Goal: Task Accomplishment & Management: Complete application form

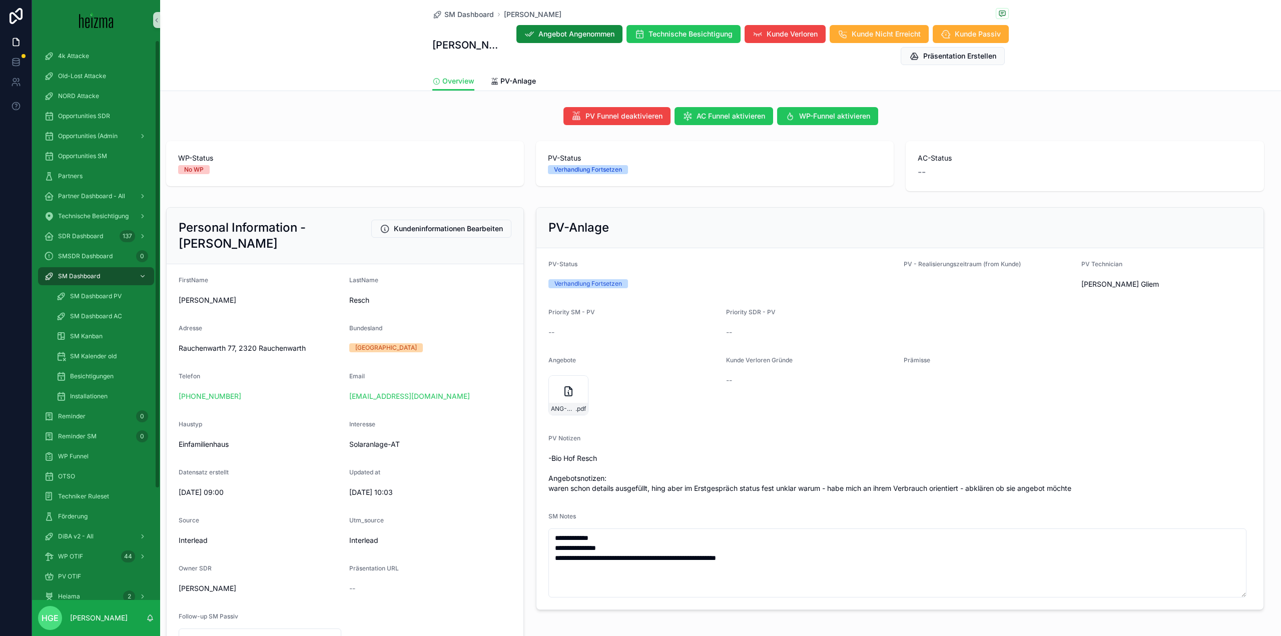
drag, startPoint x: 256, startPoint y: 398, endPoint x: 158, endPoint y: 396, distance: 98.1
click at [158, 396] on div "4k Attacke Old-Lost Attacke NORD Attacke Opportunities SDR Opportunities (Admin…" at bounding box center [656, 318] width 1249 height 636
click at [230, 404] on form "FirstName [PERSON_NAME] Resch Adresse [STREET_ADDRESS] Telefon [PHONE_NUMBER] E…" at bounding box center [345, 461] width 357 height 394
drag, startPoint x: 259, startPoint y: 401, endPoint x: 179, endPoint y: 399, distance: 80.6
click at [179, 399] on div "[PHONE_NUMBER]" at bounding box center [260, 396] width 163 height 10
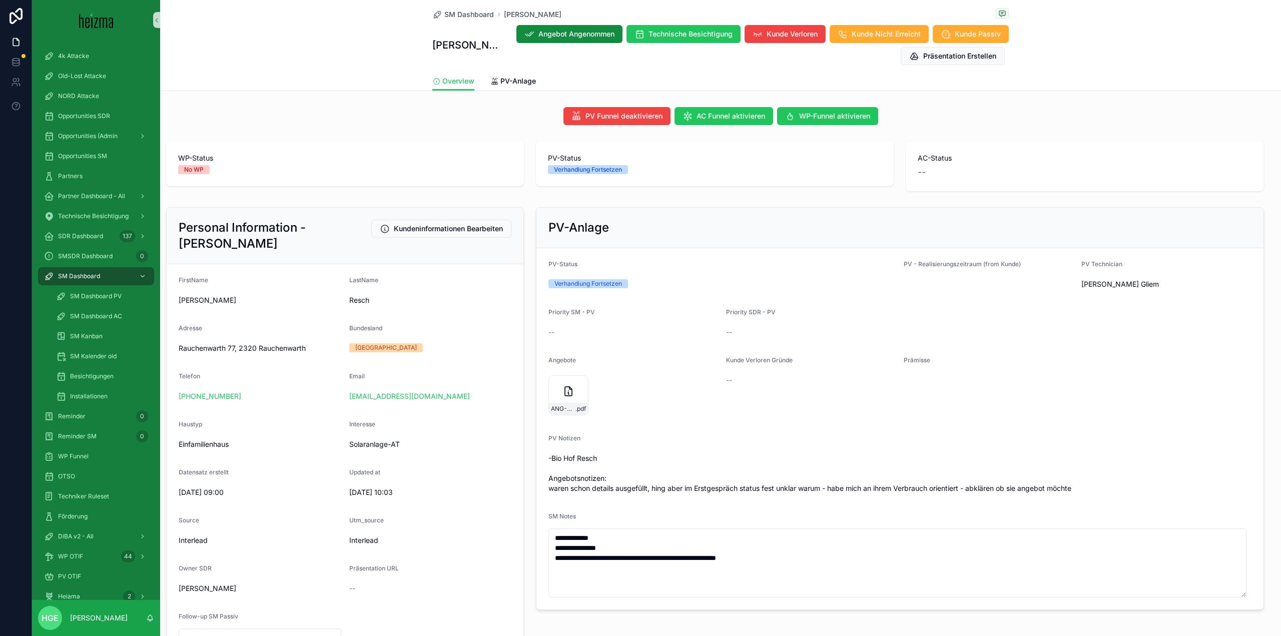
copy link "[PHONE_NUMBER]"
click at [503, 82] on span "PV-Anlage" at bounding box center [518, 81] width 36 height 10
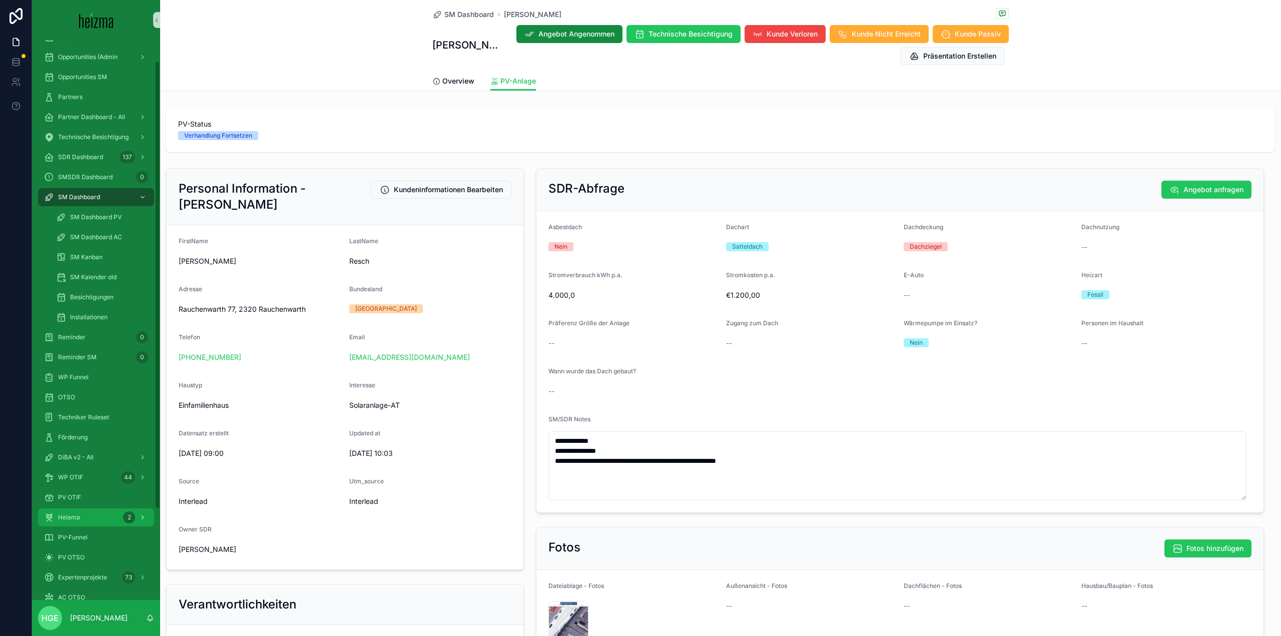
scroll to position [100, 0]
drag, startPoint x: 92, startPoint y: 514, endPoint x: 121, endPoint y: 512, distance: 29.1
click at [92, 514] on div "PV-Funnel" at bounding box center [96, 516] width 104 height 16
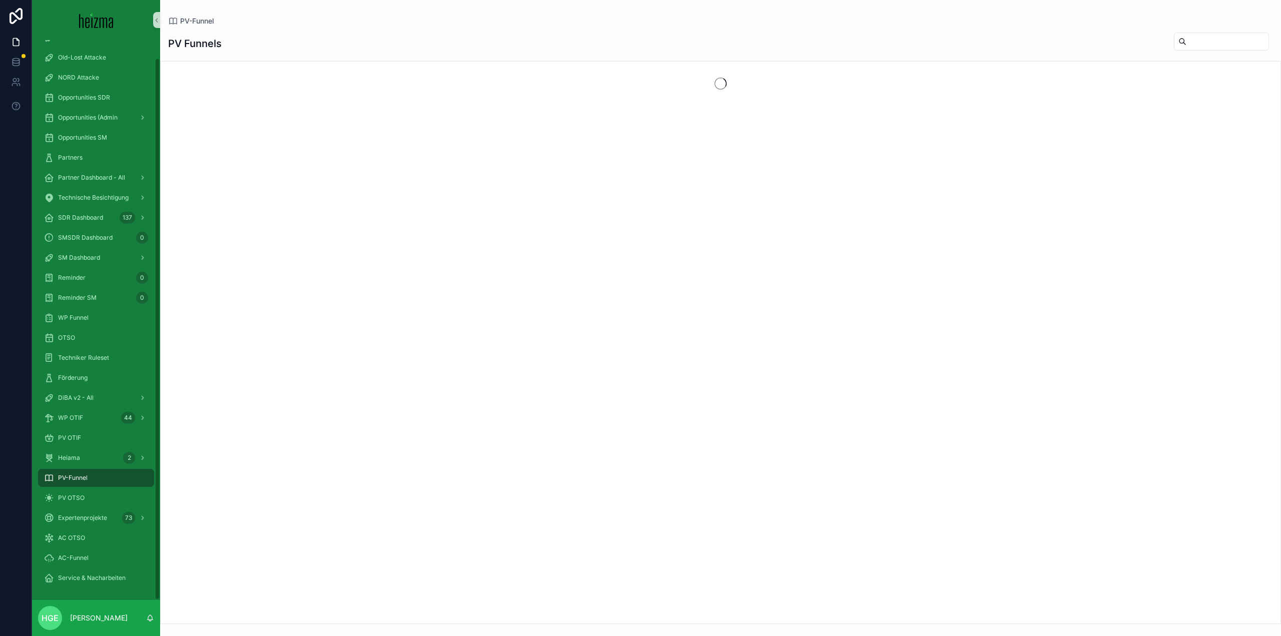
scroll to position [19, 0]
click at [1186, 43] on input "scrollable content" at bounding box center [1227, 42] width 82 height 14
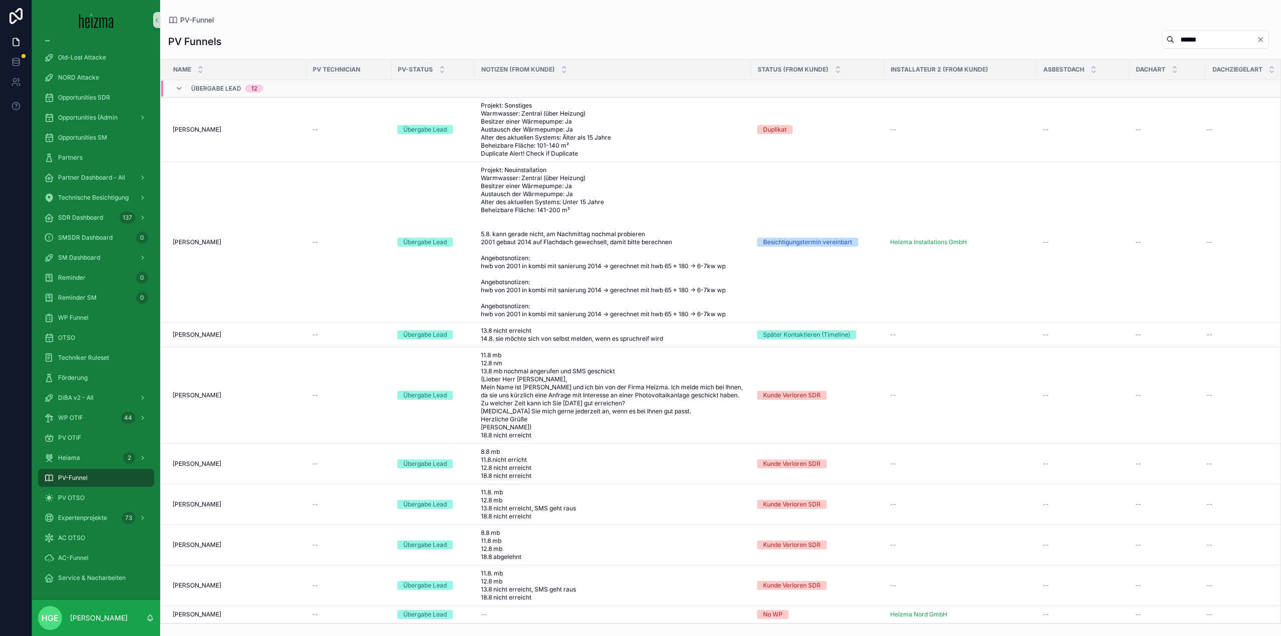
type input "******"
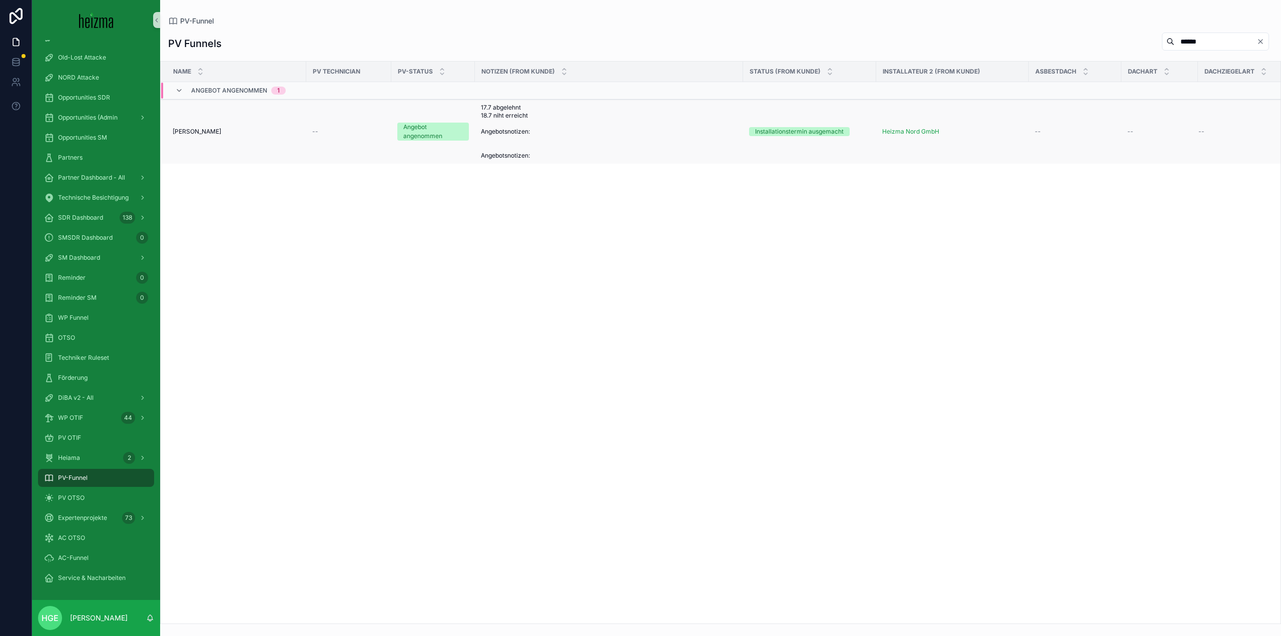
click at [218, 133] on span "[PERSON_NAME]" at bounding box center [197, 132] width 49 height 8
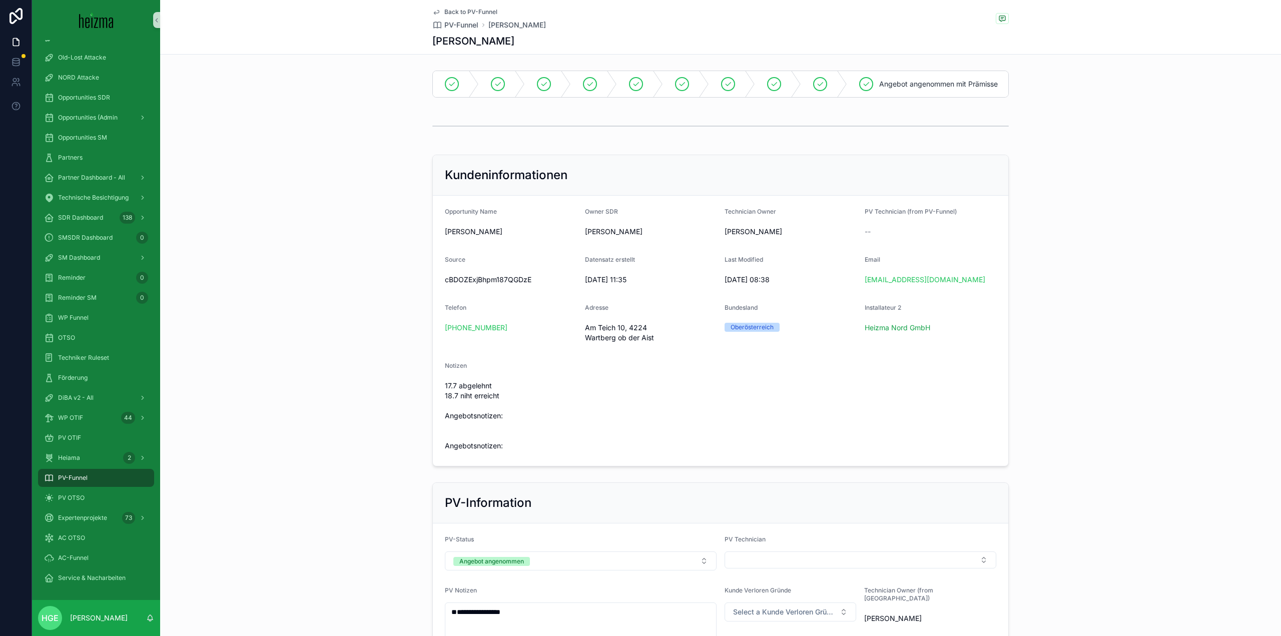
drag, startPoint x: 526, startPoint y: 334, endPoint x: 418, endPoint y: 337, distance: 108.6
click at [418, 337] on div "Kundeninformationen Opportunity Name [PERSON_NAME] Owner SDR [PERSON_NAME] Tech…" at bounding box center [720, 311] width 1121 height 320
click at [108, 415] on div "DiBA v2 - All" at bounding box center [96, 416] width 104 height 16
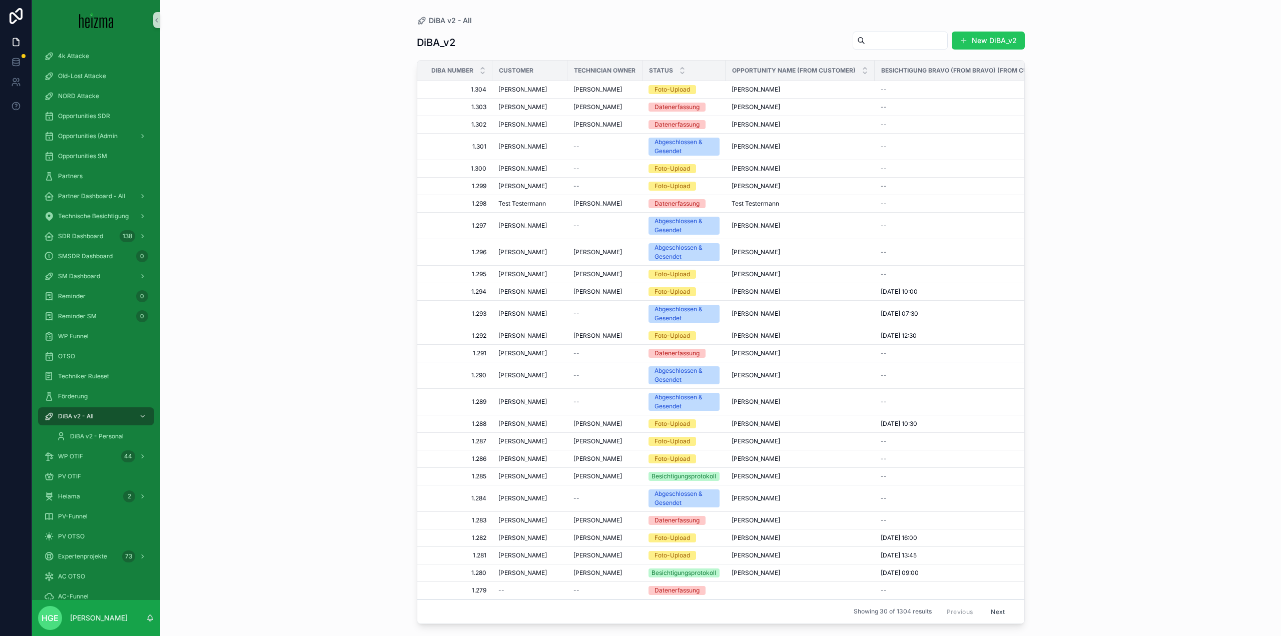
drag, startPoint x: 877, startPoint y: 44, endPoint x: 878, endPoint y: 51, distance: 6.7
click at [875, 44] on input "scrollable content" at bounding box center [906, 41] width 82 height 14
type input "******"
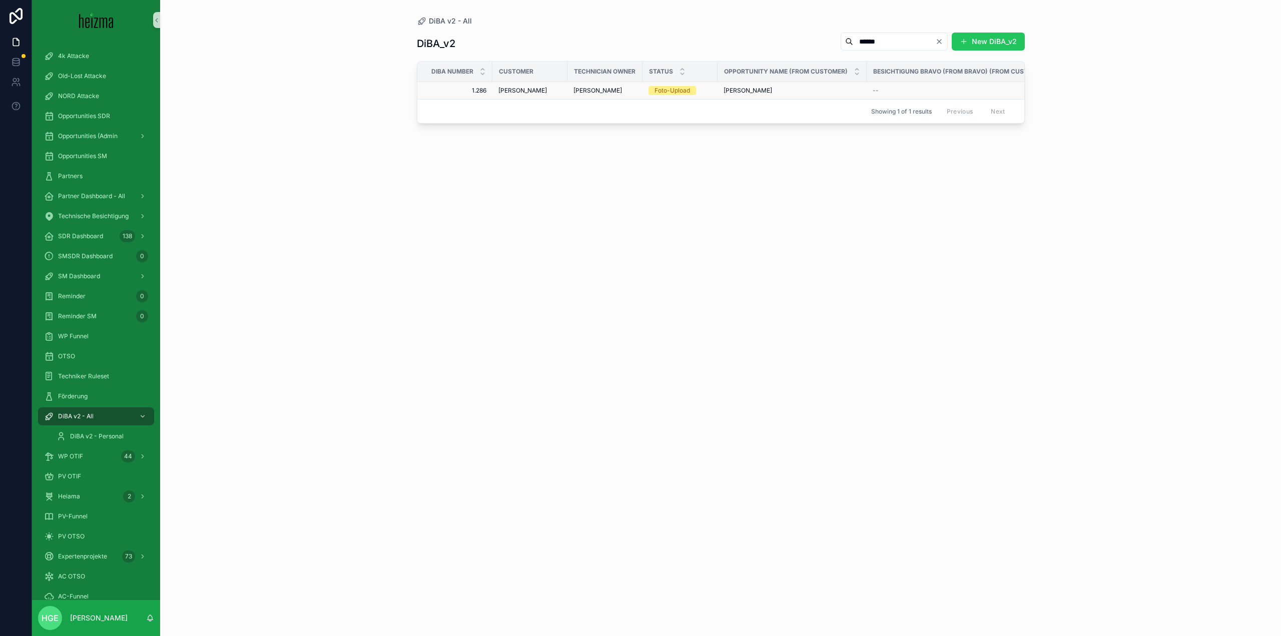
click at [538, 88] on span "[PERSON_NAME]" at bounding box center [522, 91] width 49 height 8
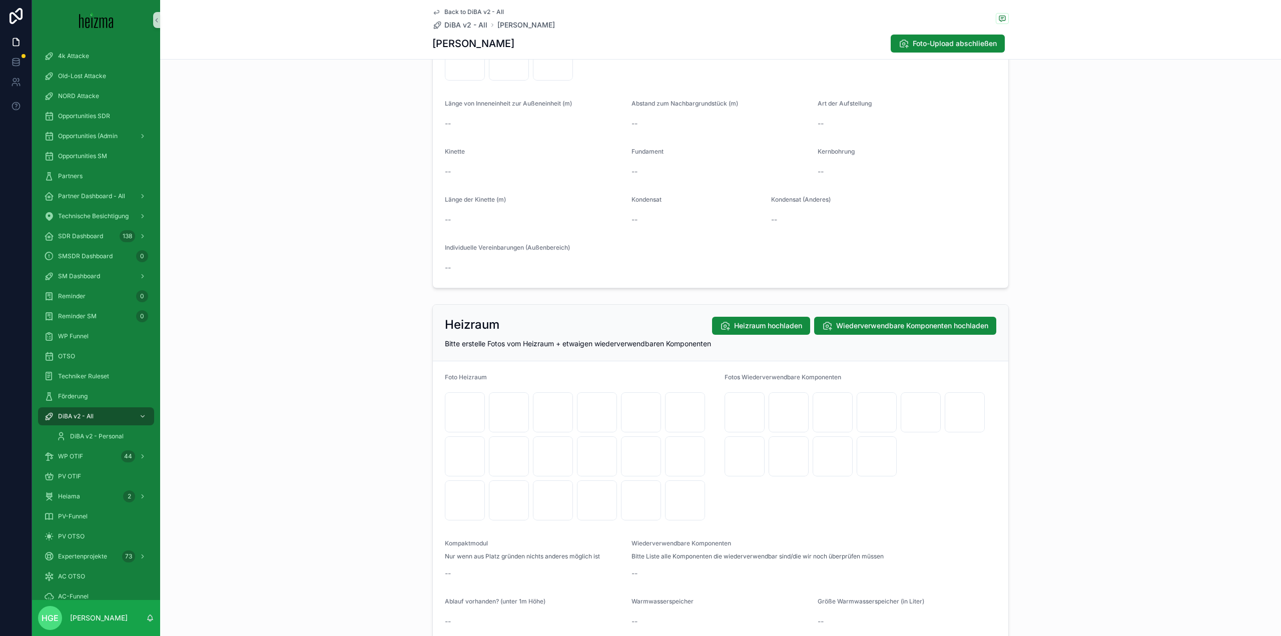
scroll to position [1101, 0]
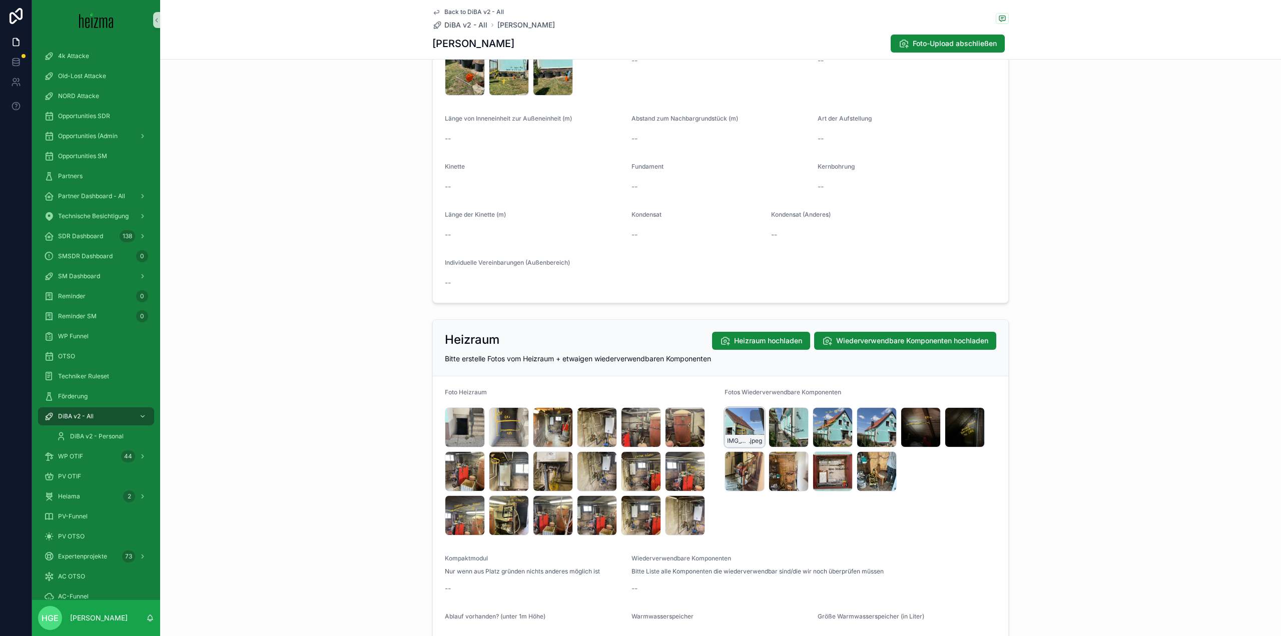
click at [733, 431] on div "IMG_5206 .jpeg" at bounding box center [744, 427] width 40 height 40
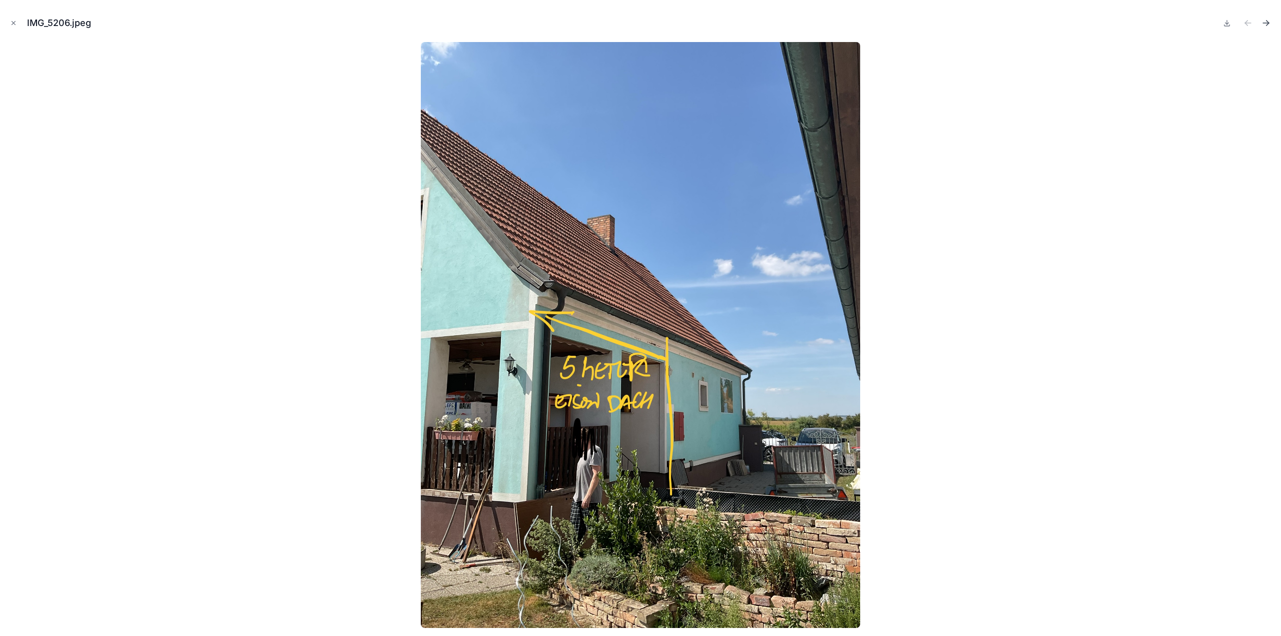
click at [1270, 22] on icon "Next file" at bounding box center [1266, 23] width 10 height 10
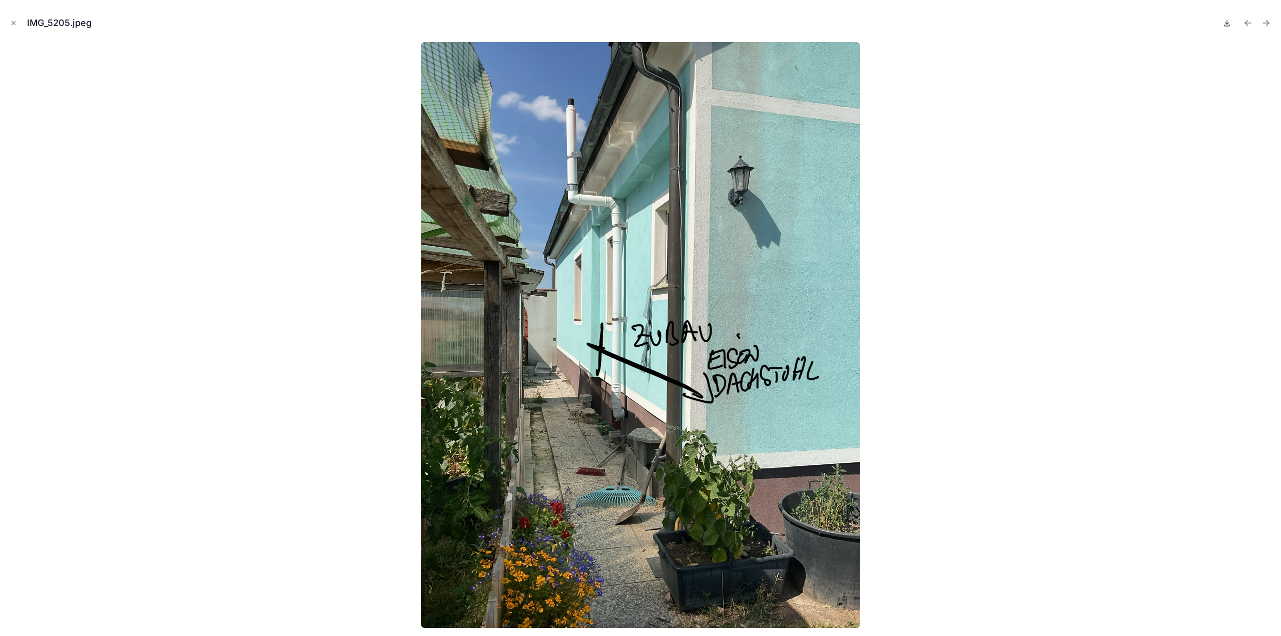
click at [1228, 26] on icon at bounding box center [1227, 26] width 6 height 2
click at [1263, 24] on icon "Next file" at bounding box center [1266, 23] width 10 height 10
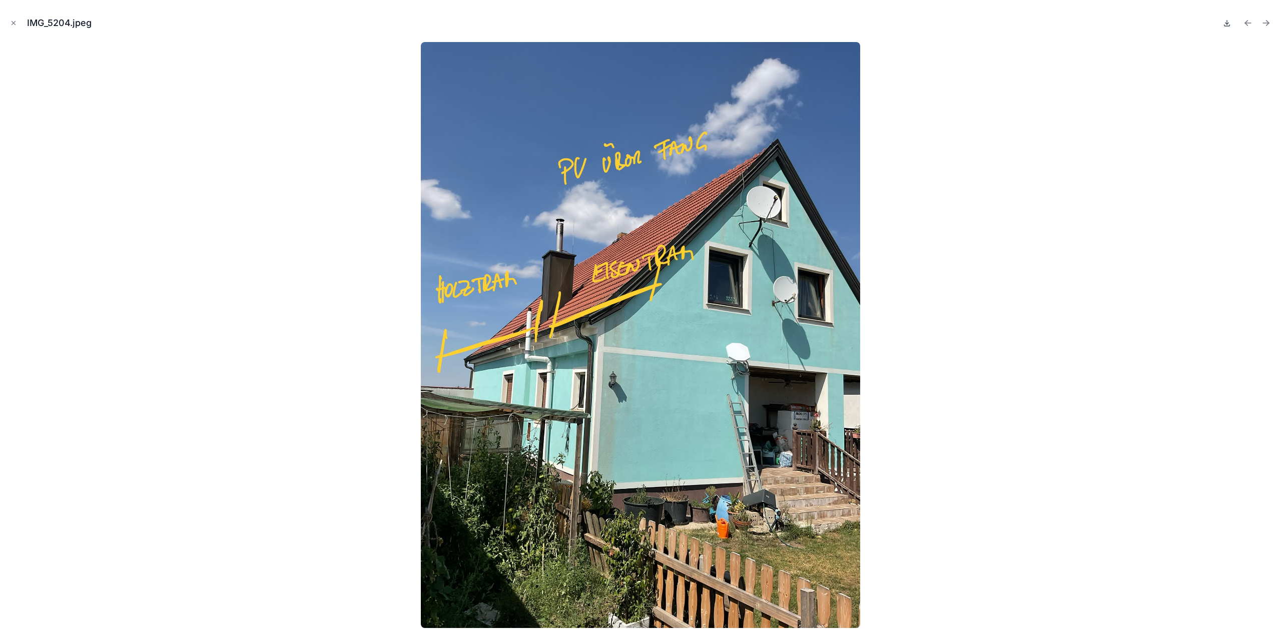
click at [1228, 25] on icon at bounding box center [1227, 23] width 8 height 8
click at [1268, 22] on icon "Next file" at bounding box center [1266, 23] width 10 height 10
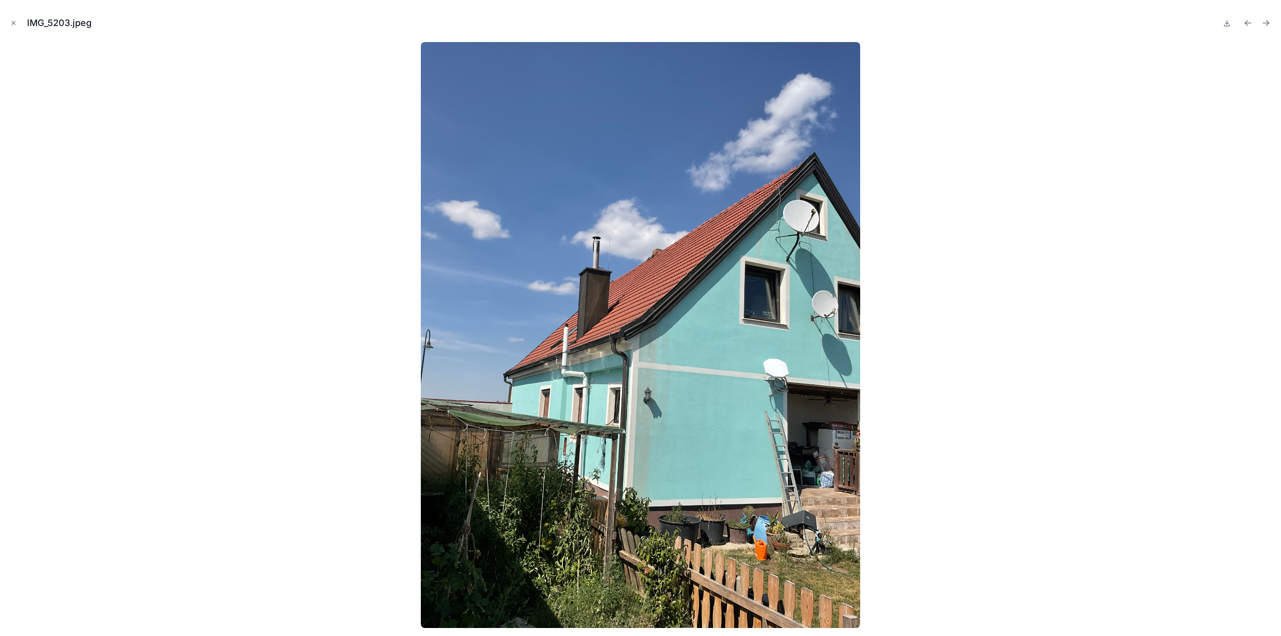
click at [1268, 22] on icon "Next file" at bounding box center [1266, 23] width 10 height 10
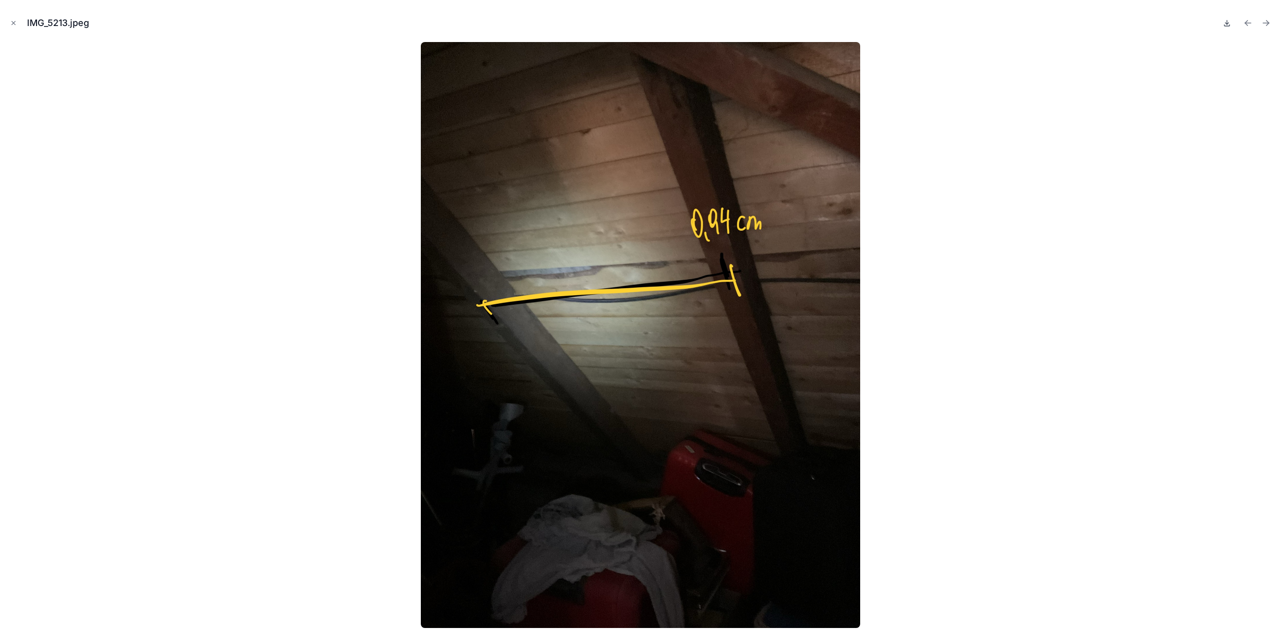
click at [1229, 25] on icon at bounding box center [1227, 23] width 8 height 8
click at [1269, 19] on icon "Next file" at bounding box center [1266, 23] width 10 height 10
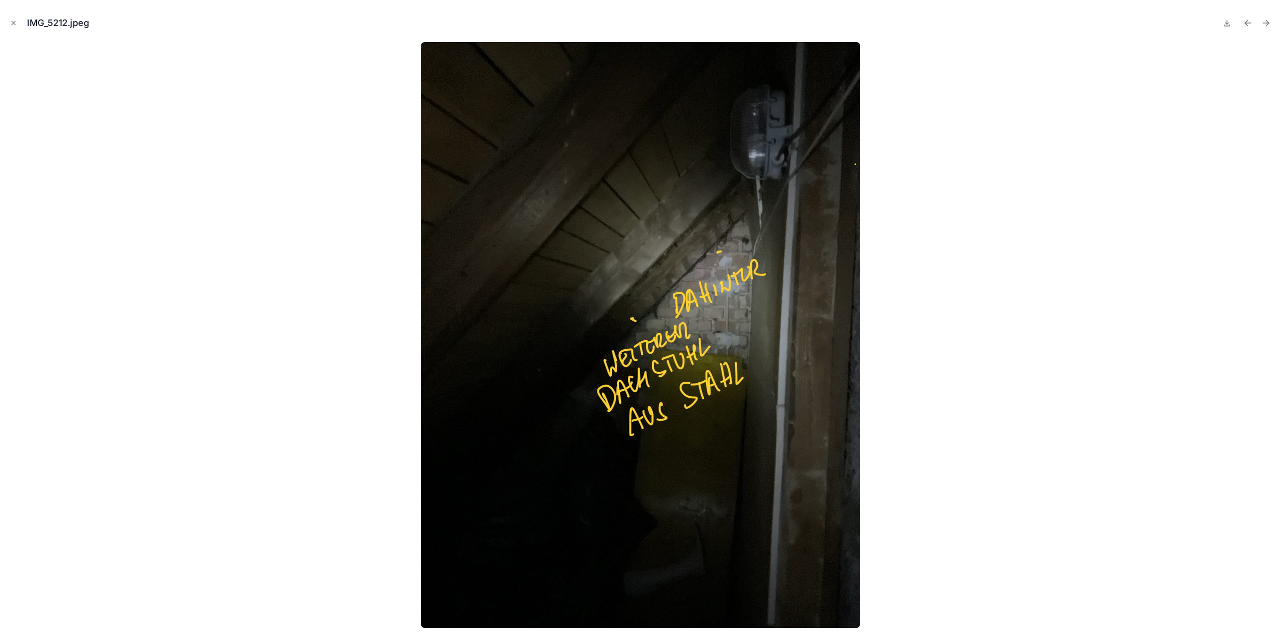
click at [1269, 19] on icon "Next file" at bounding box center [1266, 23] width 10 height 10
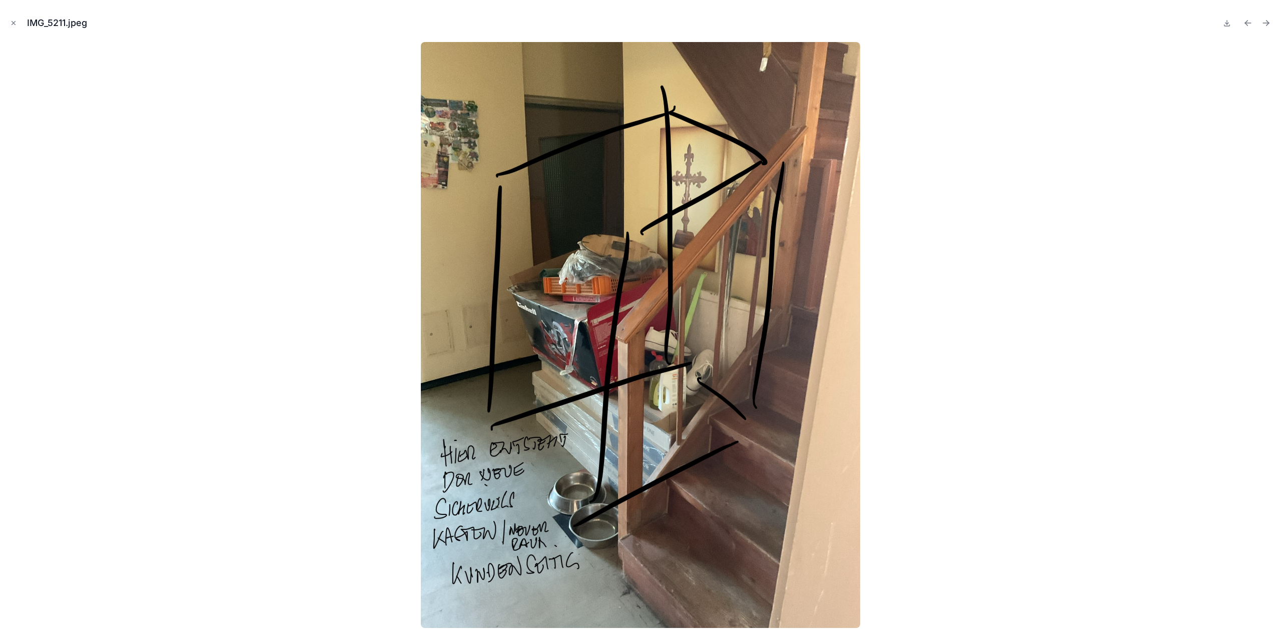
click at [1269, 19] on icon "Next file" at bounding box center [1266, 23] width 10 height 10
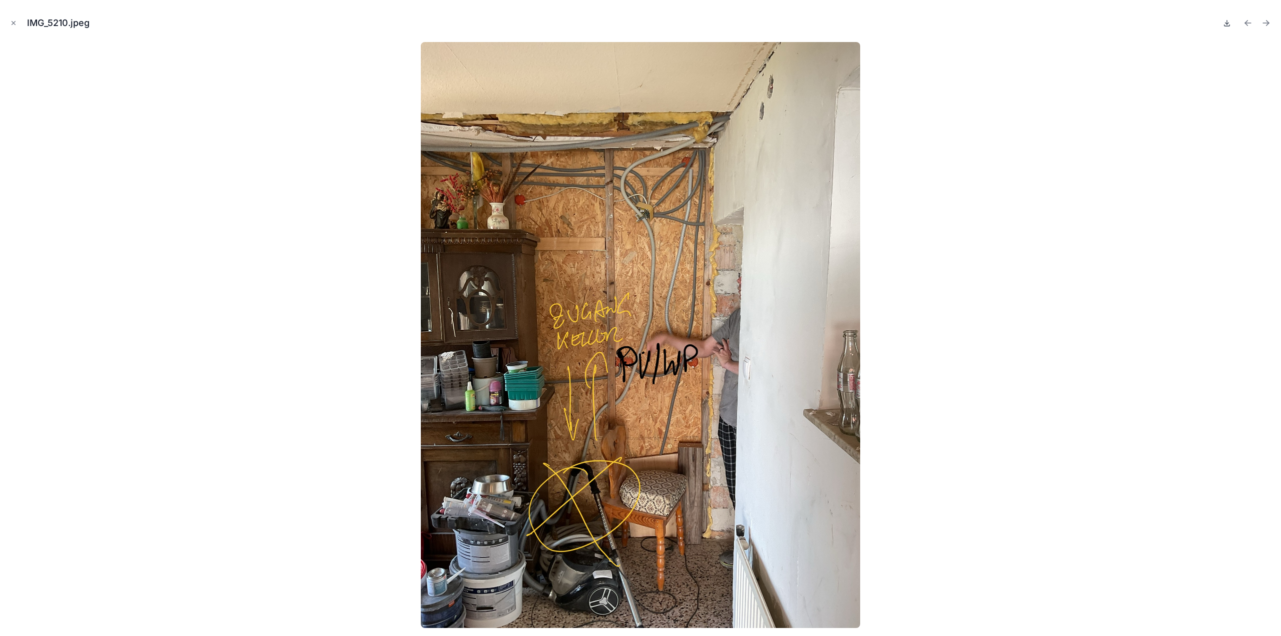
click at [1228, 23] on icon at bounding box center [1227, 24] width 4 height 2
click at [1265, 22] on icon "Next file" at bounding box center [1266, 23] width 10 height 10
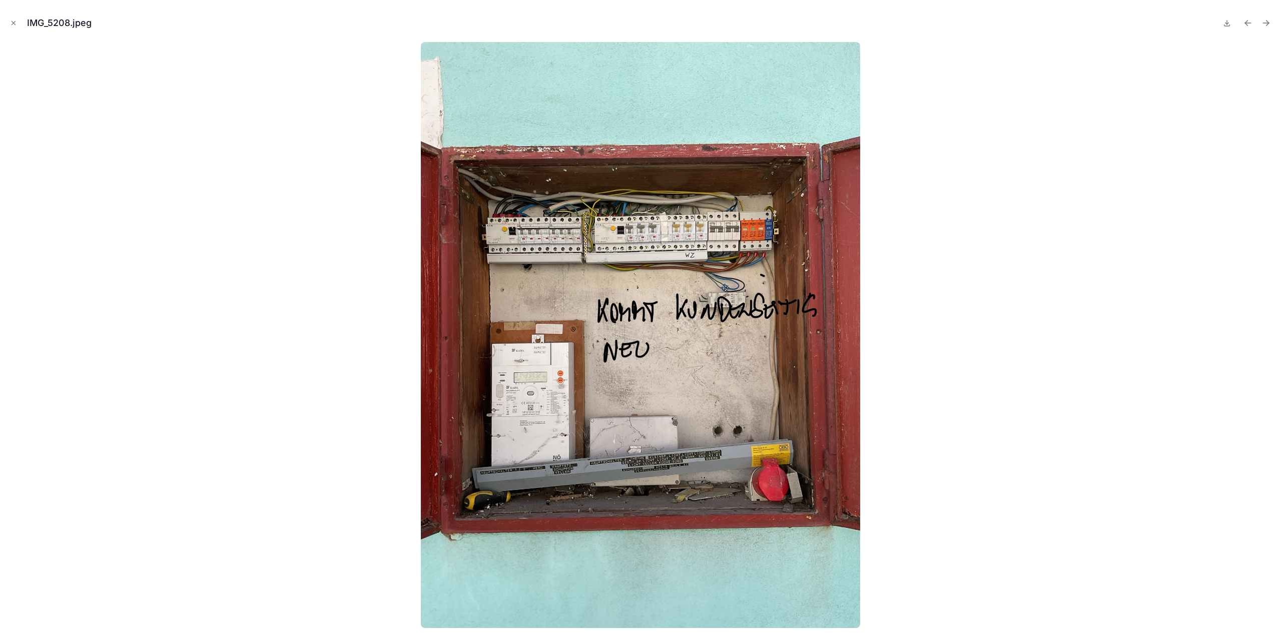
click at [1265, 22] on icon "Next file" at bounding box center [1266, 23] width 10 height 10
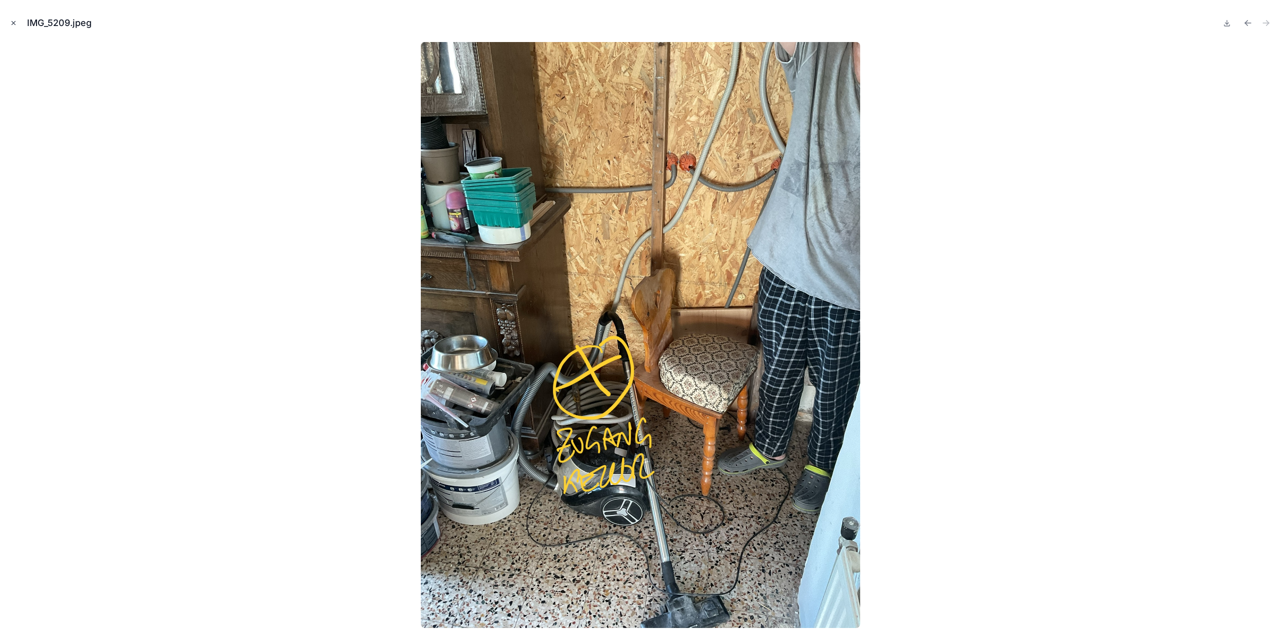
click at [16, 20] on icon "Close modal" at bounding box center [13, 23] width 7 height 7
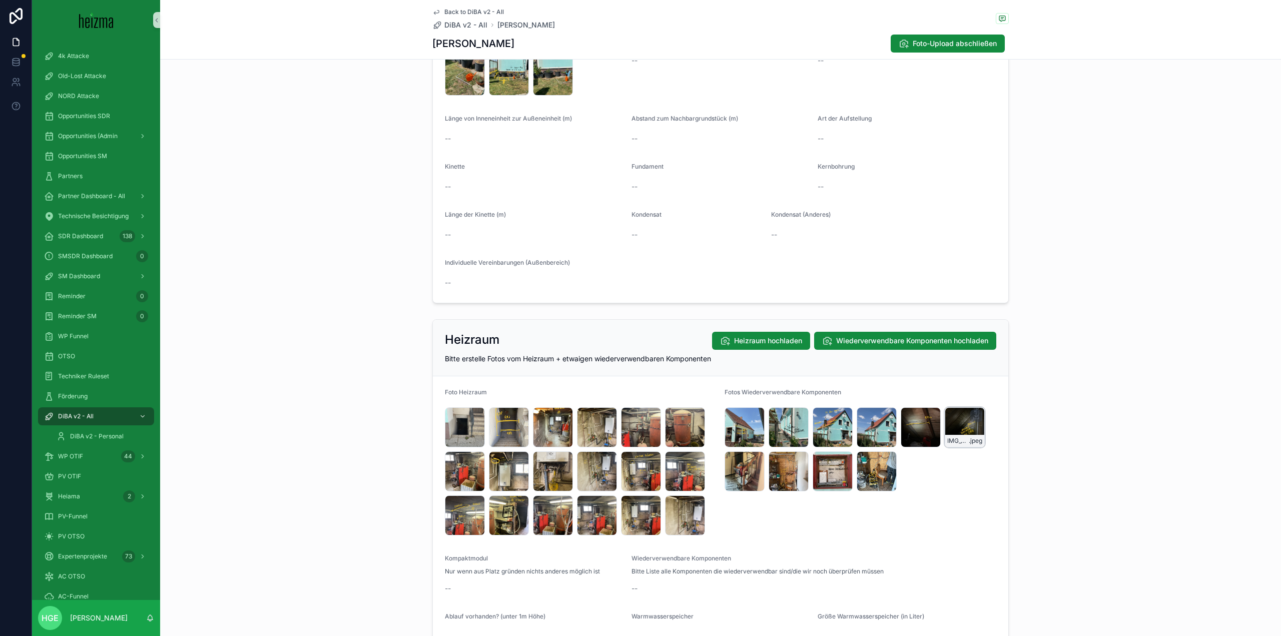
click at [956, 431] on div "IMG_5212 .jpeg" at bounding box center [964, 427] width 40 height 40
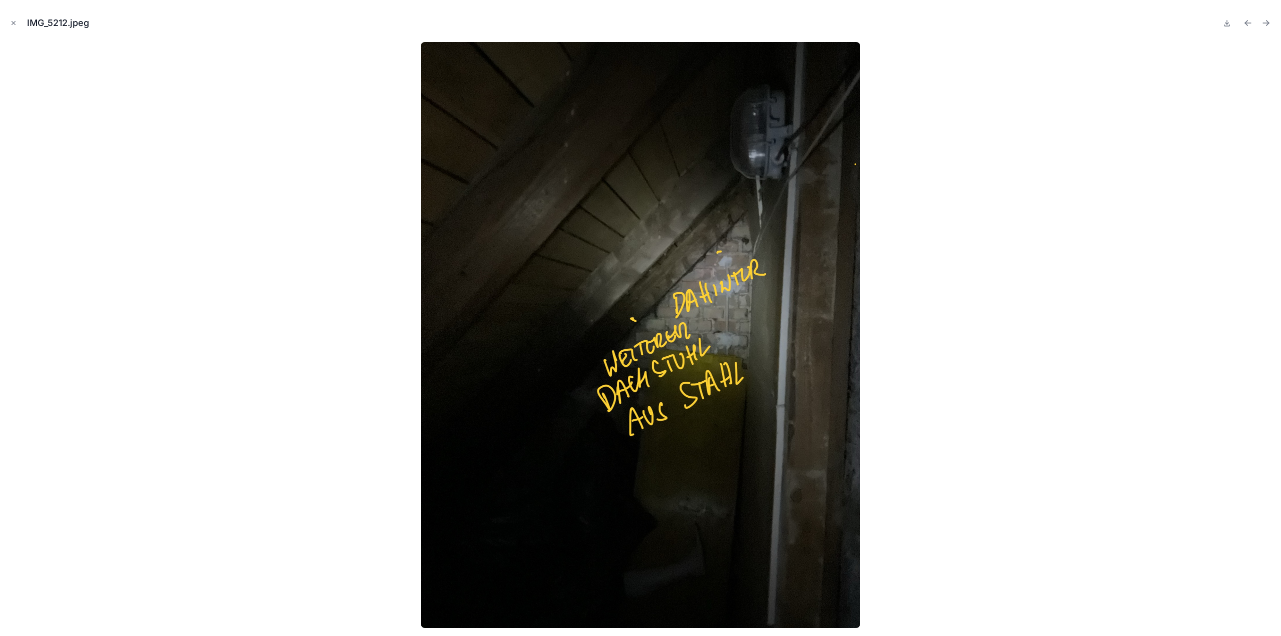
click at [958, 457] on div at bounding box center [640, 335] width 1265 height 586
click at [16, 25] on icon "Close modal" at bounding box center [13, 23] width 7 height 7
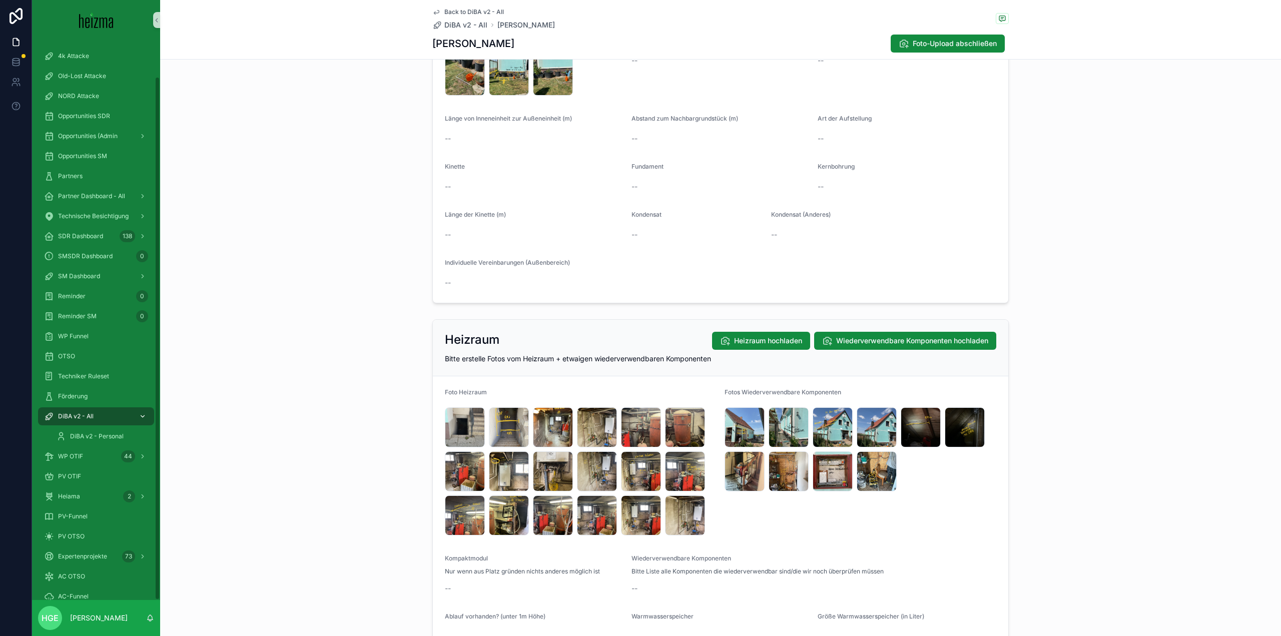
scroll to position [39, 0]
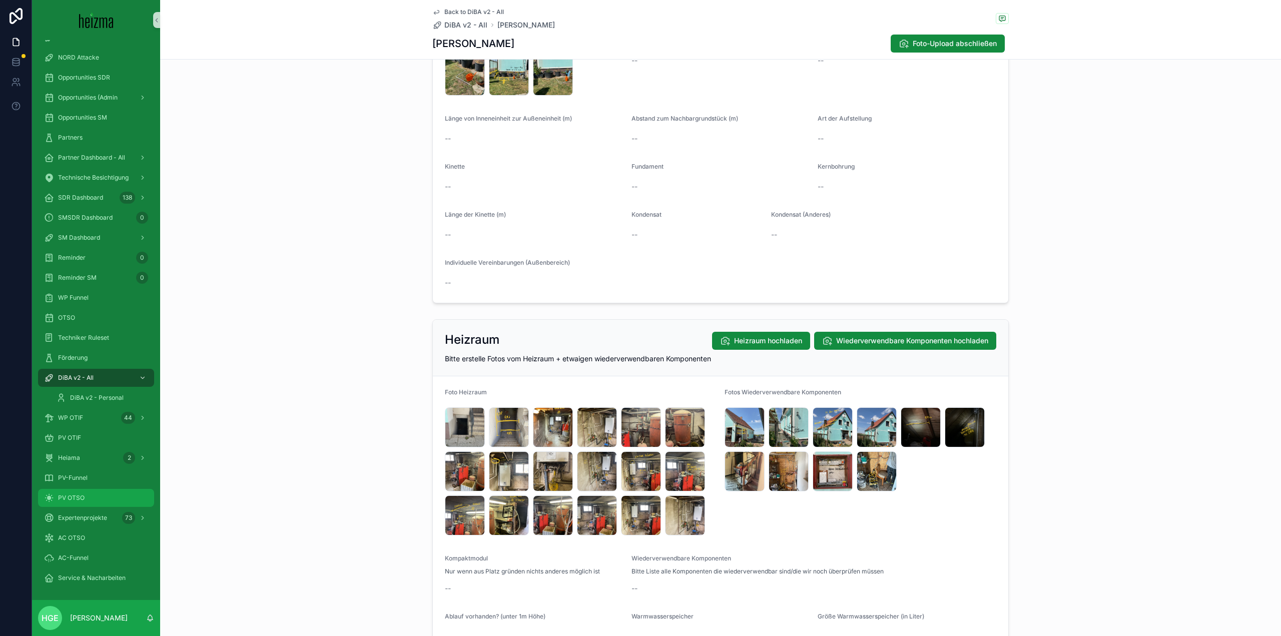
click at [104, 498] on div "PV OTSO" at bounding box center [96, 498] width 104 height 16
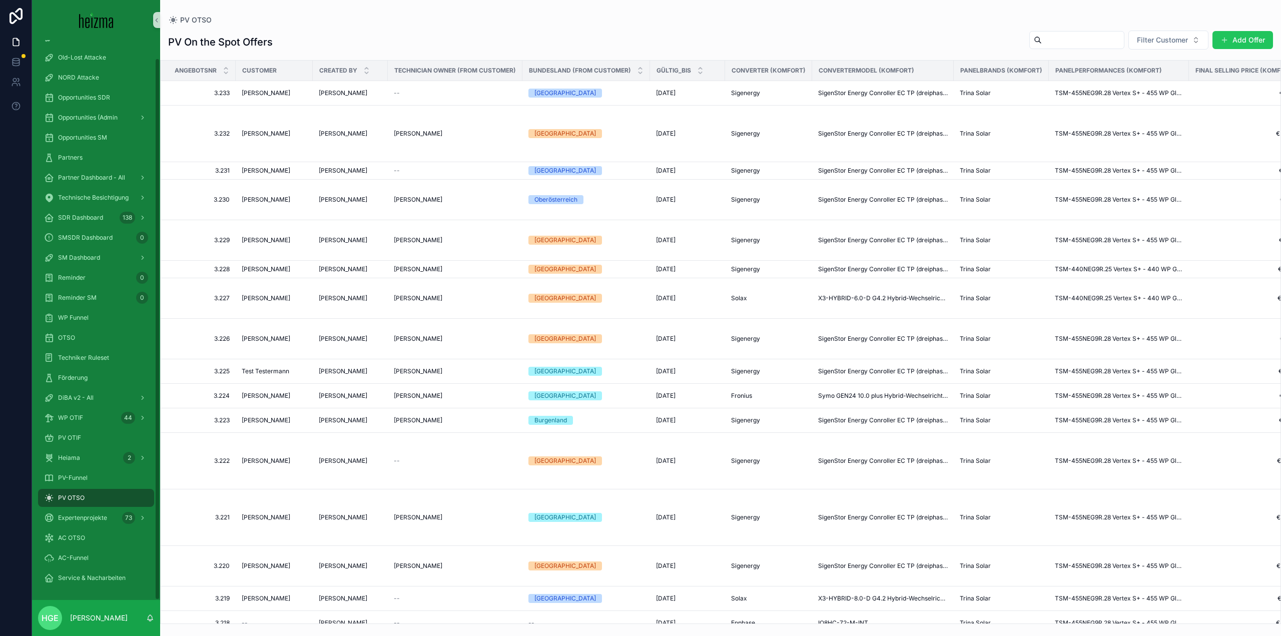
click at [67, 501] on span "PV OTSO" at bounding box center [71, 498] width 27 height 8
click at [1161, 39] on span "Filter Customer" at bounding box center [1162, 40] width 51 height 10
type input "********"
click at [1141, 78] on span "[PERSON_NAME]" at bounding box center [1141, 81] width 58 height 10
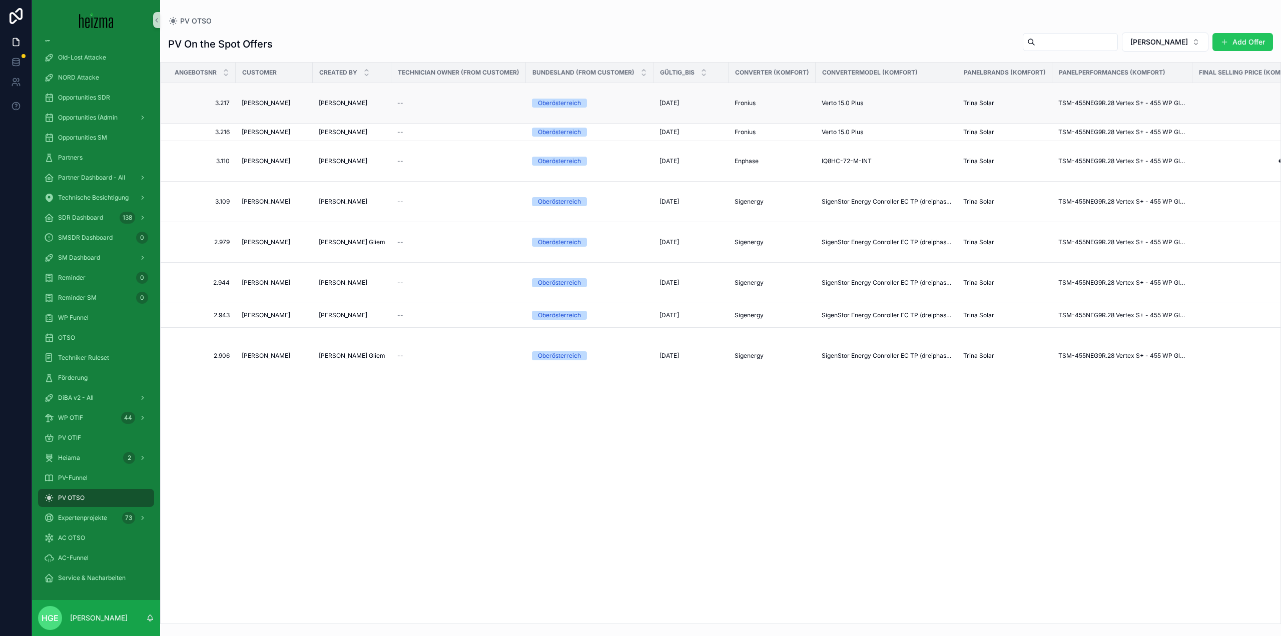
click at [265, 106] on span "[PERSON_NAME]" at bounding box center [266, 103] width 49 height 8
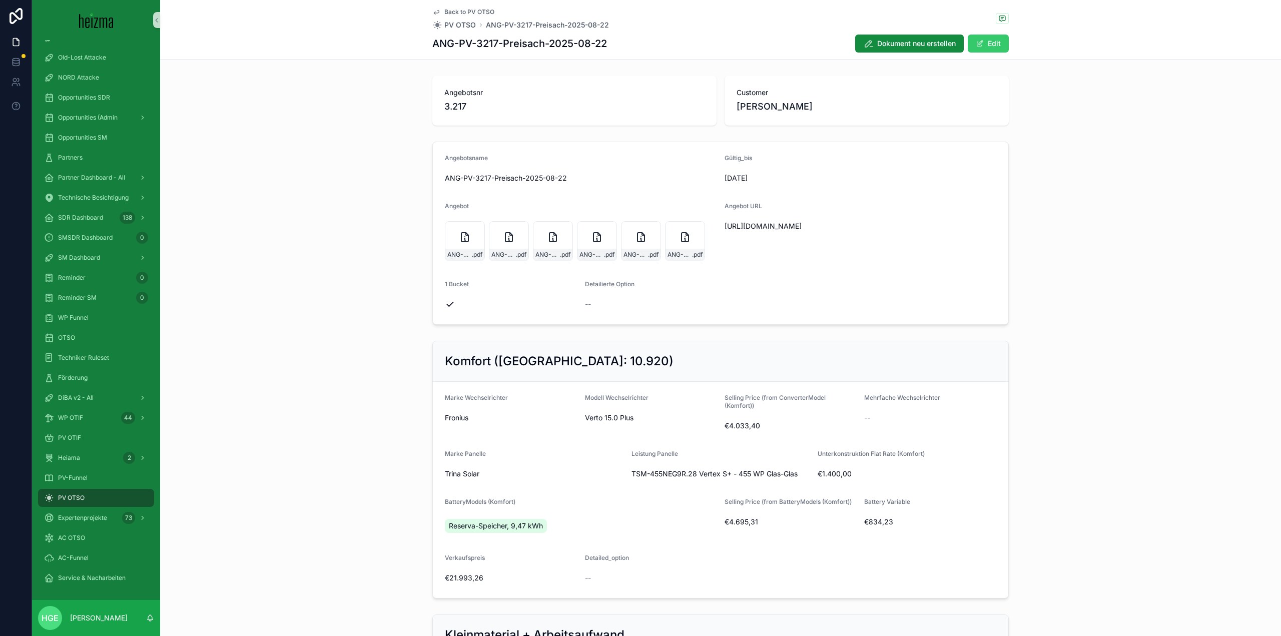
click at [996, 47] on button "Edit" at bounding box center [987, 44] width 41 height 18
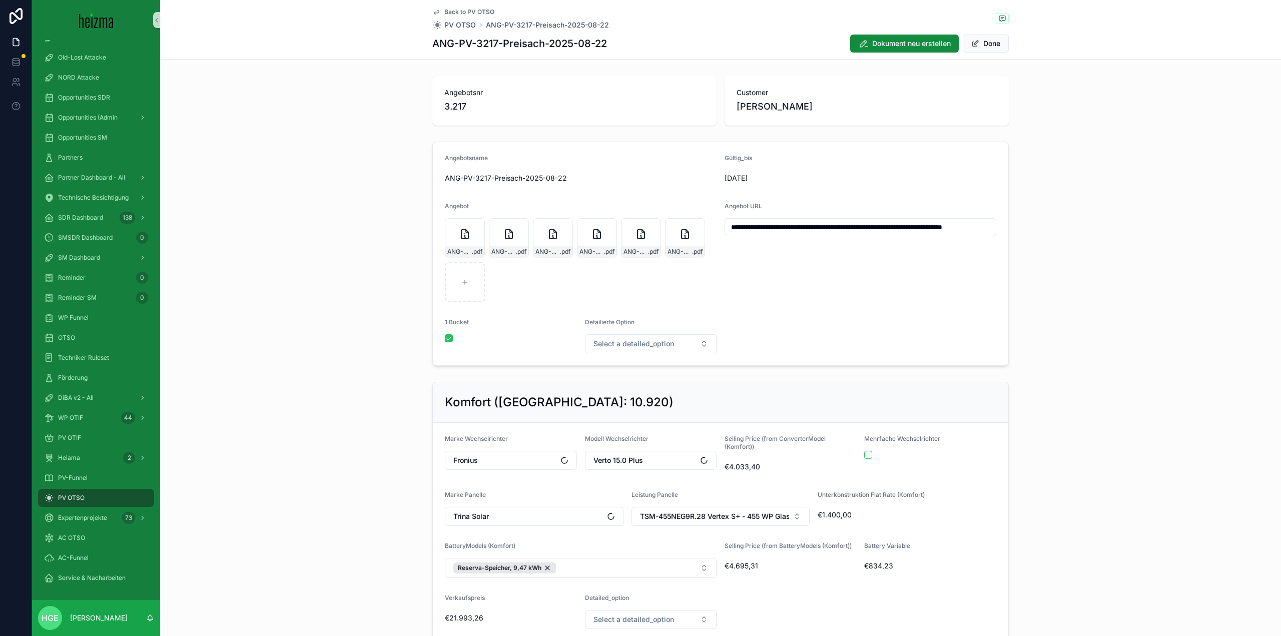
scroll to position [0, 71]
drag, startPoint x: 724, startPoint y: 228, endPoint x: 1267, endPoint y: 254, distance: 543.4
click at [1267, 254] on div "**********" at bounding box center [720, 254] width 1121 height 232
click at [670, 240] on div "ANG-PV-3217-Preisach-2025-08-22 .pdf" at bounding box center [685, 238] width 40 height 40
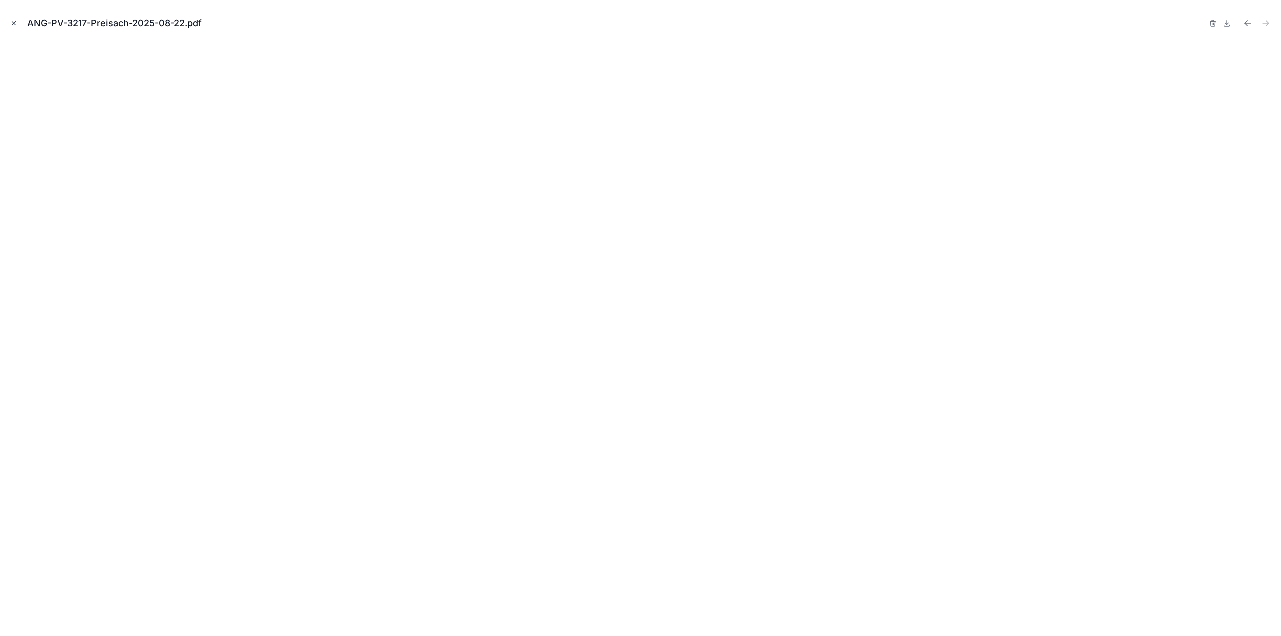
click at [10, 24] on button "Close modal" at bounding box center [13, 23] width 11 height 11
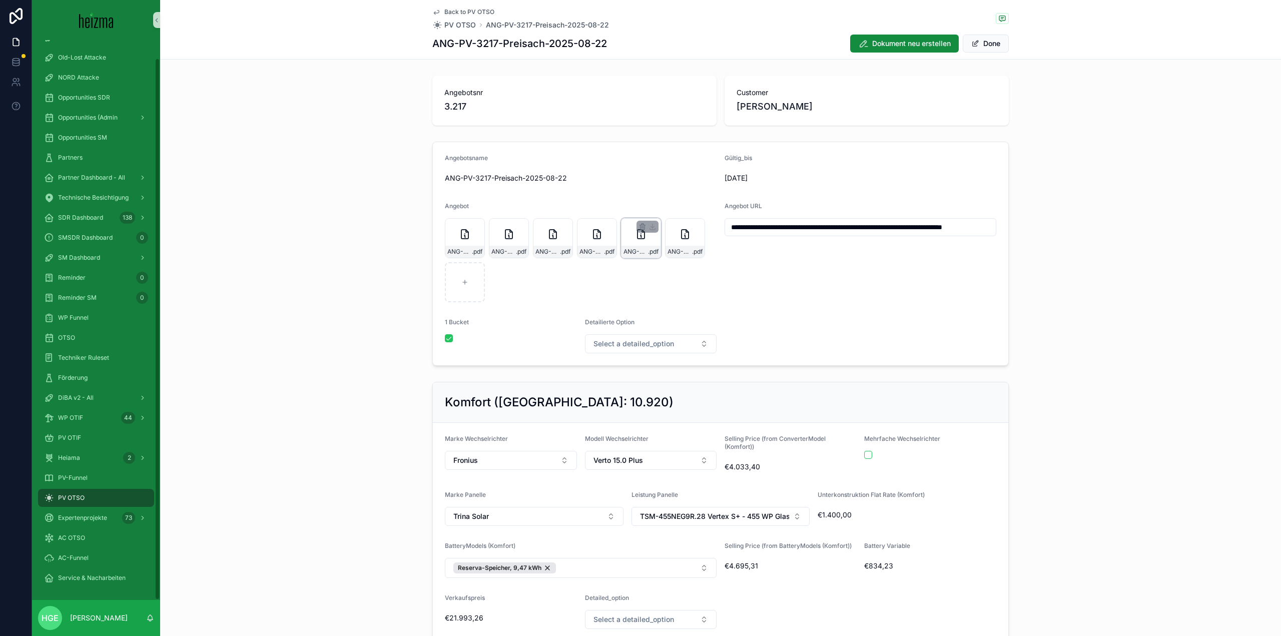
click at [635, 235] on icon "scrollable content" at bounding box center [641, 234] width 12 height 12
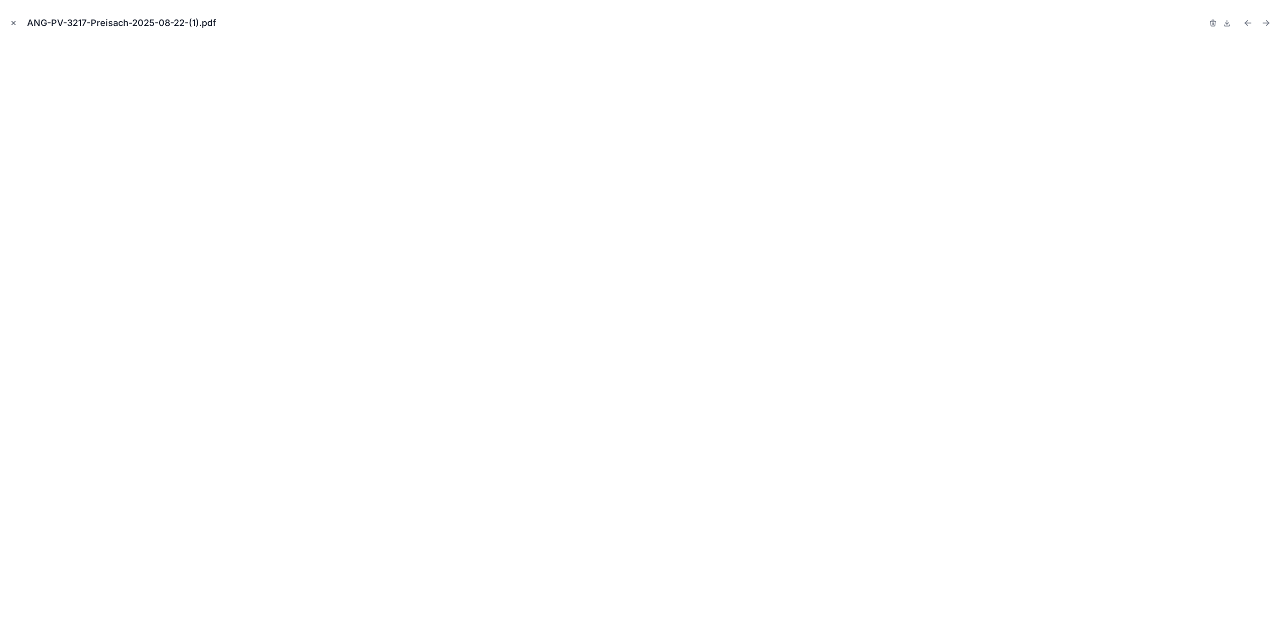
click at [13, 22] on icon "Close modal" at bounding box center [13, 23] width 7 height 7
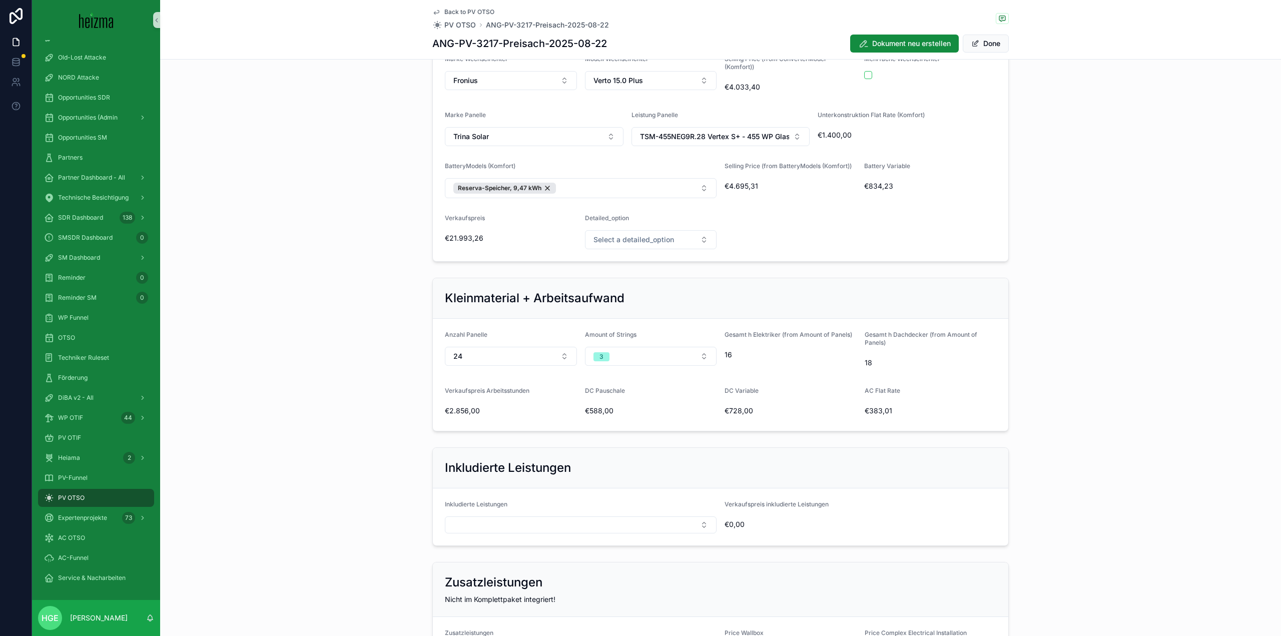
scroll to position [450, 0]
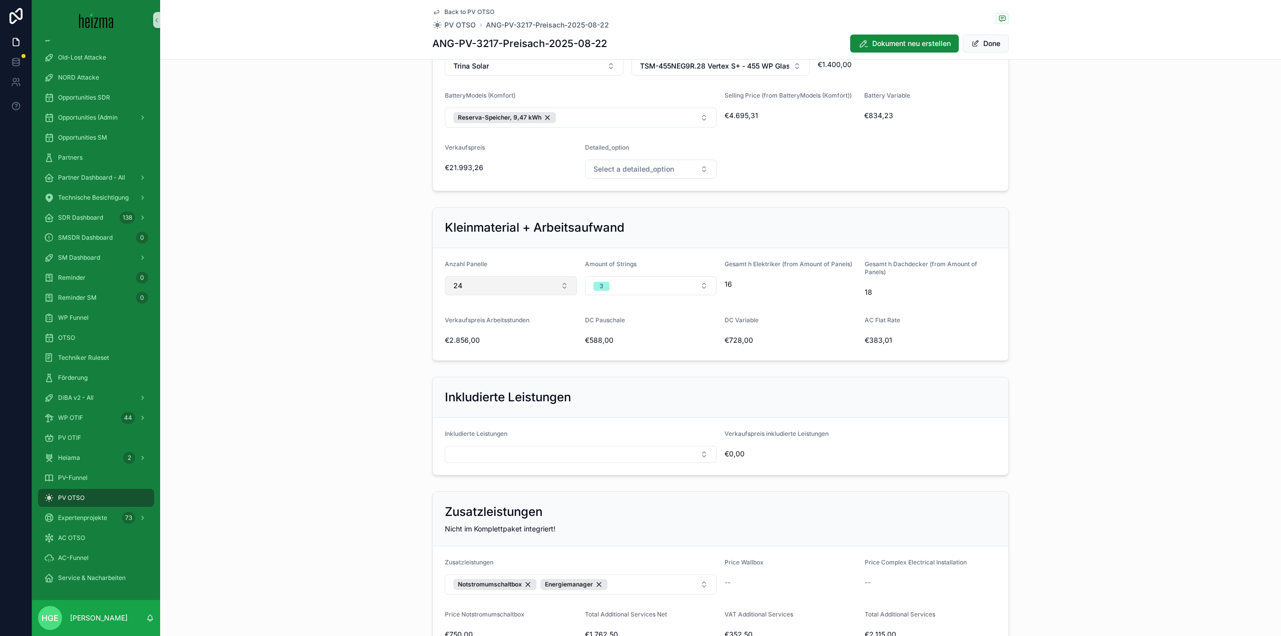
click at [472, 285] on button "24" at bounding box center [511, 285] width 132 height 19
type input "**"
click at [482, 326] on div "25" at bounding box center [507, 326] width 127 height 16
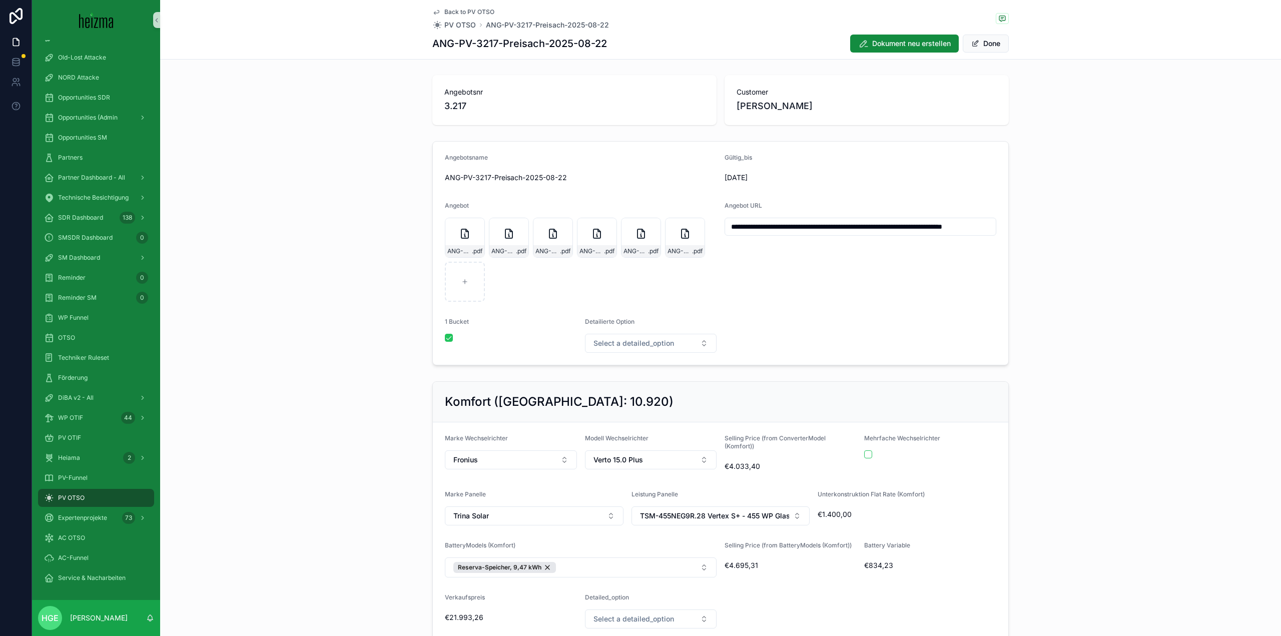
scroll to position [0, 0]
click at [980, 37] on button "Done" at bounding box center [985, 44] width 46 height 18
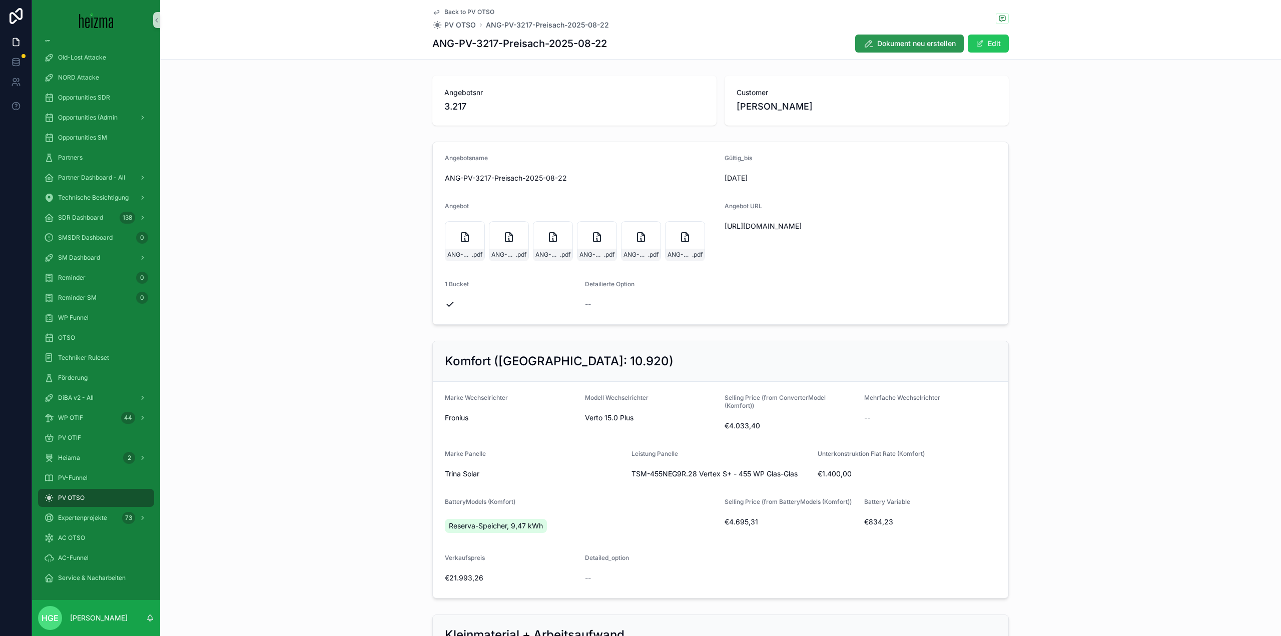
click at [921, 45] on span "Dokument neu erstellen" at bounding box center [916, 44] width 79 height 10
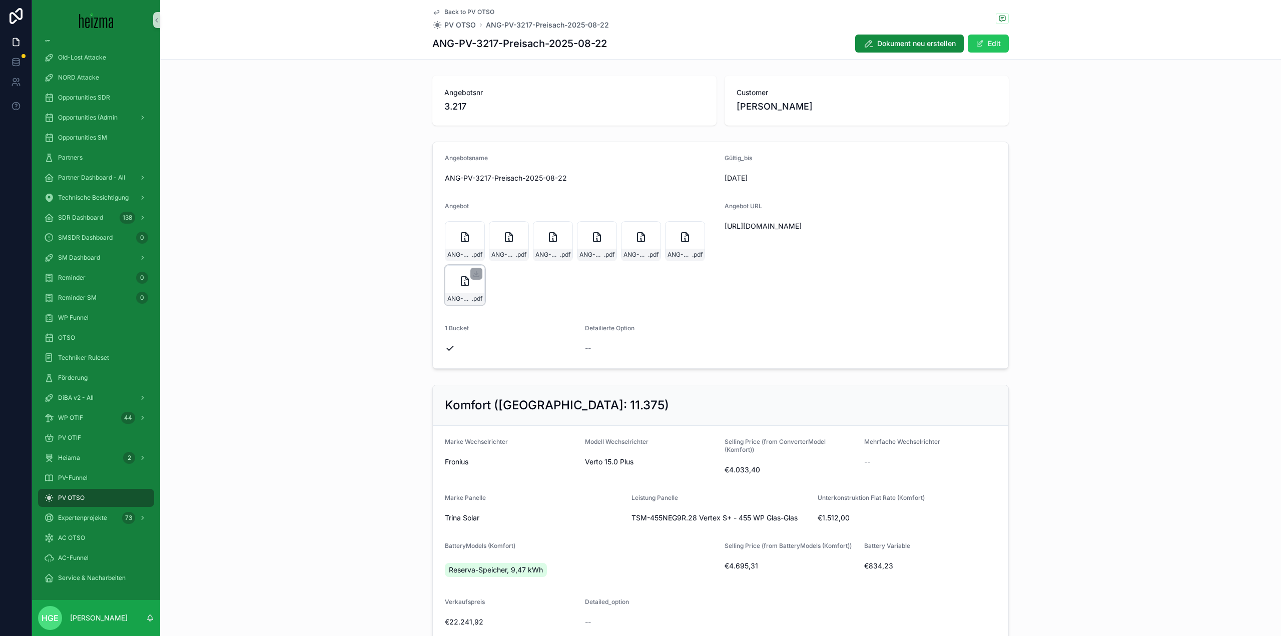
click at [465, 288] on div "ANG-PV-3217-Preisach-2025-08-22 .pdf" at bounding box center [465, 285] width 40 height 40
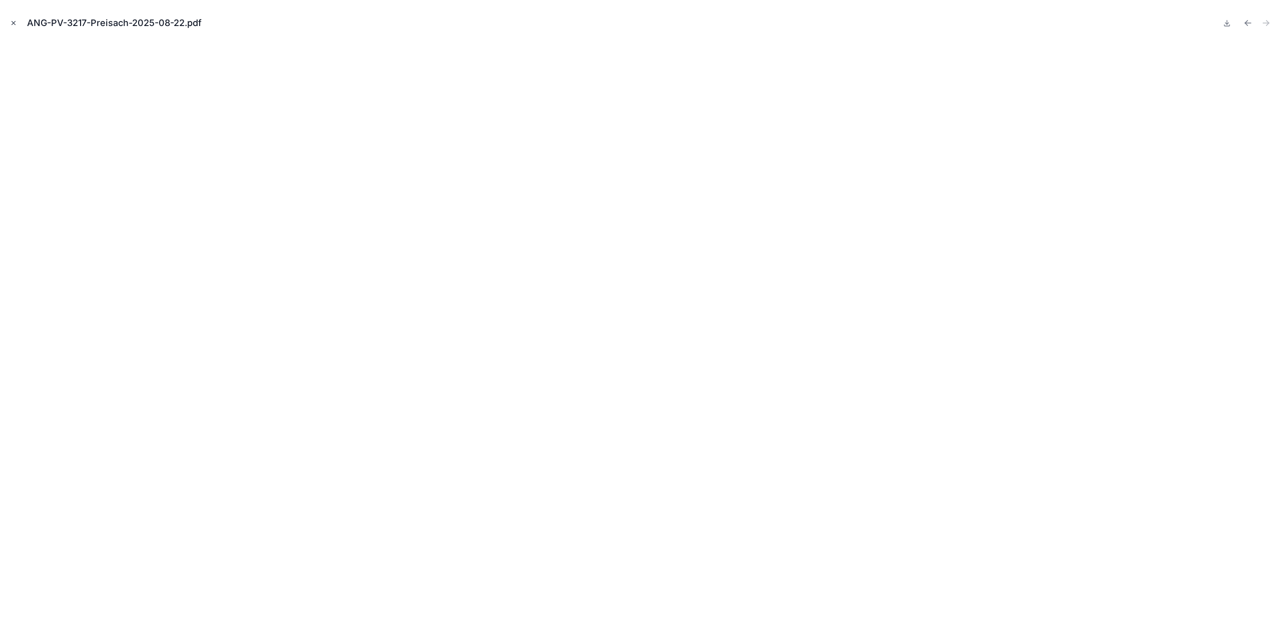
click at [18, 19] on button "Close modal" at bounding box center [13, 23] width 11 height 11
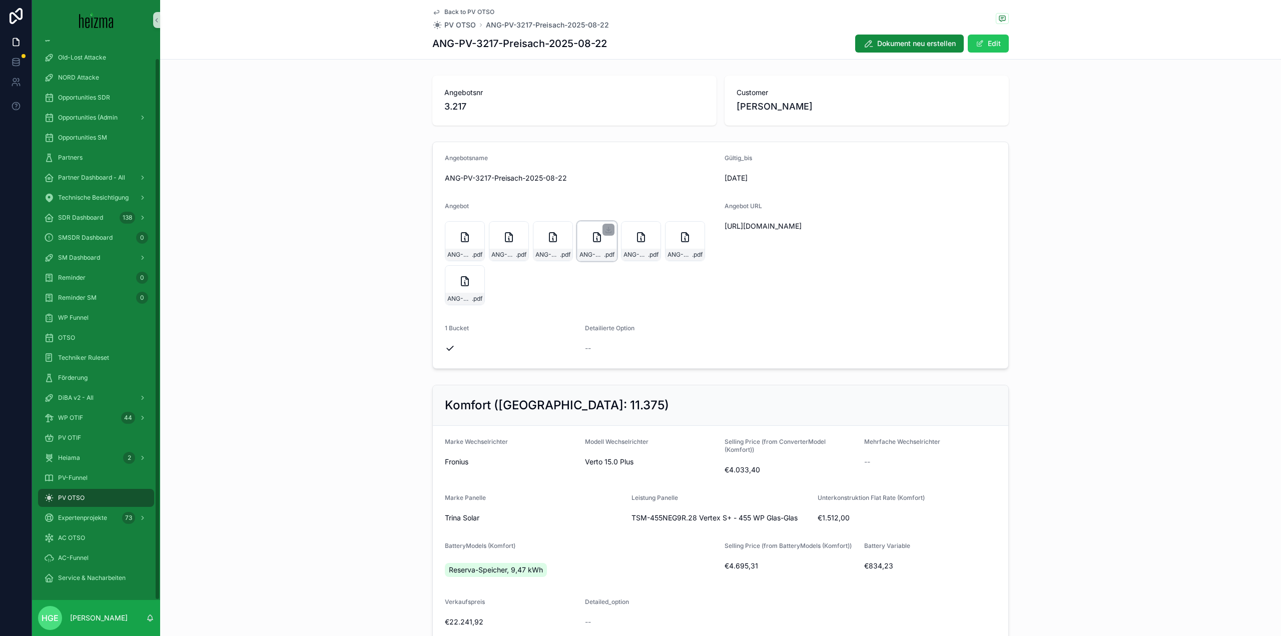
click at [577, 243] on div "ANG-PV-3217-Preisach-2025-08-22 .pdf" at bounding box center [597, 241] width 40 height 40
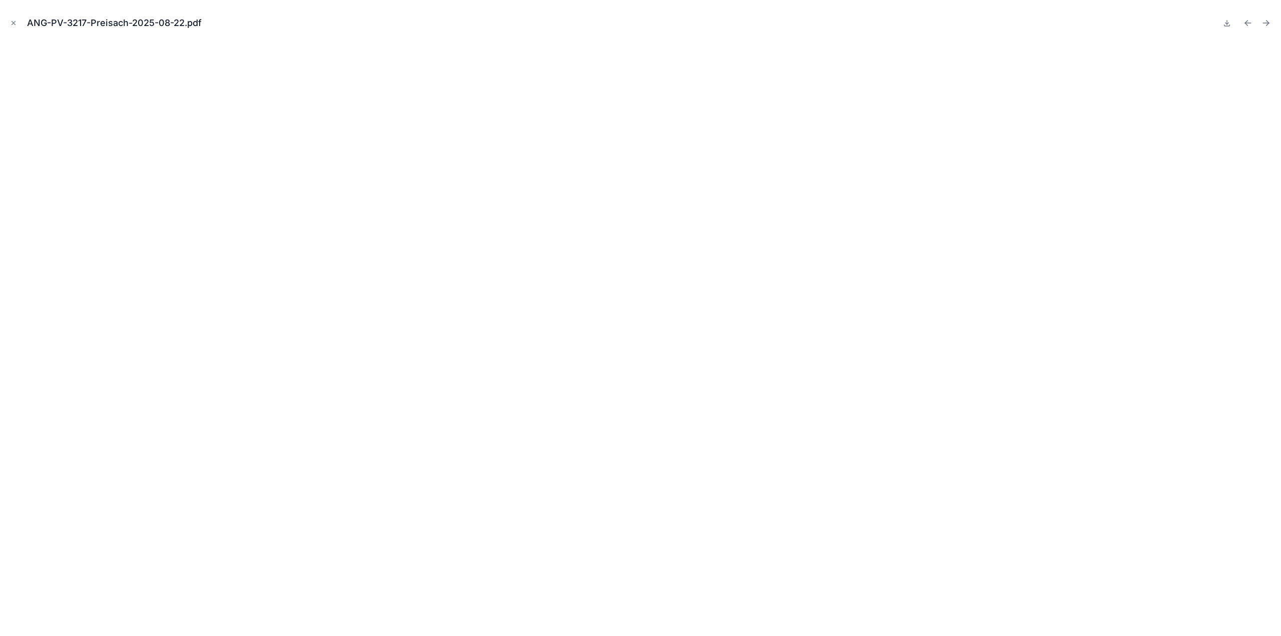
drag, startPoint x: 10, startPoint y: 21, endPoint x: 73, endPoint y: 47, distance: 68.2
click at [10, 21] on icon "Close modal" at bounding box center [13, 23] width 7 height 7
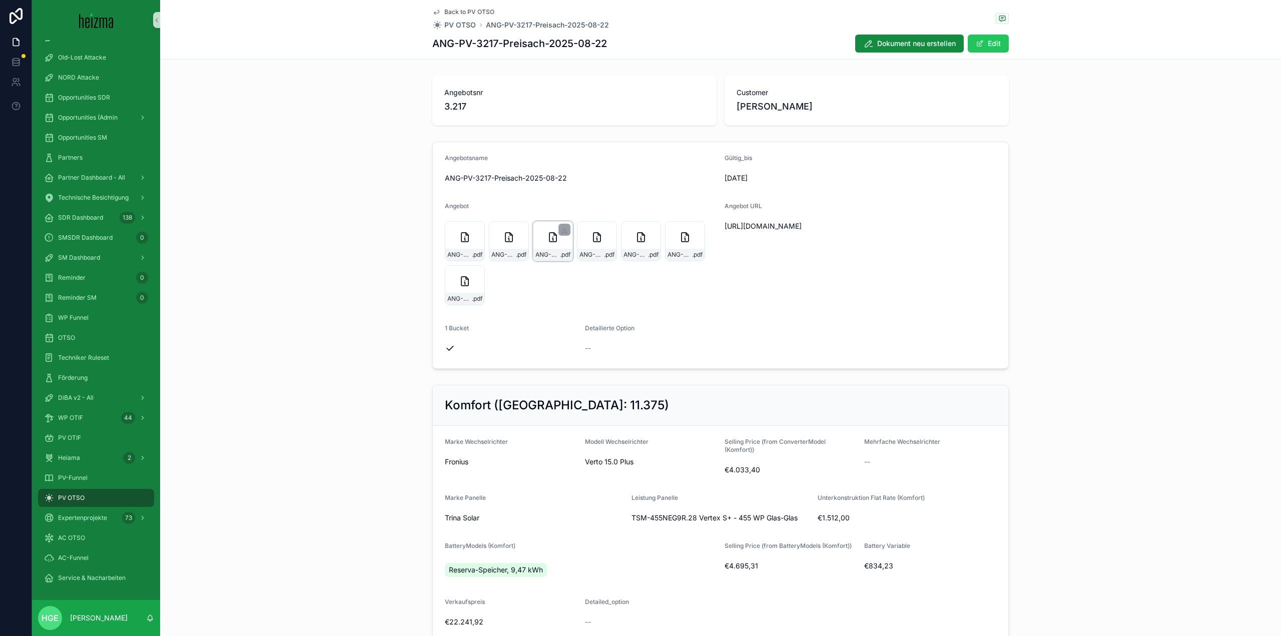
click at [555, 246] on div "ANG-PV-3217-Preisach-2025-08-22 .pdf" at bounding box center [553, 241] width 40 height 40
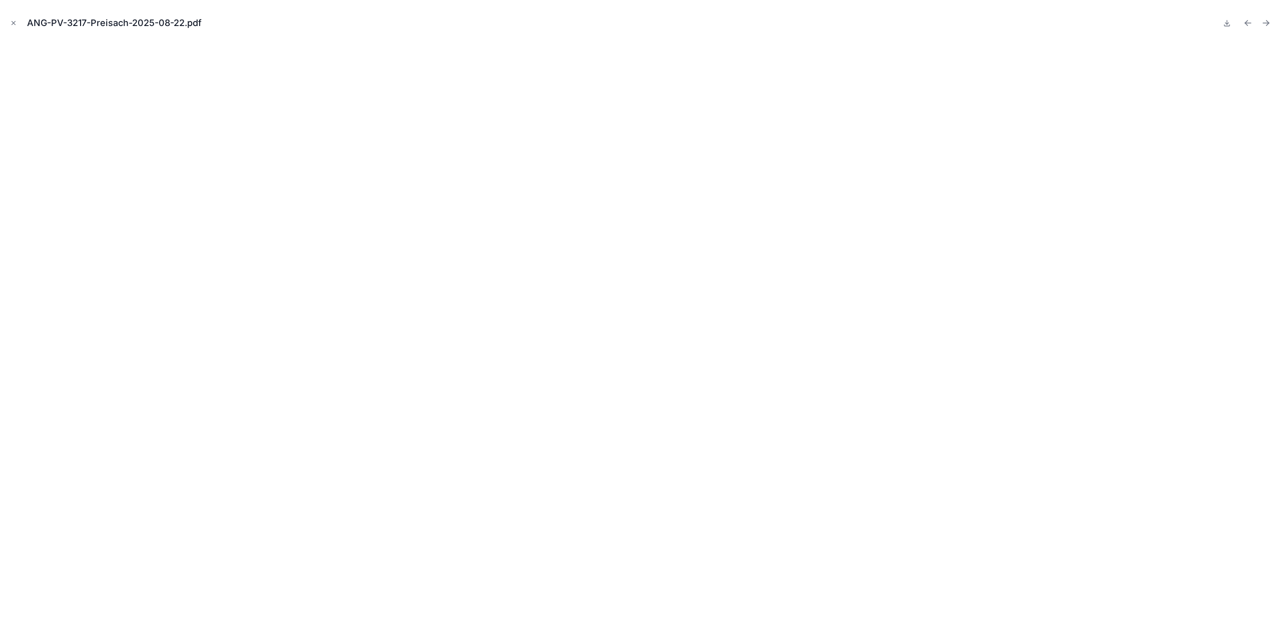
click at [20, 22] on div "ANG-PV-3217-Preisach-2025-08-22.pdf" at bounding box center [640, 23] width 1265 height 30
click at [13, 25] on icon "Close modal" at bounding box center [13, 23] width 7 height 7
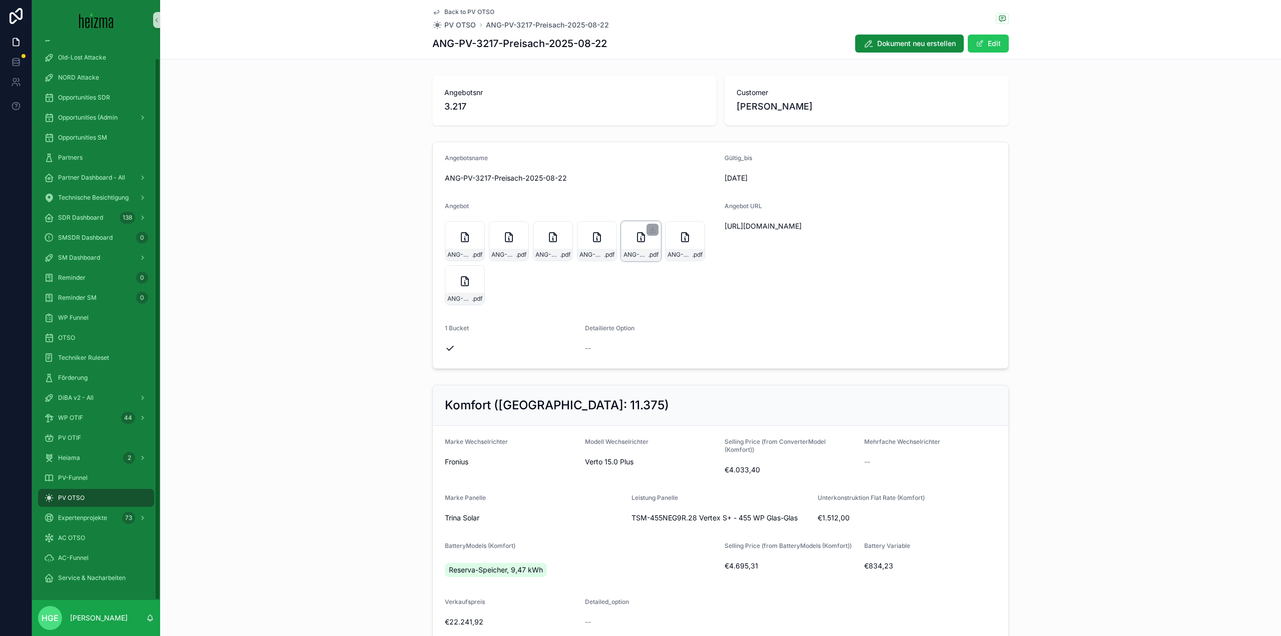
click at [630, 242] on div "ANG-PV-3217-Preisach-2025-08-22-(1) .pdf" at bounding box center [641, 241] width 40 height 40
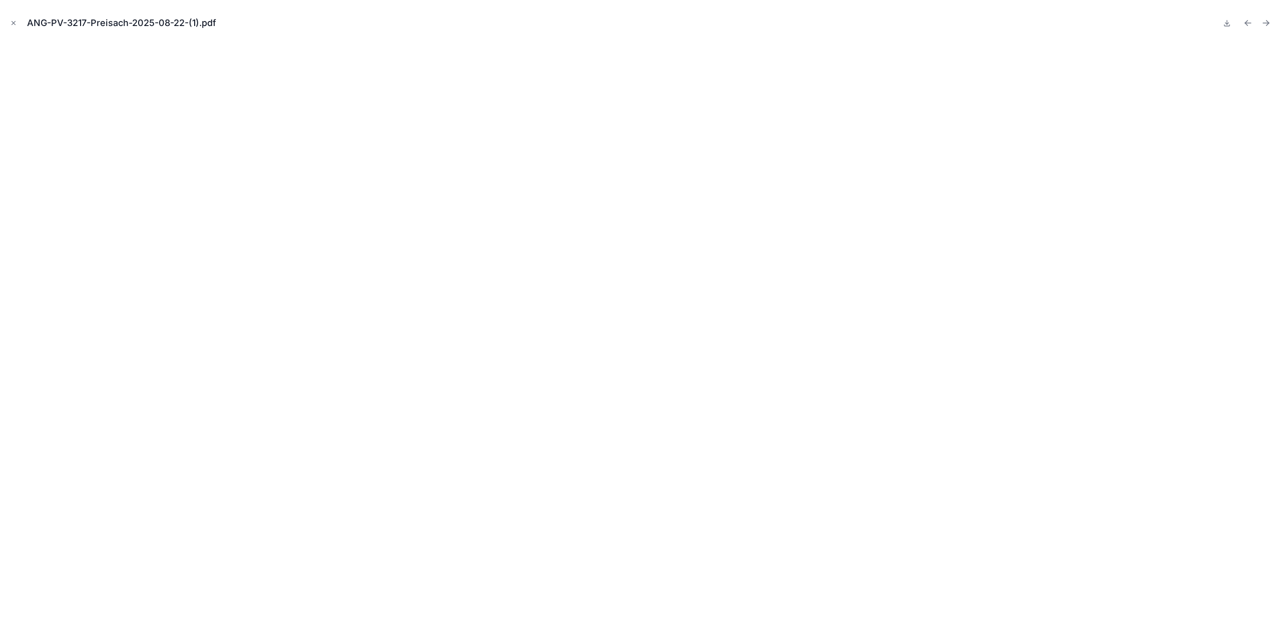
drag, startPoint x: 14, startPoint y: 21, endPoint x: 145, endPoint y: 54, distance: 134.7
click at [14, 21] on icon "Close modal" at bounding box center [13, 23] width 7 height 7
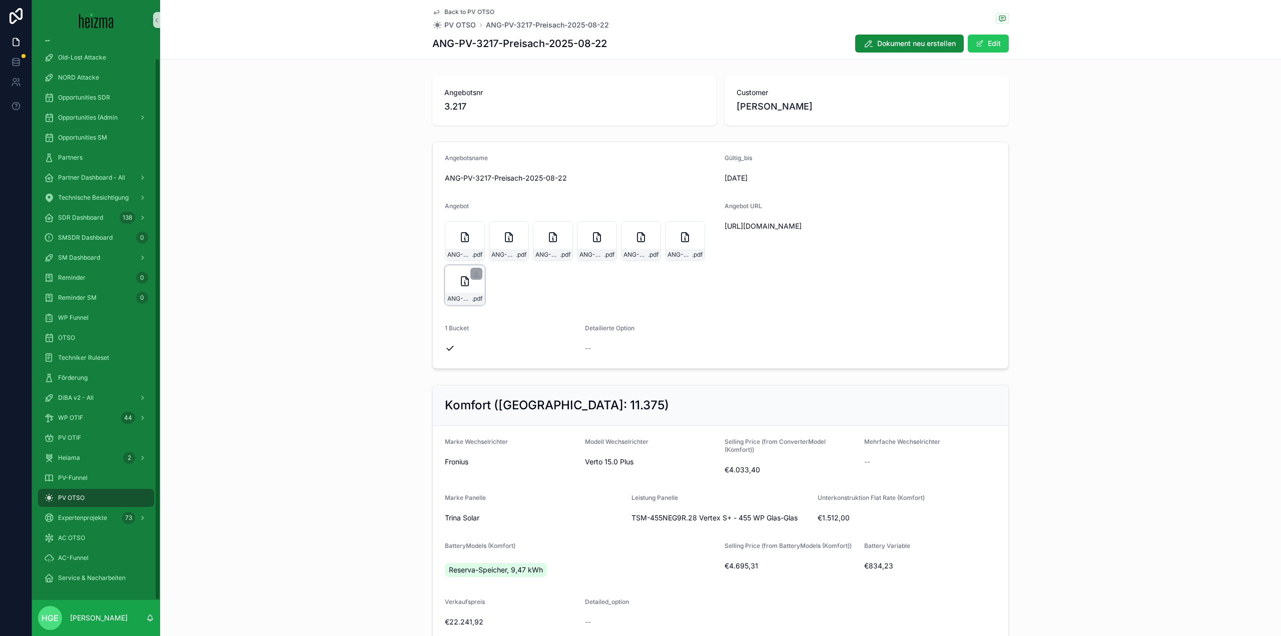
click at [460, 292] on div "ANG-PV-3217-Preisach-2025-08-22 .pdf" at bounding box center [465, 285] width 40 height 40
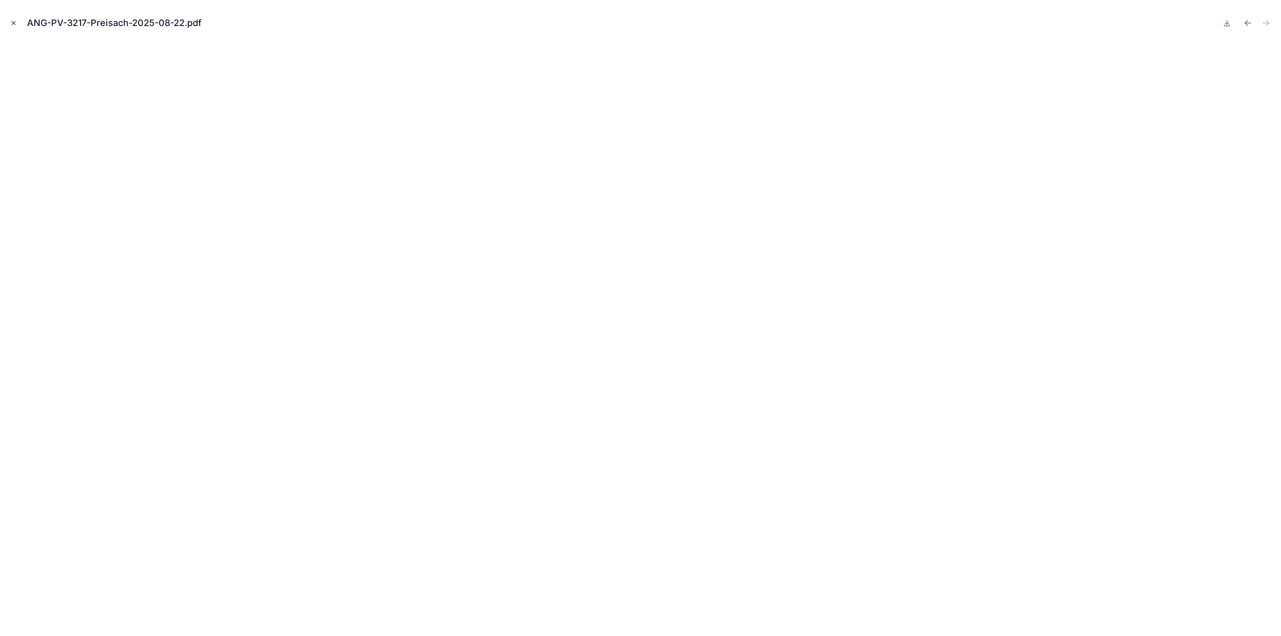
click at [13, 25] on icon "Close modal" at bounding box center [13, 23] width 7 height 7
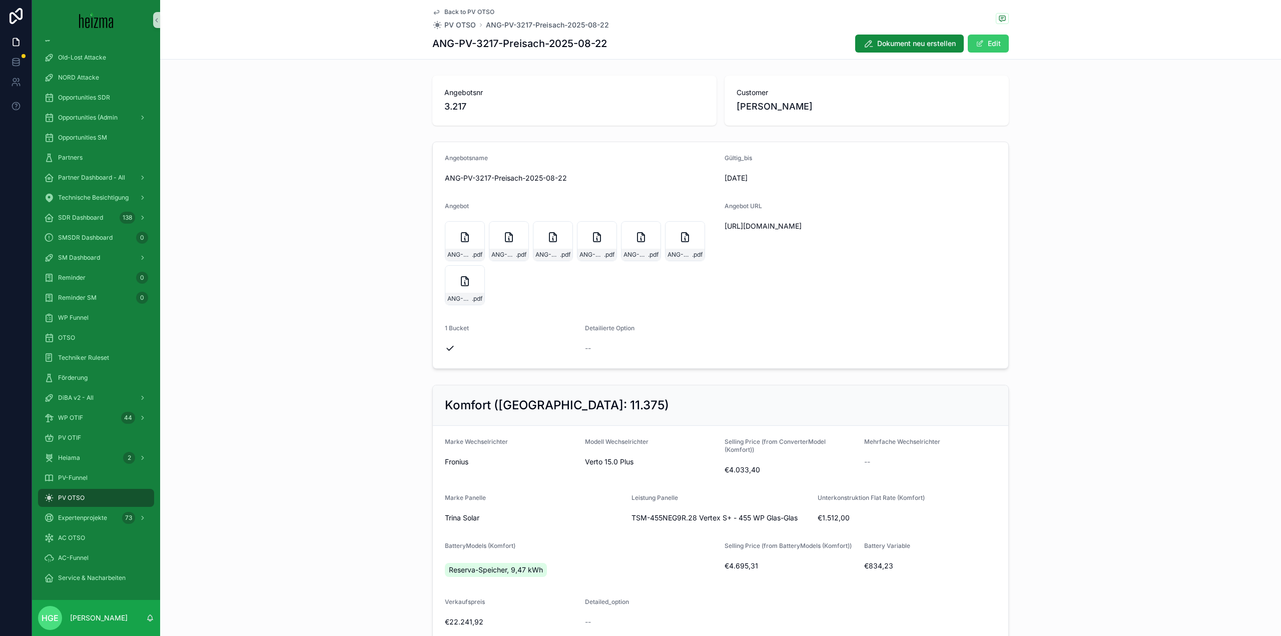
click at [977, 46] on span "scrollable content" at bounding box center [979, 44] width 8 height 8
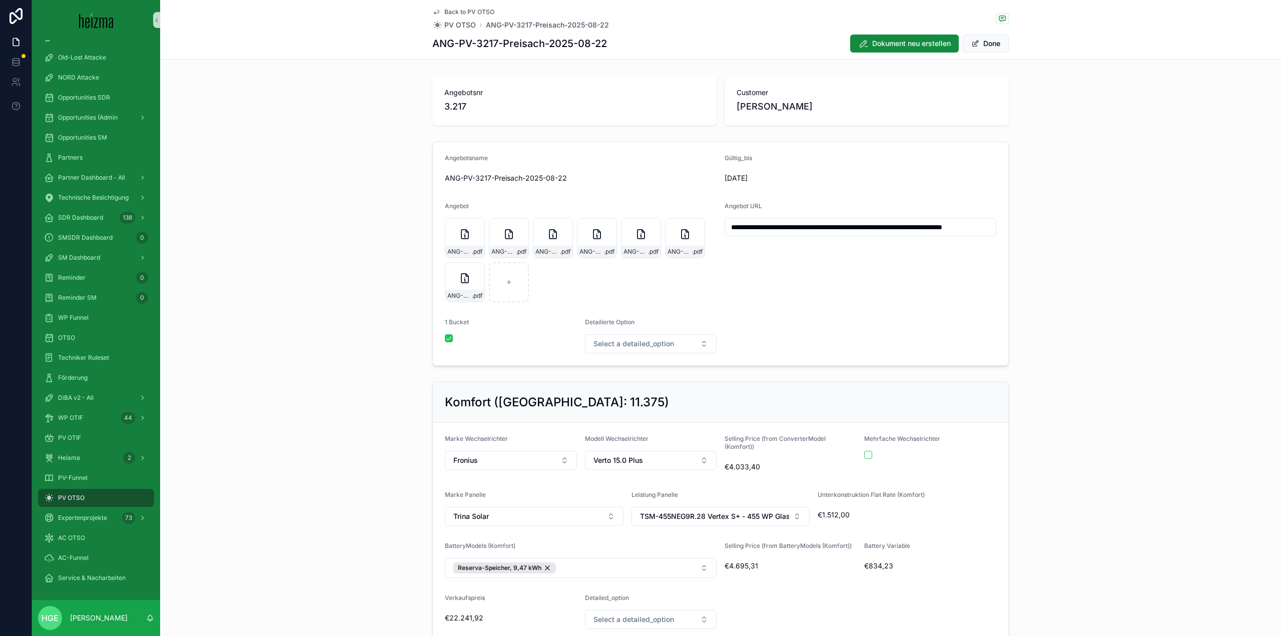
scroll to position [0, 66]
drag, startPoint x: 726, startPoint y: 228, endPoint x: 1181, endPoint y: 260, distance: 456.3
click at [1181, 260] on div "**********" at bounding box center [720, 254] width 1121 height 232
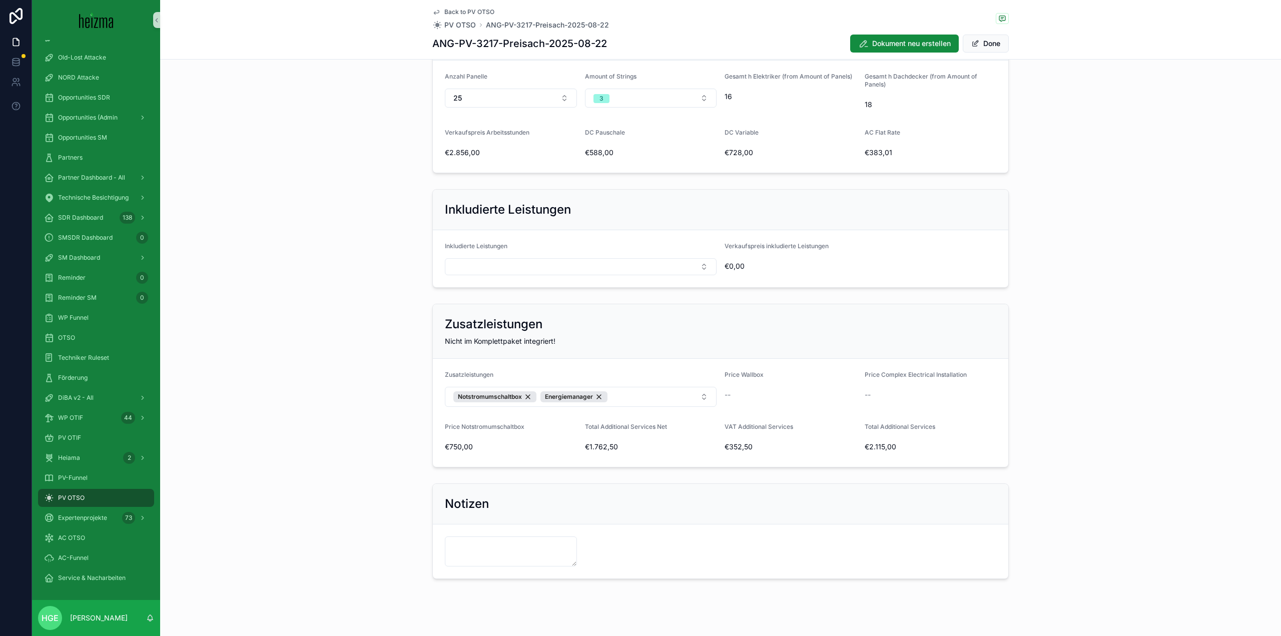
scroll to position [649, 0]
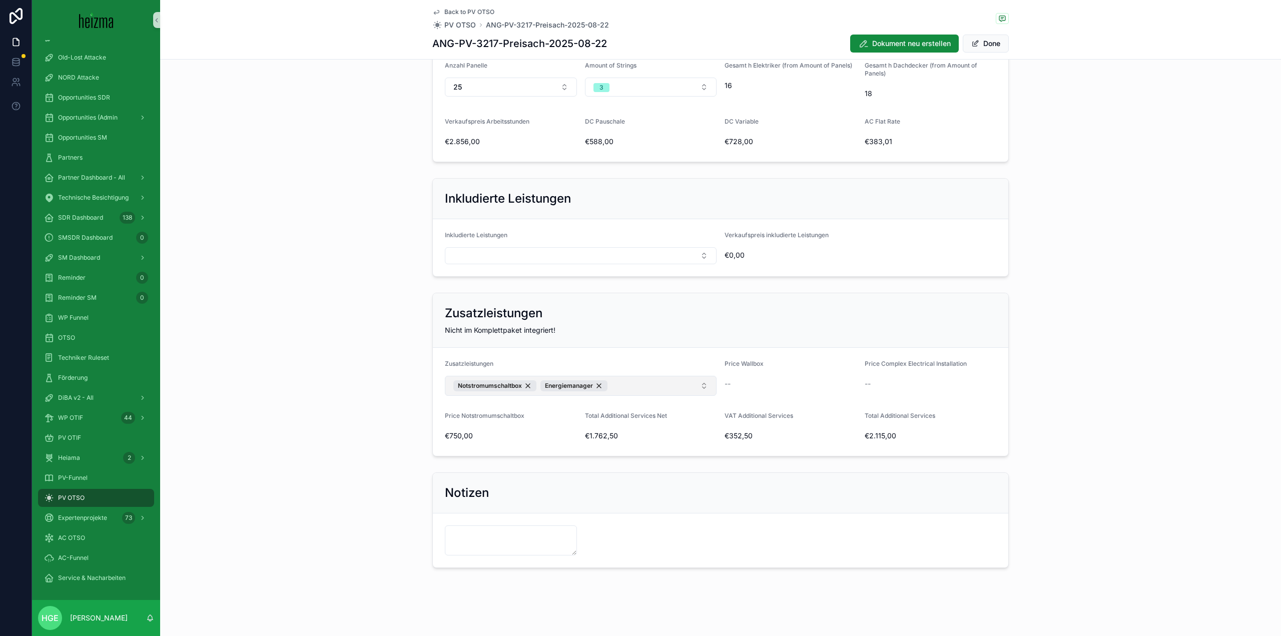
click at [634, 387] on button "Notstromumschaltbox Energiemanager" at bounding box center [581, 386] width 272 height 20
click at [580, 524] on div "Erneuerung Verteilerkasten" at bounding box center [577, 523] width 267 height 16
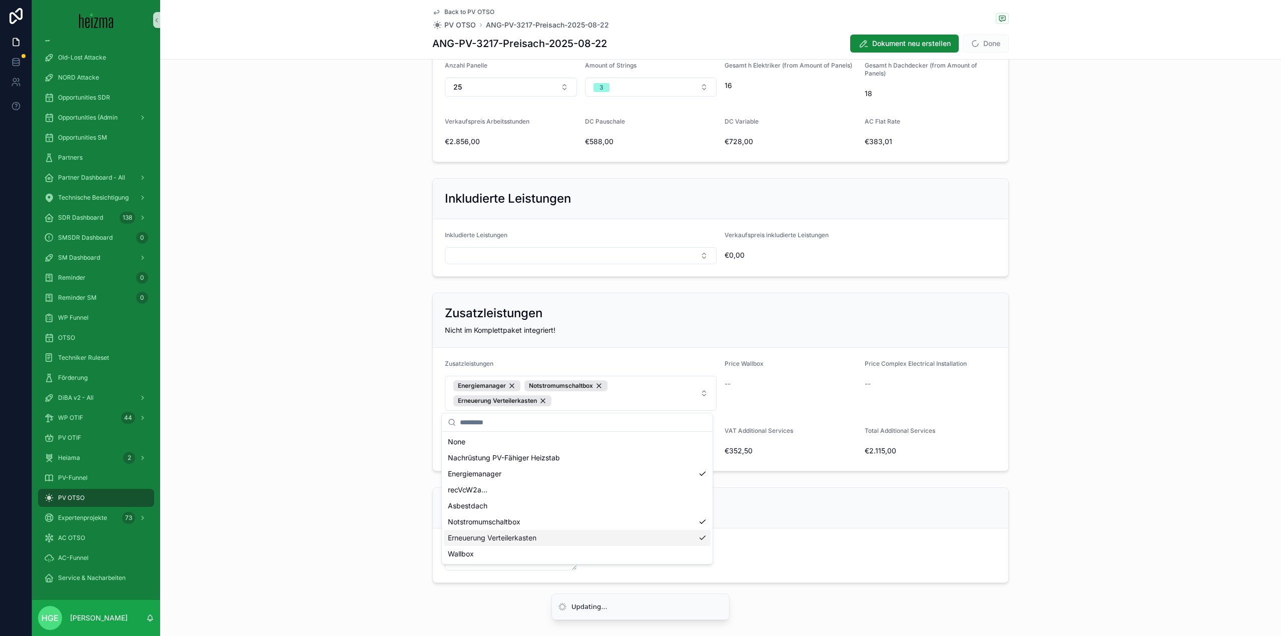
click at [908, 546] on form "scrollable content" at bounding box center [720, 555] width 575 height 54
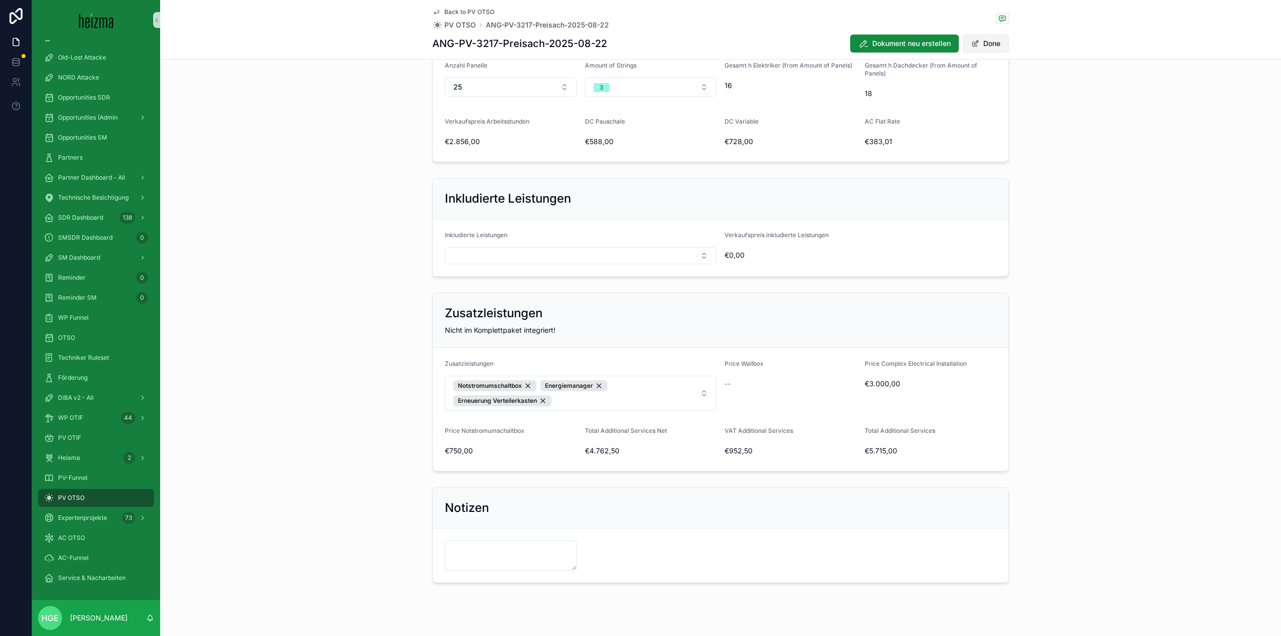
click at [990, 48] on button "Done" at bounding box center [985, 44] width 46 height 18
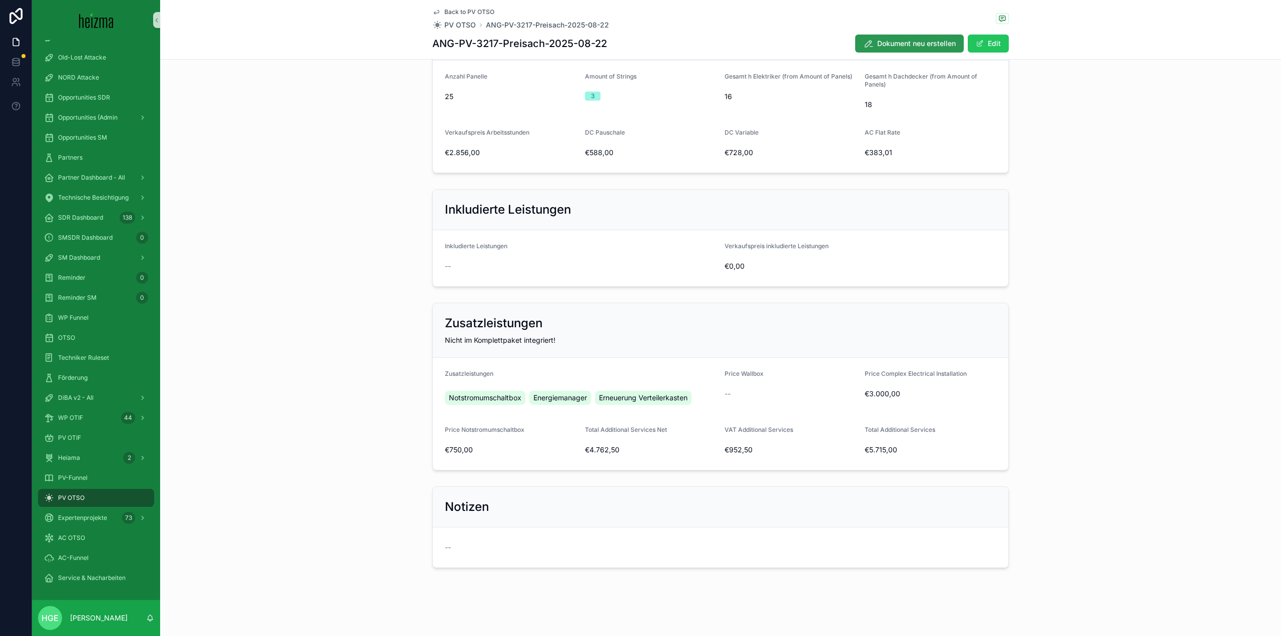
scroll to position [639, 0]
click at [912, 46] on span "Dokument neu erstellen" at bounding box center [916, 44] width 79 height 10
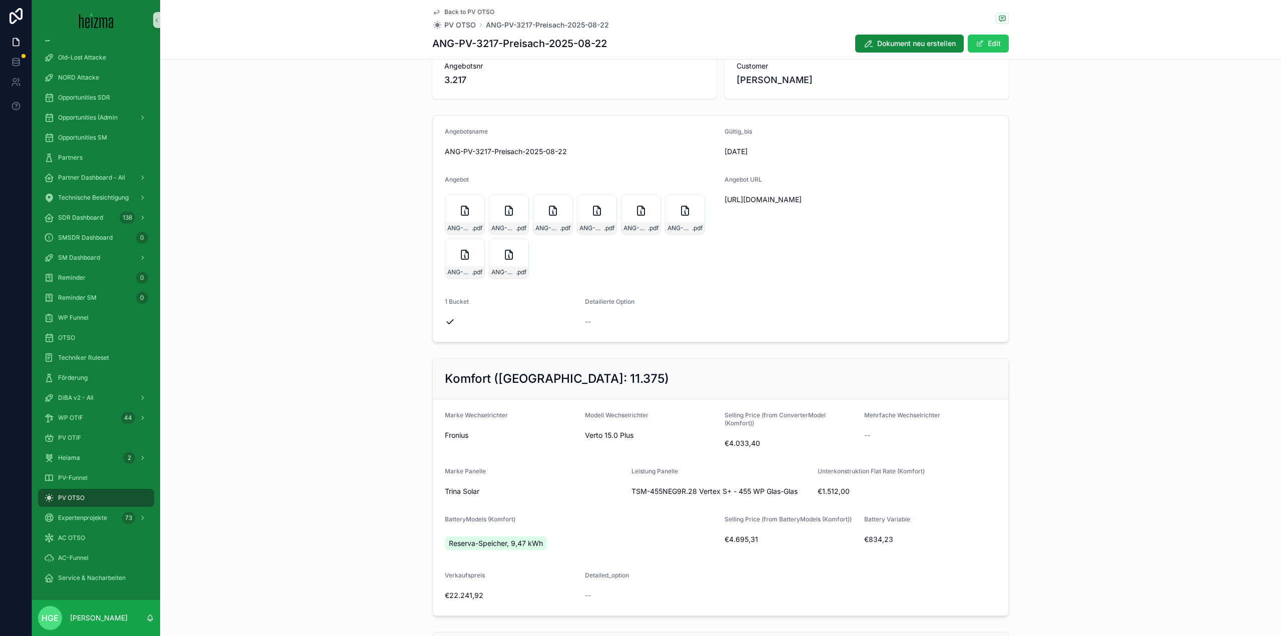
scroll to position [0, 0]
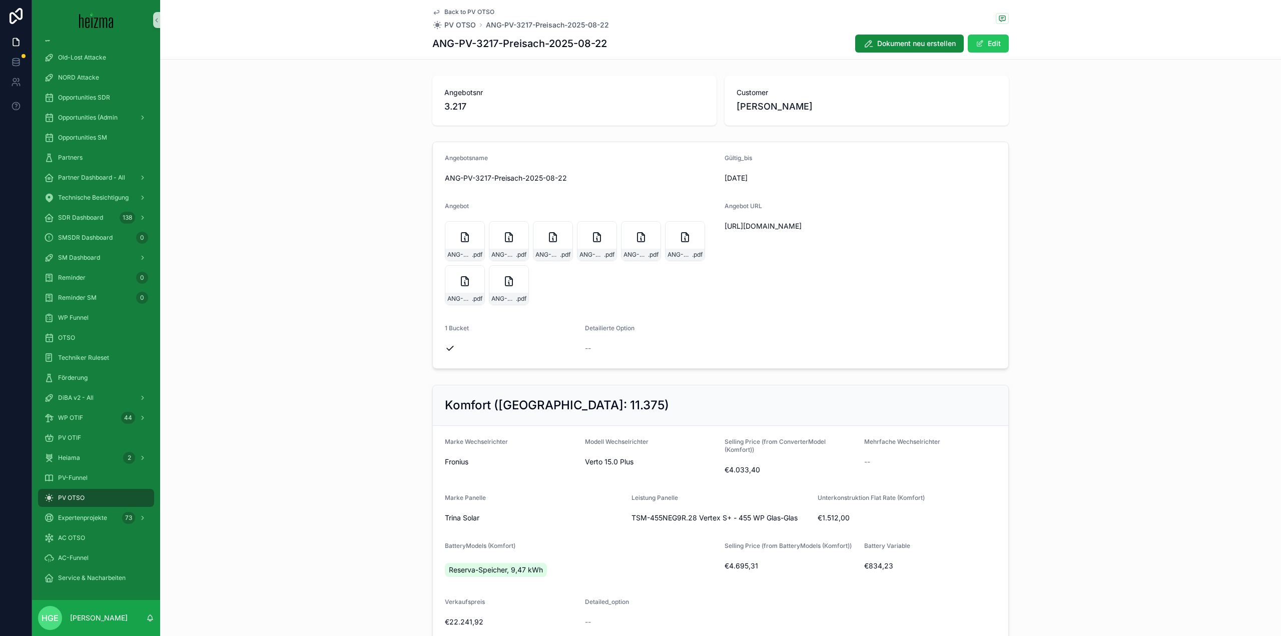
click at [806, 310] on form "Angebotsname ANG-PV-3217-Preisach-2025-08-22 Gültig_bis [DATE] Angebot ANG-PV-3…" at bounding box center [720, 255] width 575 height 226
click at [983, 49] on button "Edit" at bounding box center [987, 44] width 41 height 18
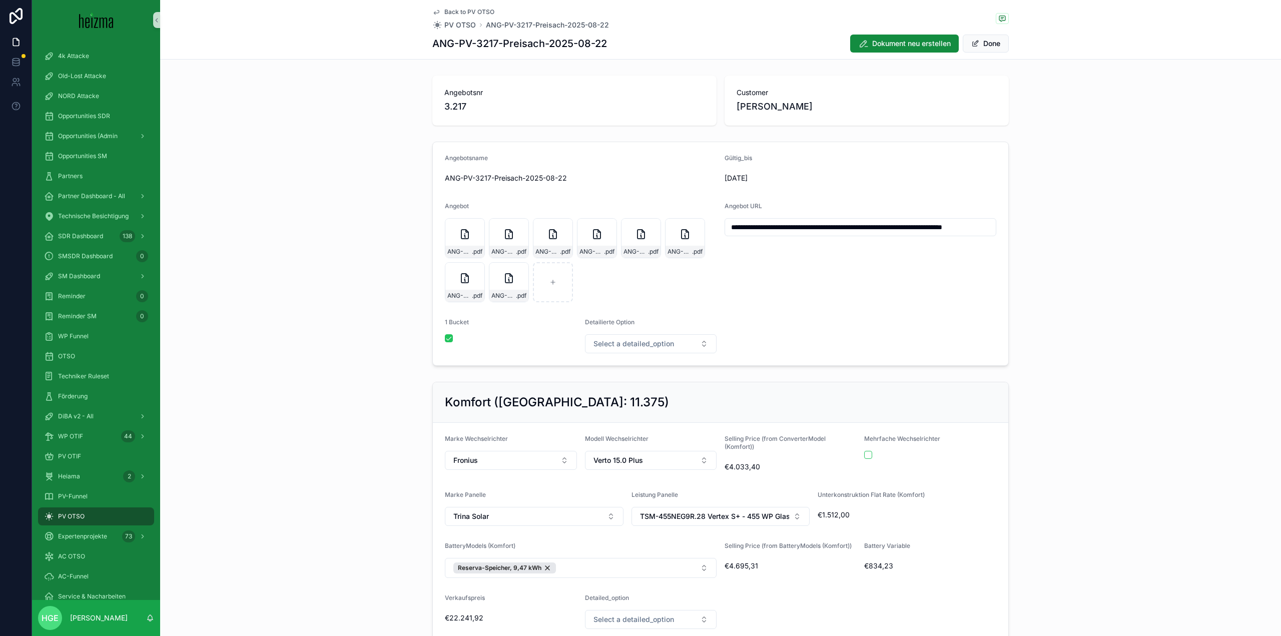
scroll to position [0, 65]
drag, startPoint x: 727, startPoint y: 227, endPoint x: 1072, endPoint y: 228, distance: 345.2
click at [1072, 228] on div "**********" at bounding box center [720, 254] width 1121 height 232
click at [685, 309] on form "**********" at bounding box center [720, 253] width 575 height 223
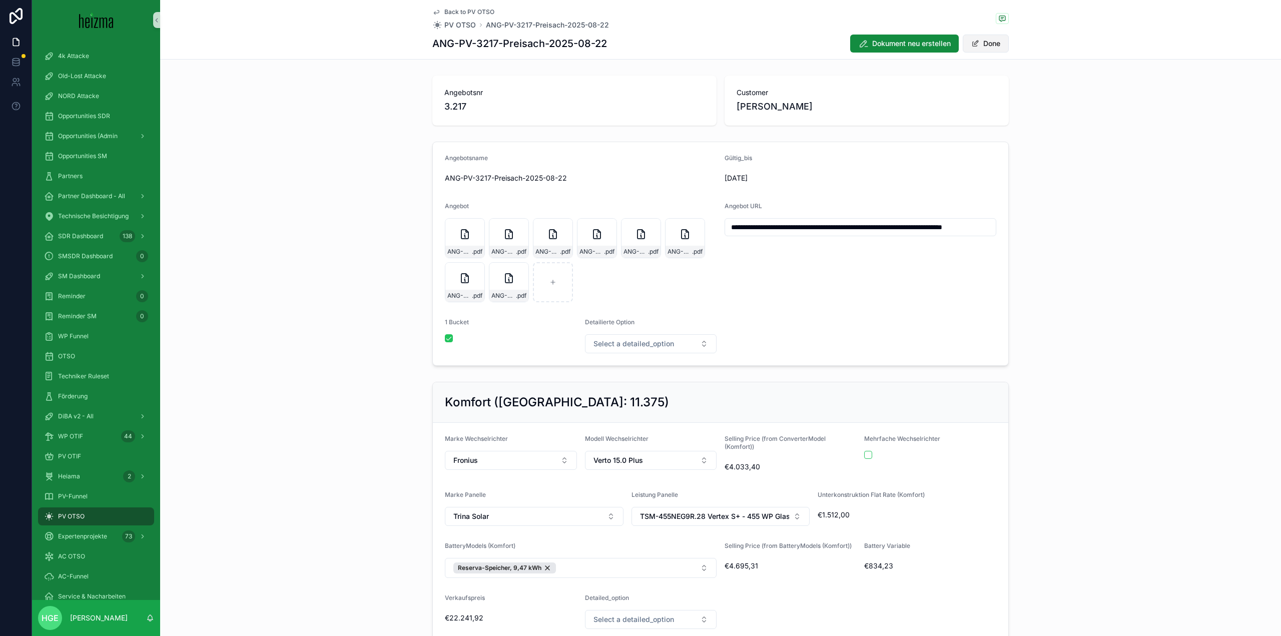
click at [986, 48] on button "Done" at bounding box center [985, 44] width 46 height 18
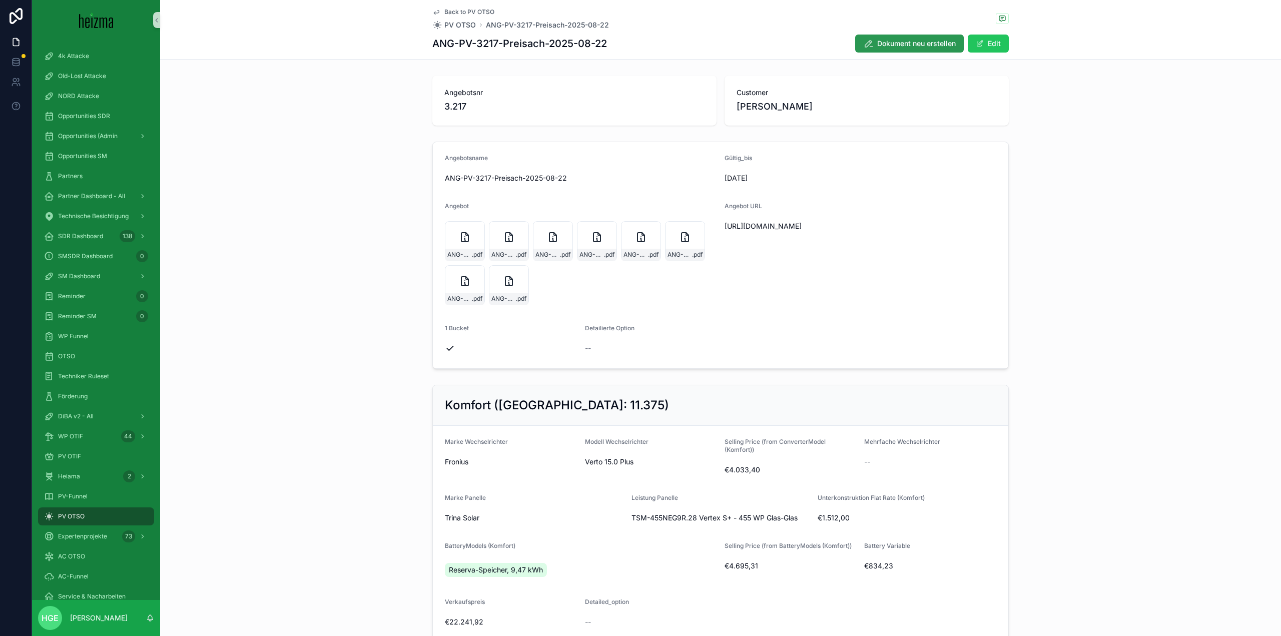
click at [909, 46] on span "Dokument neu erstellen" at bounding box center [916, 44] width 79 height 10
click at [978, 38] on button "Edit" at bounding box center [987, 44] width 41 height 18
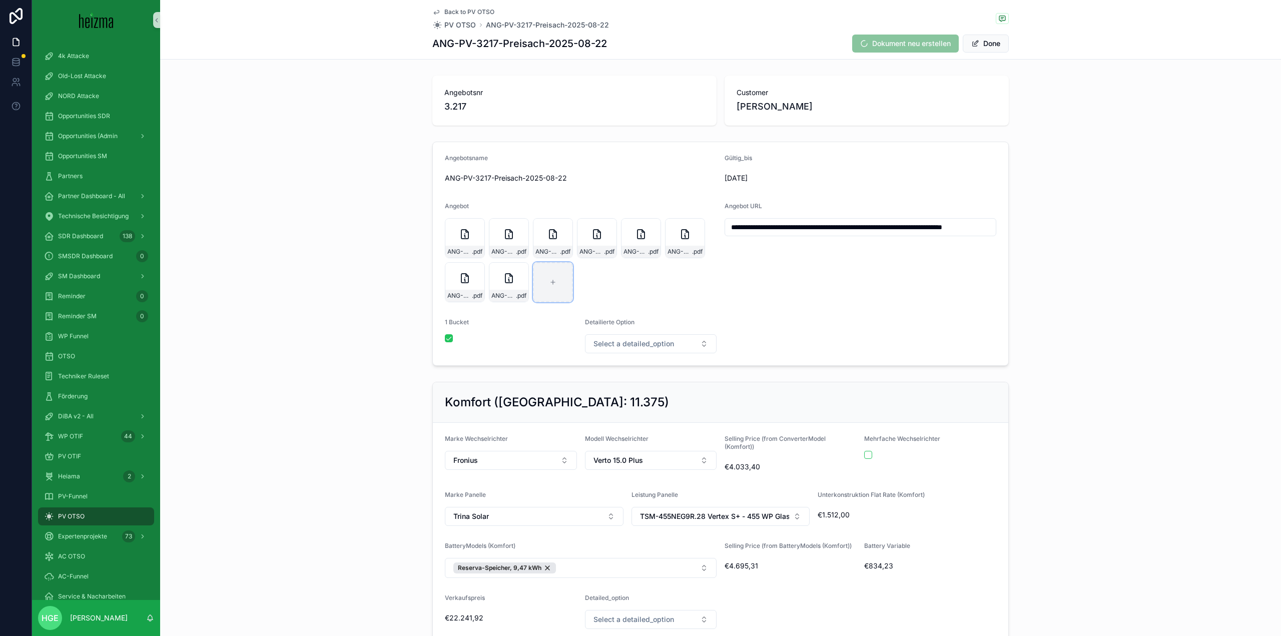
click at [564, 280] on div "scrollable content" at bounding box center [553, 282] width 40 height 40
type input "**********"
click at [560, 296] on span ".pdf" at bounding box center [565, 296] width 11 height 8
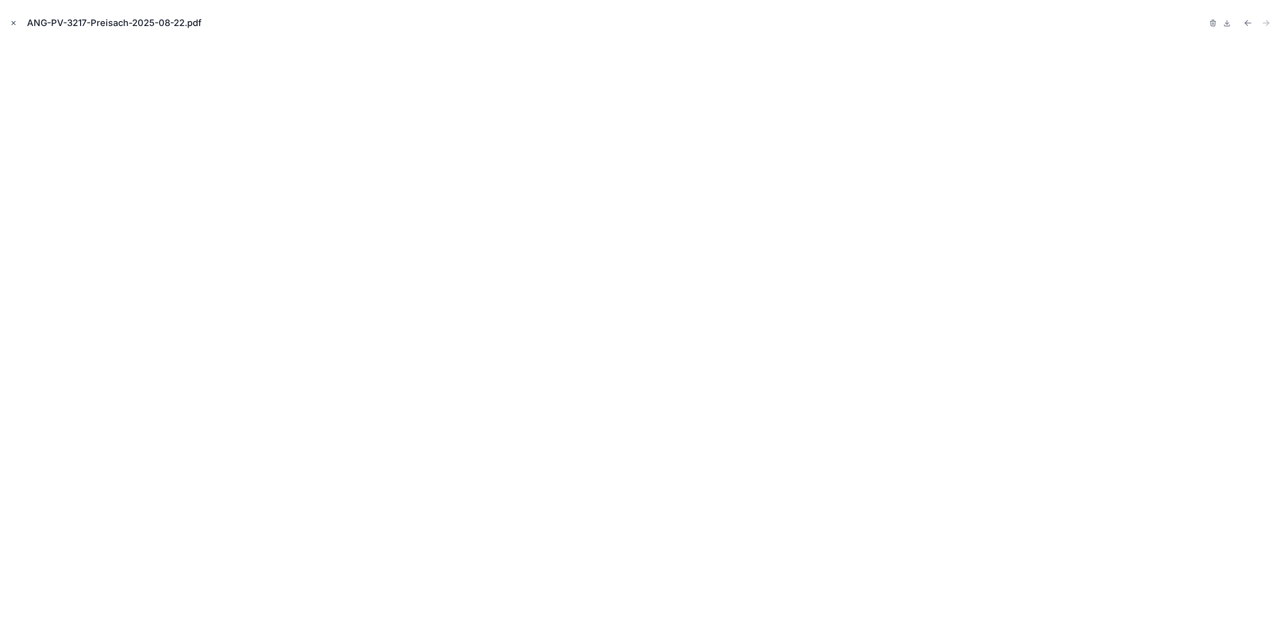
click at [13, 26] on icon "Close modal" at bounding box center [13, 23] width 7 height 7
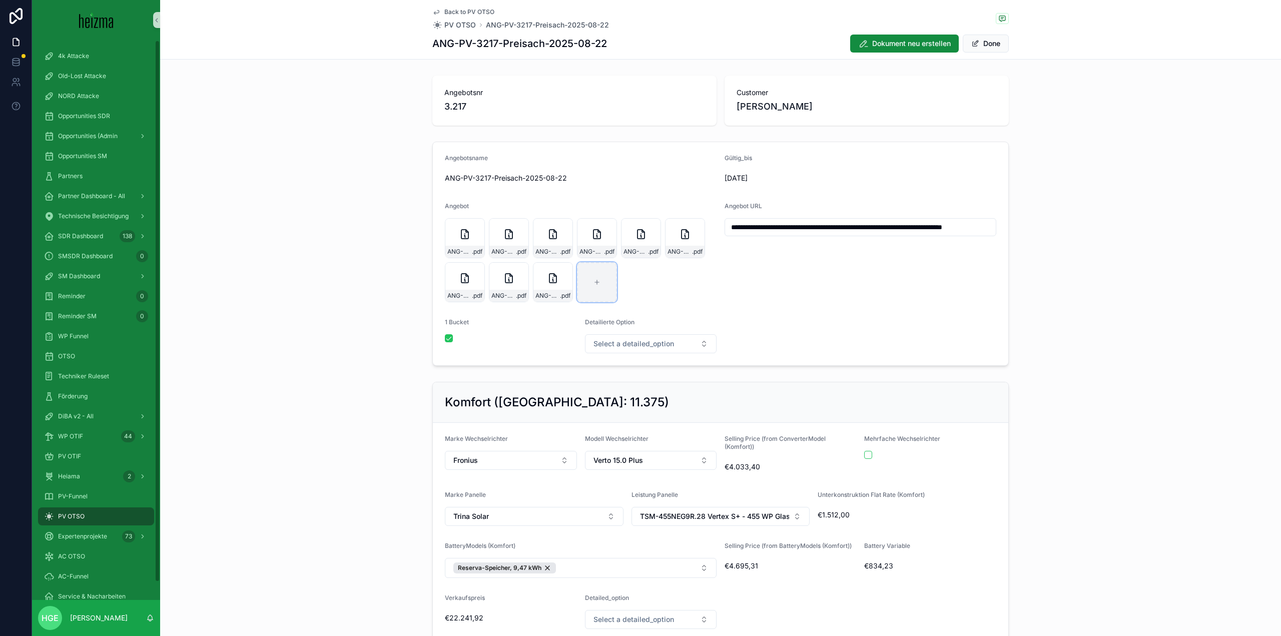
click at [600, 282] on div "scrollable content" at bounding box center [597, 282] width 40 height 40
type input "**********"
click at [983, 42] on button "Done" at bounding box center [985, 44] width 46 height 18
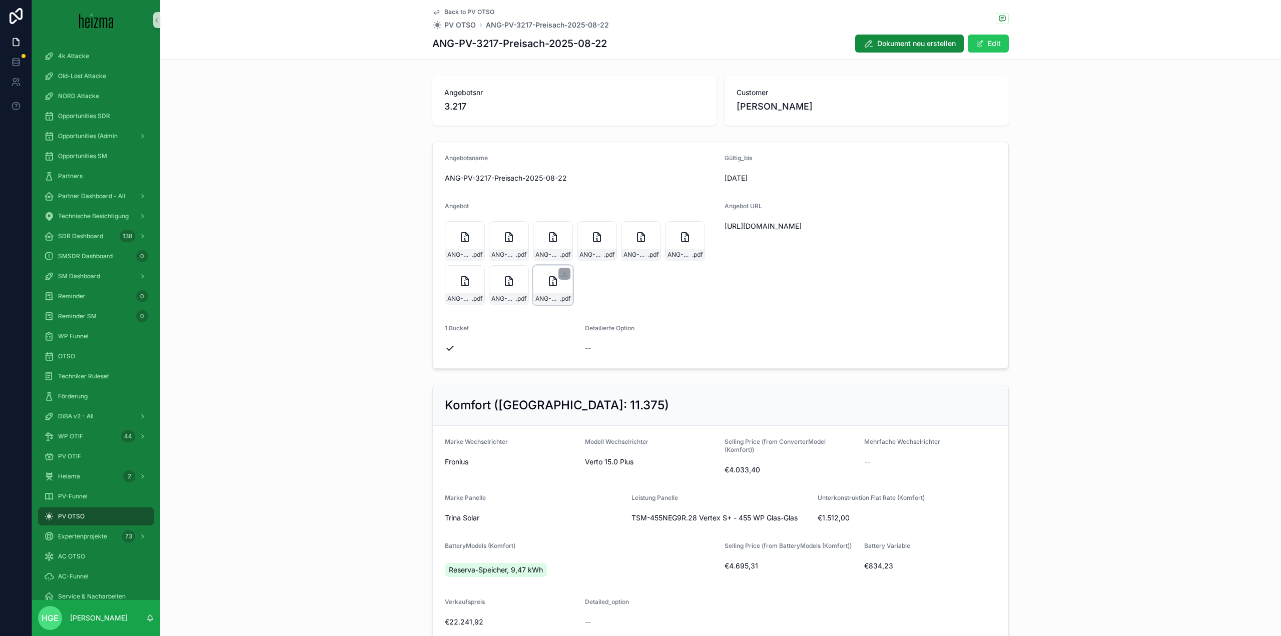
click at [536, 293] on div "ANG-PV-3217-Preisach-2025-08-22 .pdf" at bounding box center [552, 299] width 39 height 12
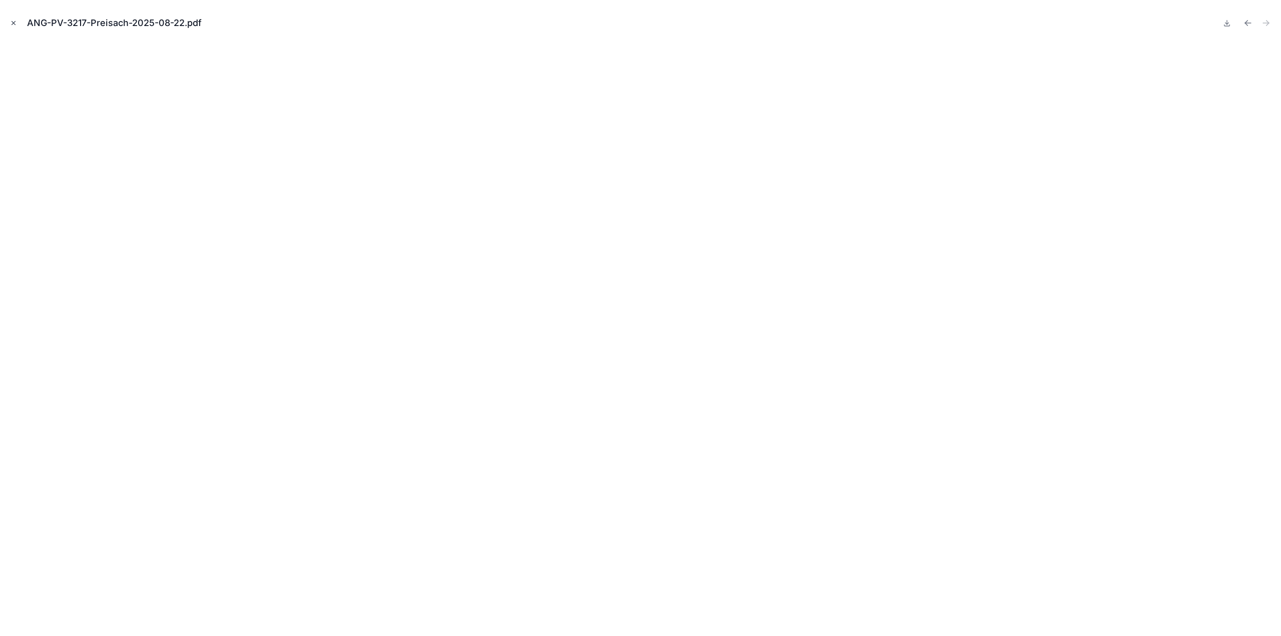
click at [14, 25] on icon "Close modal" at bounding box center [13, 23] width 7 height 7
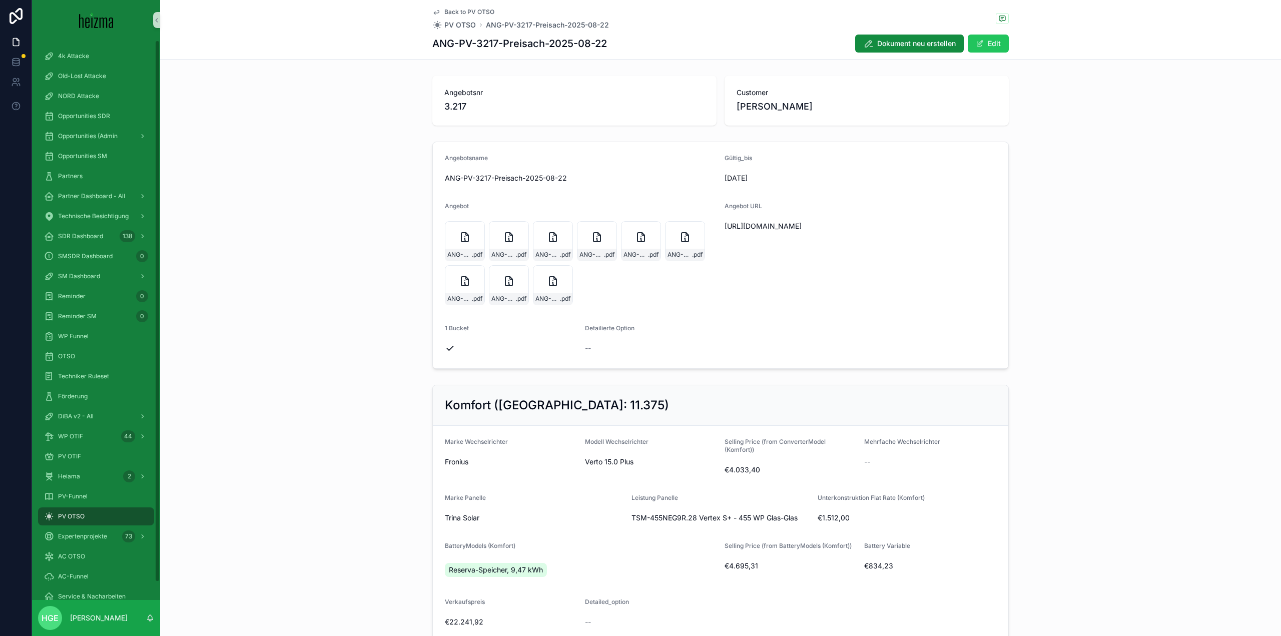
click at [963, 44] on div "Dokument neu erstellen Edit" at bounding box center [928, 43] width 162 height 19
click at [986, 48] on button "Edit" at bounding box center [987, 44] width 41 height 18
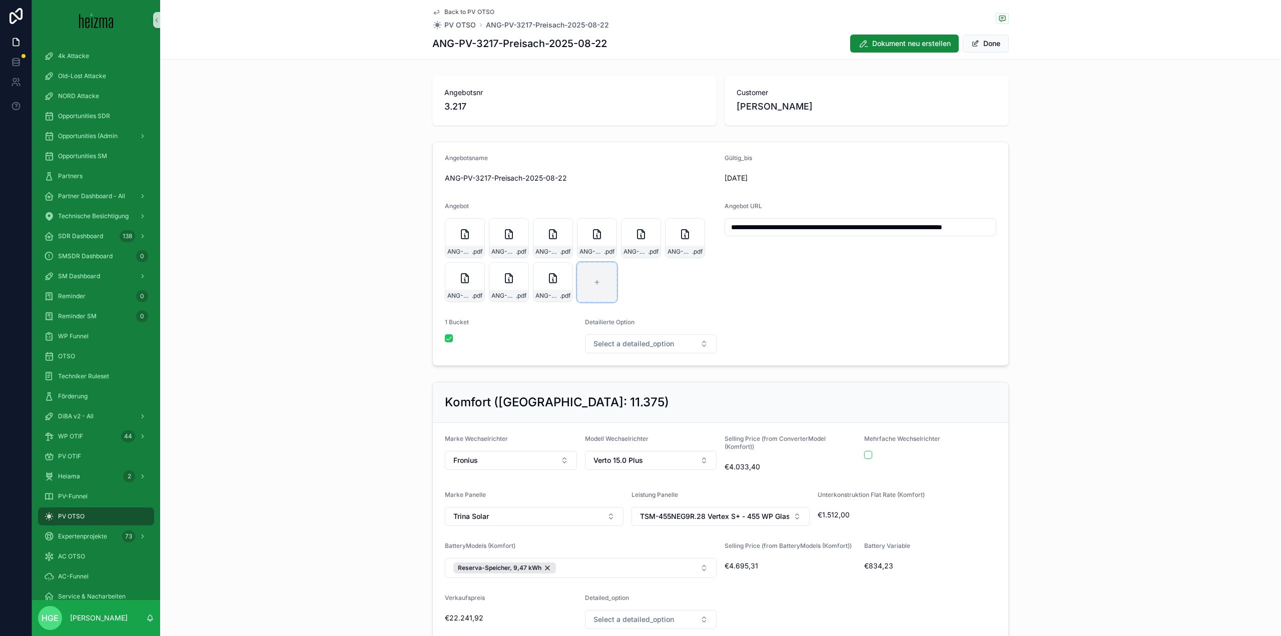
click at [585, 287] on div "scrollable content" at bounding box center [597, 282] width 40 height 40
type input "**********"
click at [133, 517] on div "PV OTSO" at bounding box center [96, 516] width 104 height 16
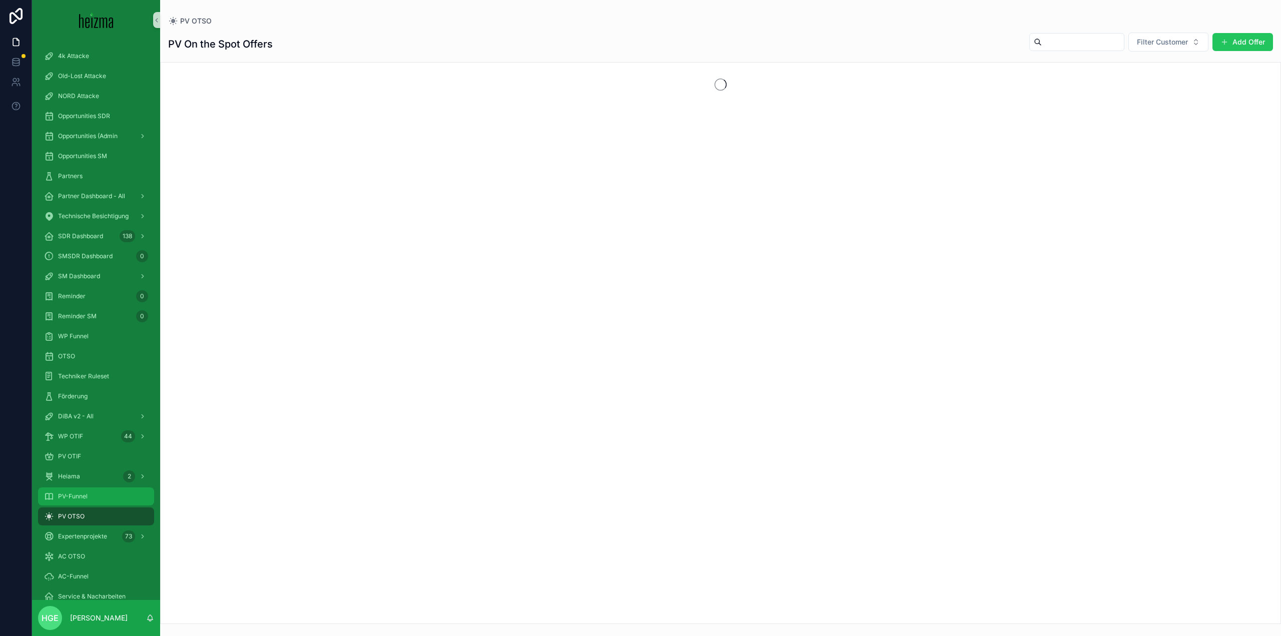
click at [131, 499] on div "PV-Funnel" at bounding box center [96, 496] width 104 height 16
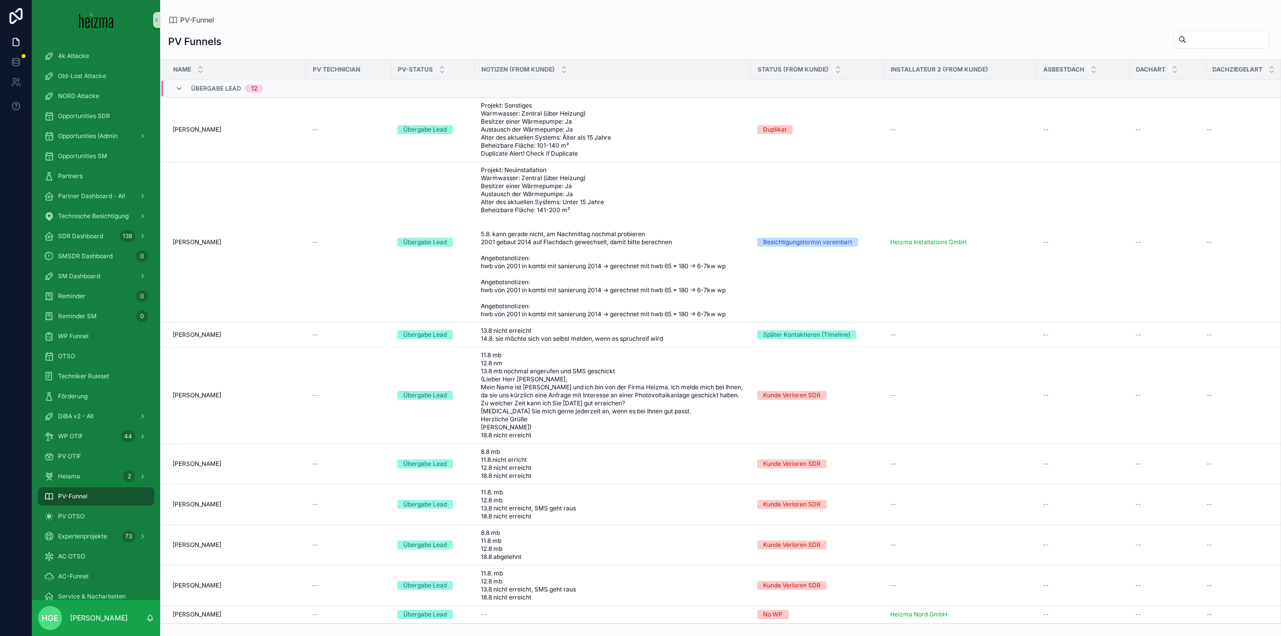
click at [1186, 37] on input "scrollable content" at bounding box center [1227, 40] width 82 height 14
type input "********"
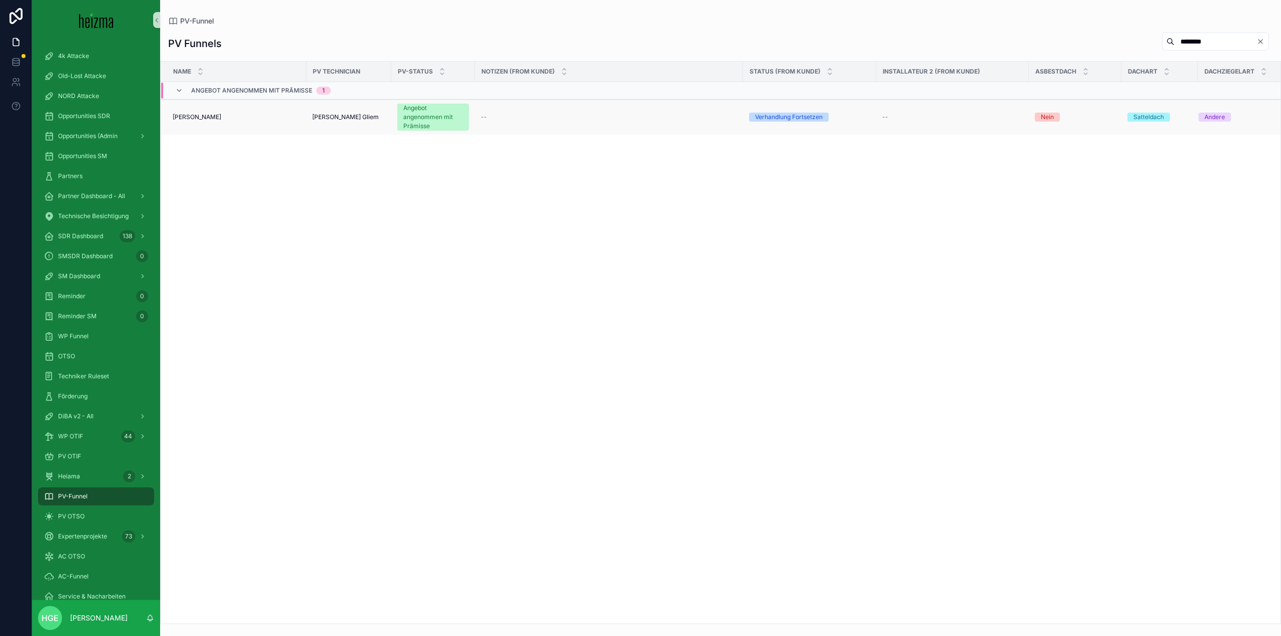
click at [219, 116] on div "Robert Preisach Robert Preisach" at bounding box center [237, 117] width 128 height 8
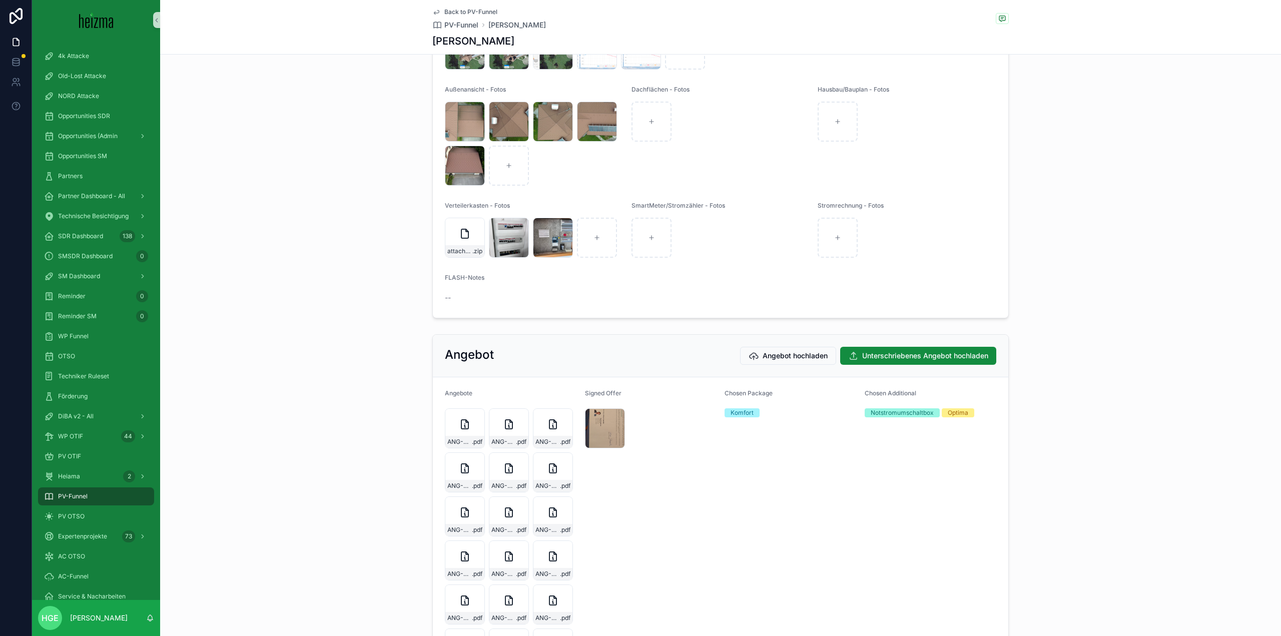
scroll to position [1601, 0]
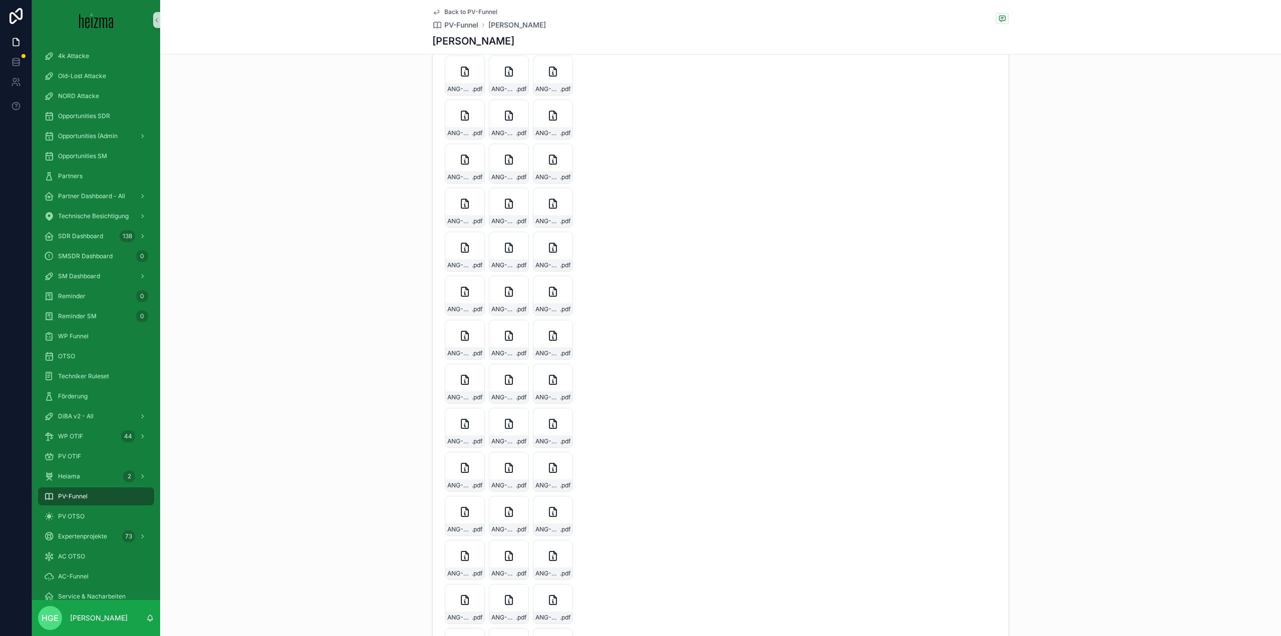
type textarea "**********"
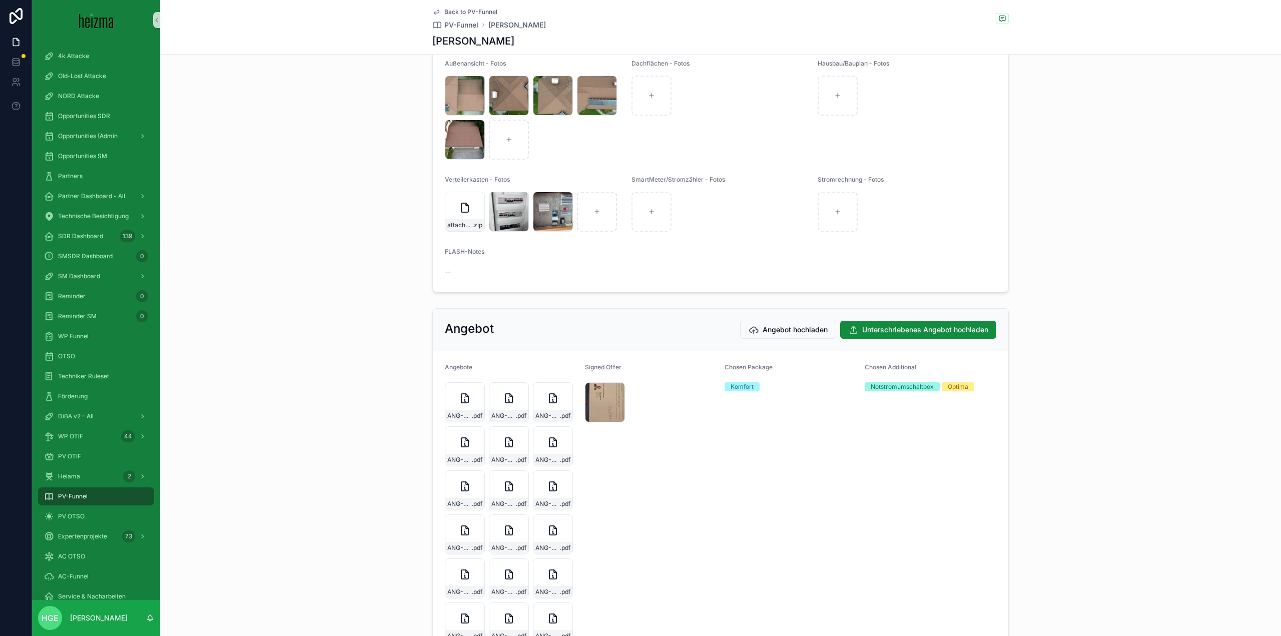
scroll to position [1690, 0]
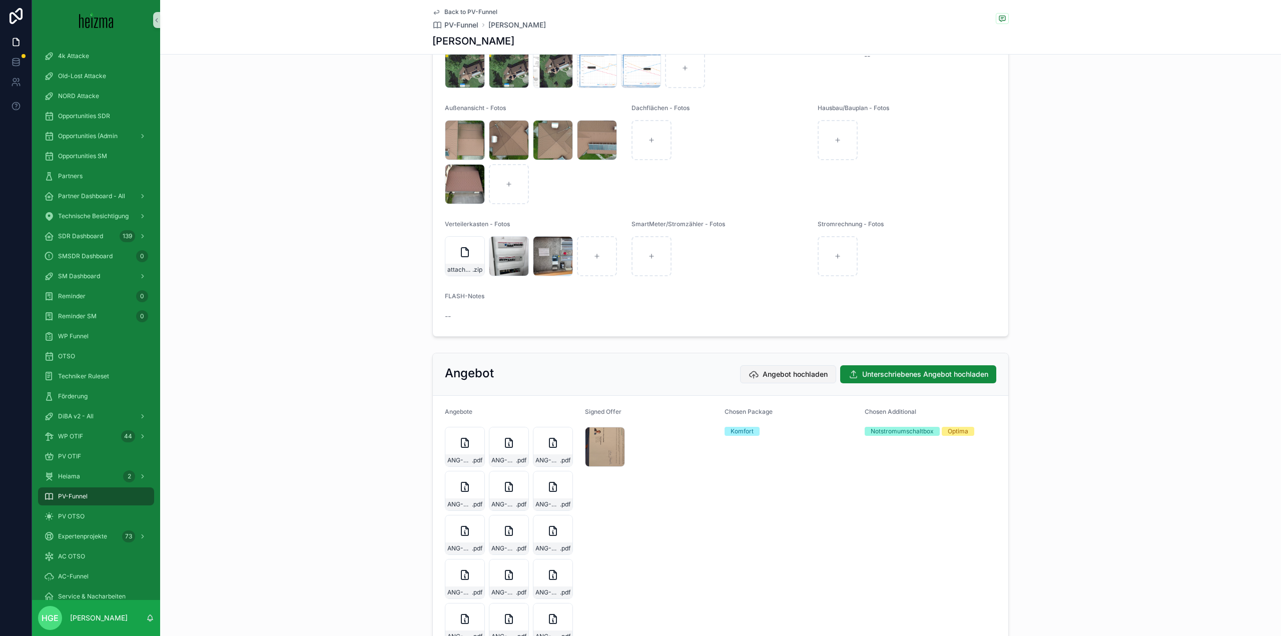
click at [790, 379] on span "Angebot hochladen" at bounding box center [794, 374] width 65 height 10
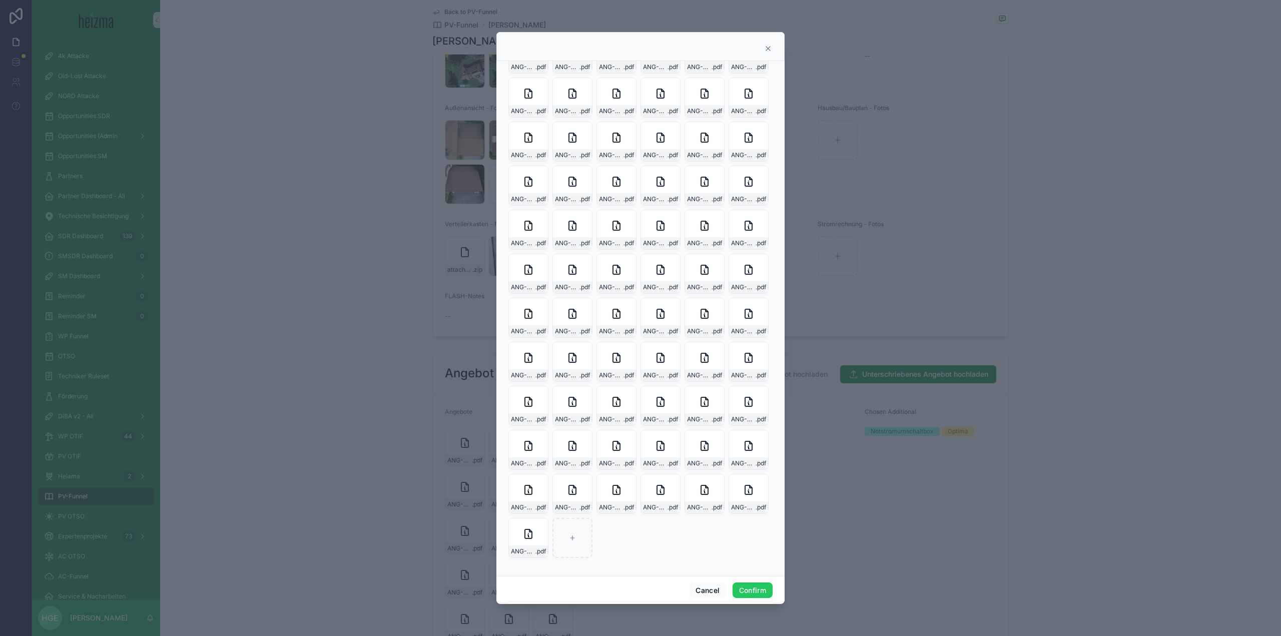
scroll to position [1410, 0]
click at [565, 535] on div at bounding box center [572, 538] width 40 height 40
type input "**********"
click at [766, 595] on button "Confirm" at bounding box center [752, 590] width 40 height 16
click at [530, 526] on icon "button" at bounding box center [530, 523] width 8 height 8
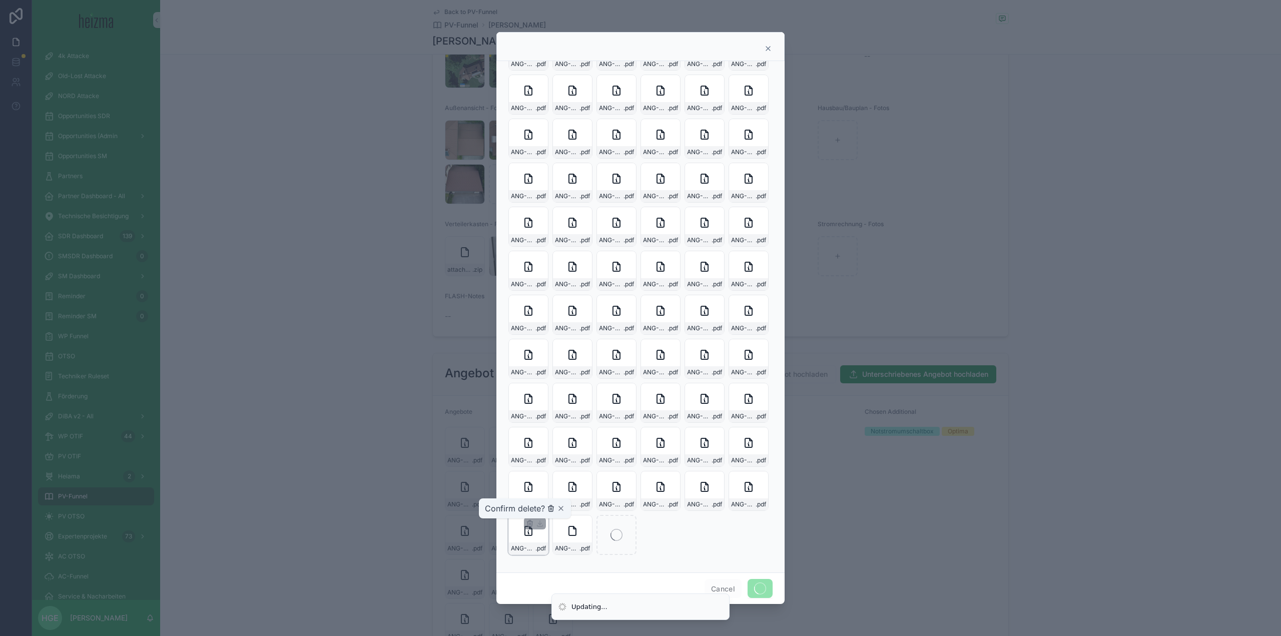
click at [550, 510] on icon "button" at bounding box center [551, 508] width 8 height 8
click at [746, 481] on icon "button" at bounding box center [750, 479] width 8 height 8
click at [729, 465] on icon "button" at bounding box center [726, 465] width 5 height 5
click at [703, 480] on icon "button" at bounding box center [705, 479] width 5 height 5
click at [680, 465] on icon "button" at bounding box center [683, 464] width 8 height 8
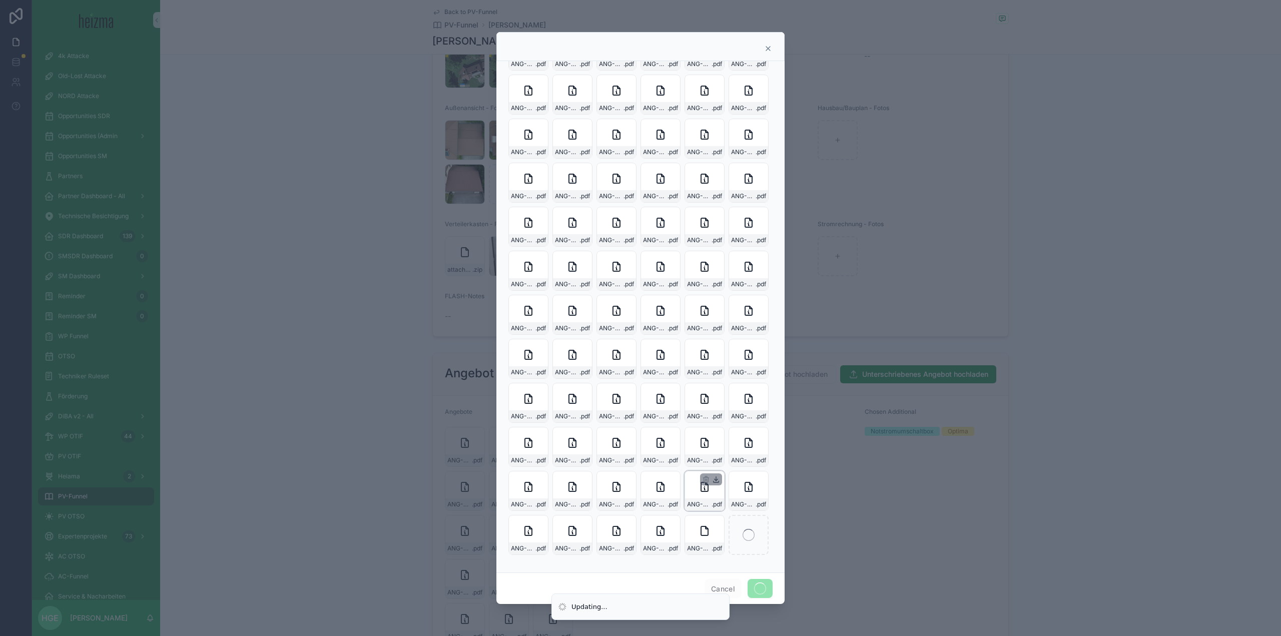
scroll to position [1369, 0]
click at [705, 480] on icon "button" at bounding box center [705, 480] width 0 height 2
click at [638, 462] on icon "button" at bounding box center [639, 461] width 8 height 8
click at [744, 441] on div at bounding box center [755, 435] width 22 height 12
drag, startPoint x: 632, startPoint y: 455, endPoint x: 641, endPoint y: 460, distance: 10.1
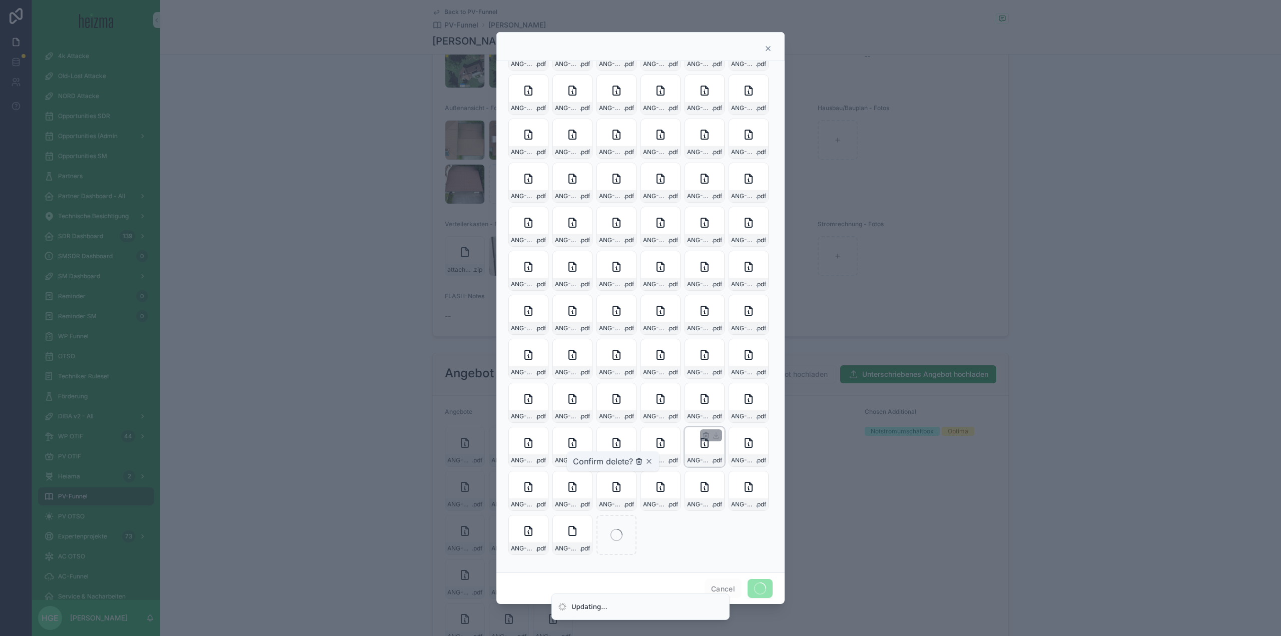
click at [633, 455] on div "Confirm delete?" at bounding box center [613, 461] width 80 height 12
click at [642, 461] on icon "button" at bounding box center [639, 461] width 8 height 8
click at [637, 462] on icon "button" at bounding box center [639, 461] width 8 height 8
click at [638, 462] on icon "button" at bounding box center [638, 462] width 0 height 2
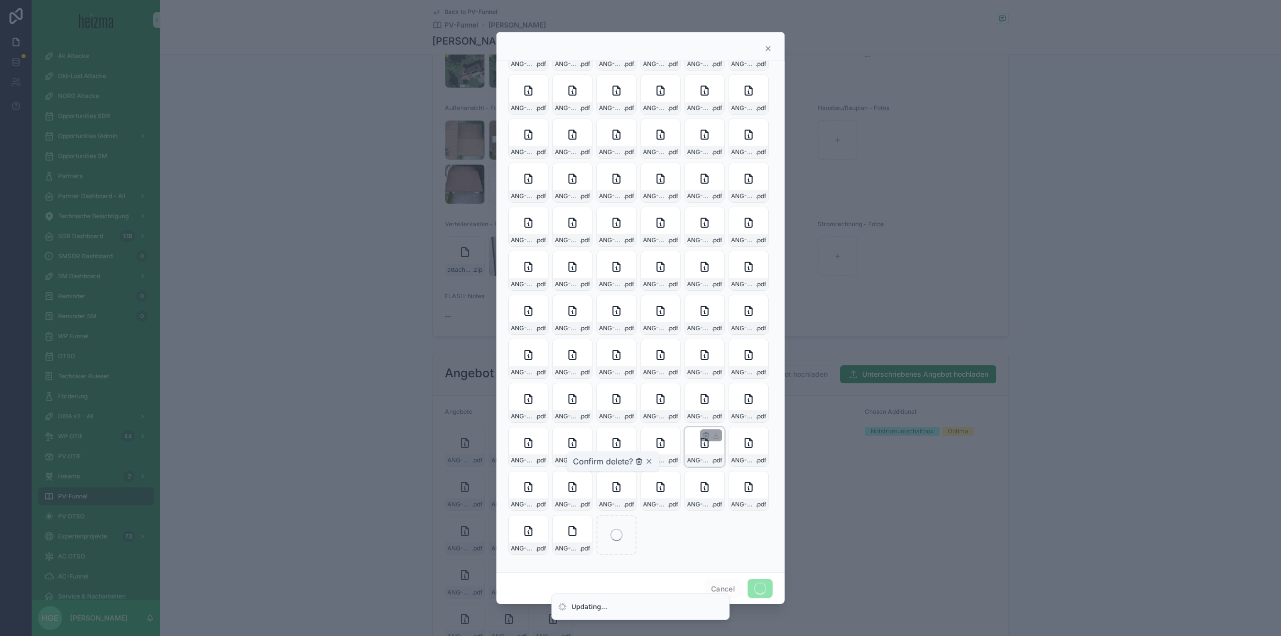
click at [638, 462] on icon "button" at bounding box center [638, 462] width 0 height 2
click at [762, 49] on div at bounding box center [640, 49] width 263 height 8
click at [762, 45] on div at bounding box center [640, 49] width 263 height 8
click at [766, 49] on icon at bounding box center [768, 49] width 8 height 8
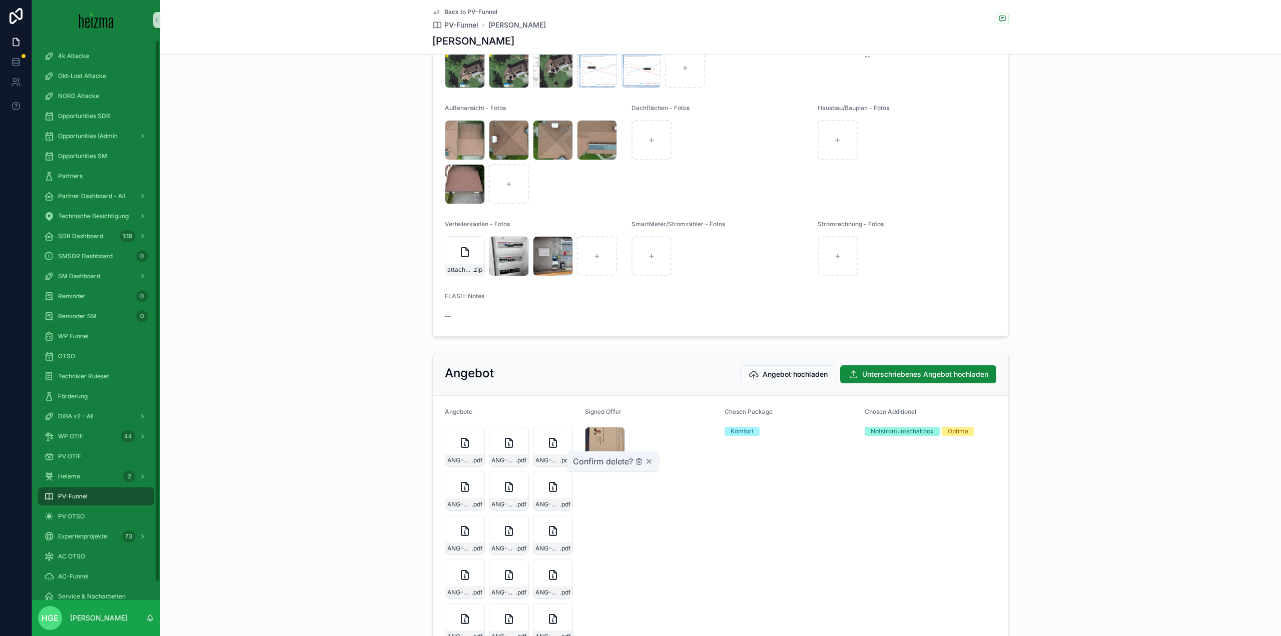
click at [92, 501] on div "PV-Funnel" at bounding box center [96, 496] width 104 height 16
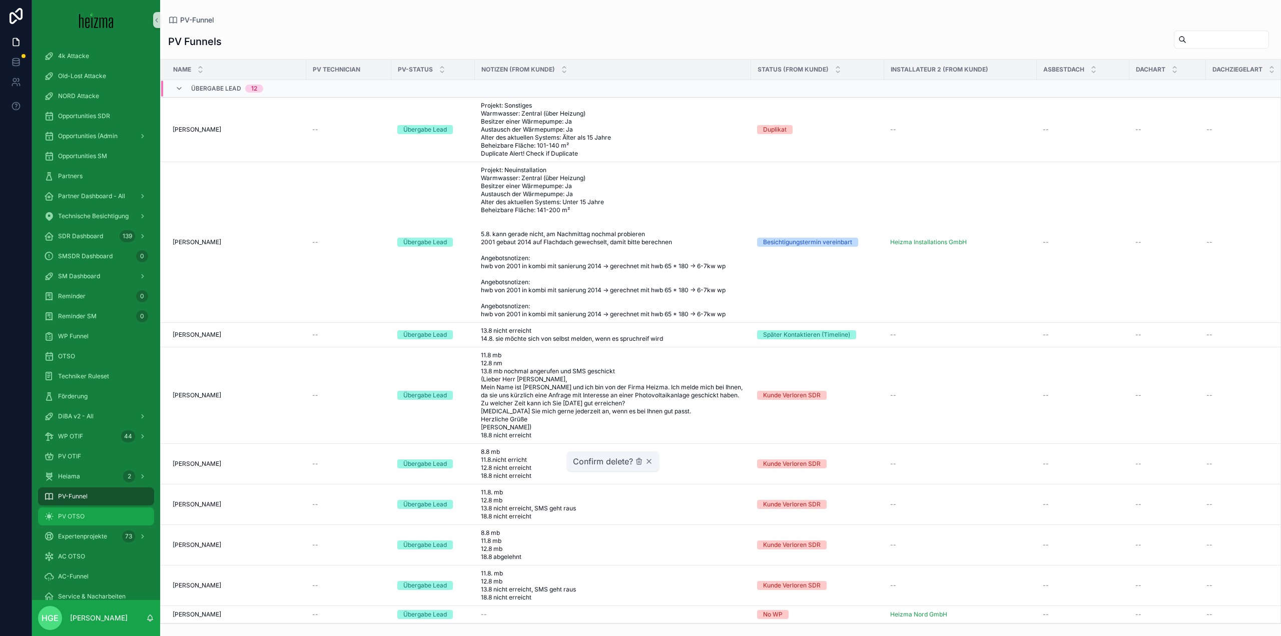
drag, startPoint x: 88, startPoint y: 515, endPoint x: 110, endPoint y: 510, distance: 22.7
click at [87, 515] on div "PV OTSO" at bounding box center [96, 516] width 104 height 16
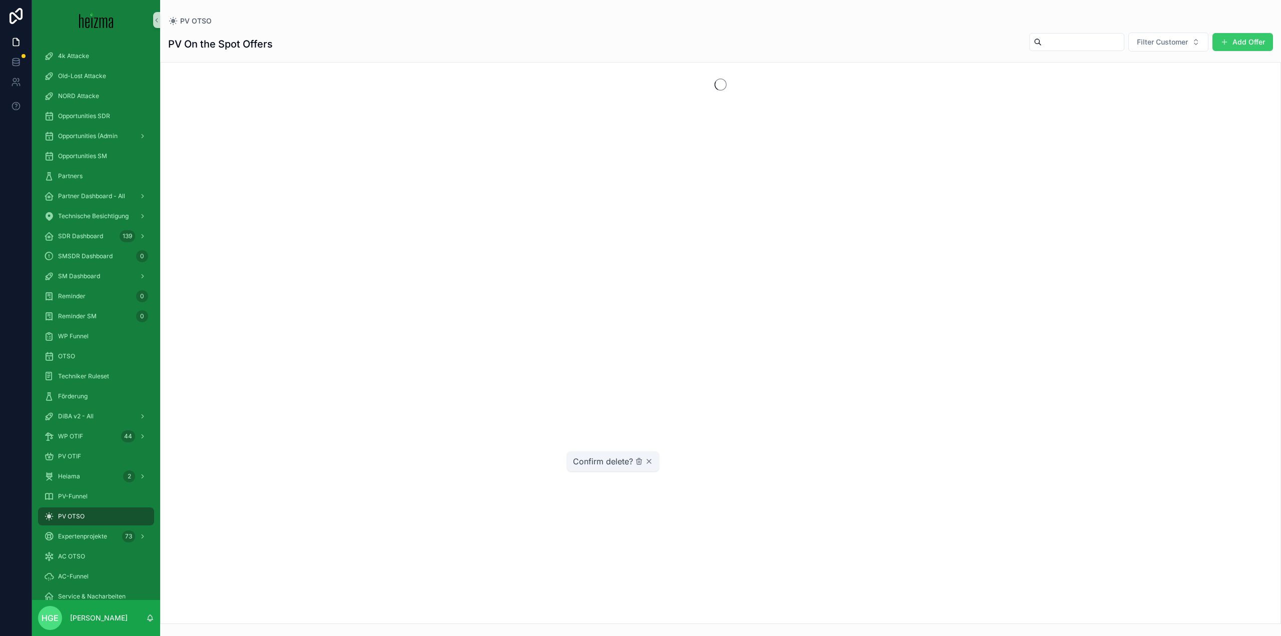
click at [1245, 40] on button "Add Offer" at bounding box center [1242, 42] width 61 height 18
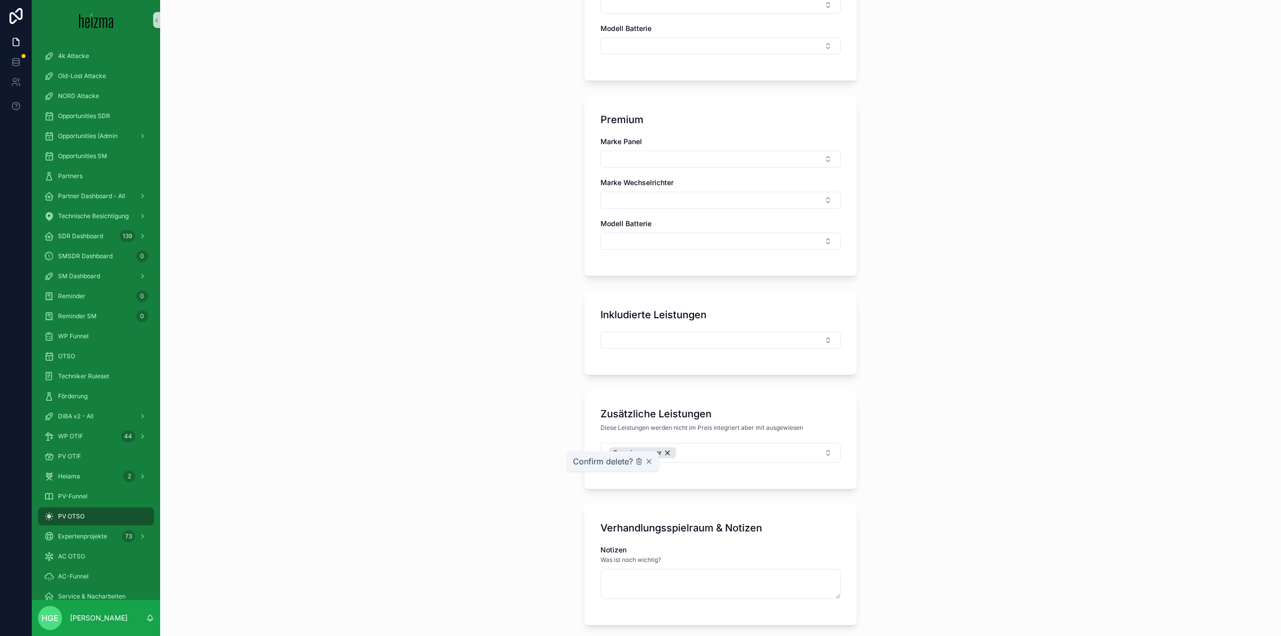
scroll to position [875, 0]
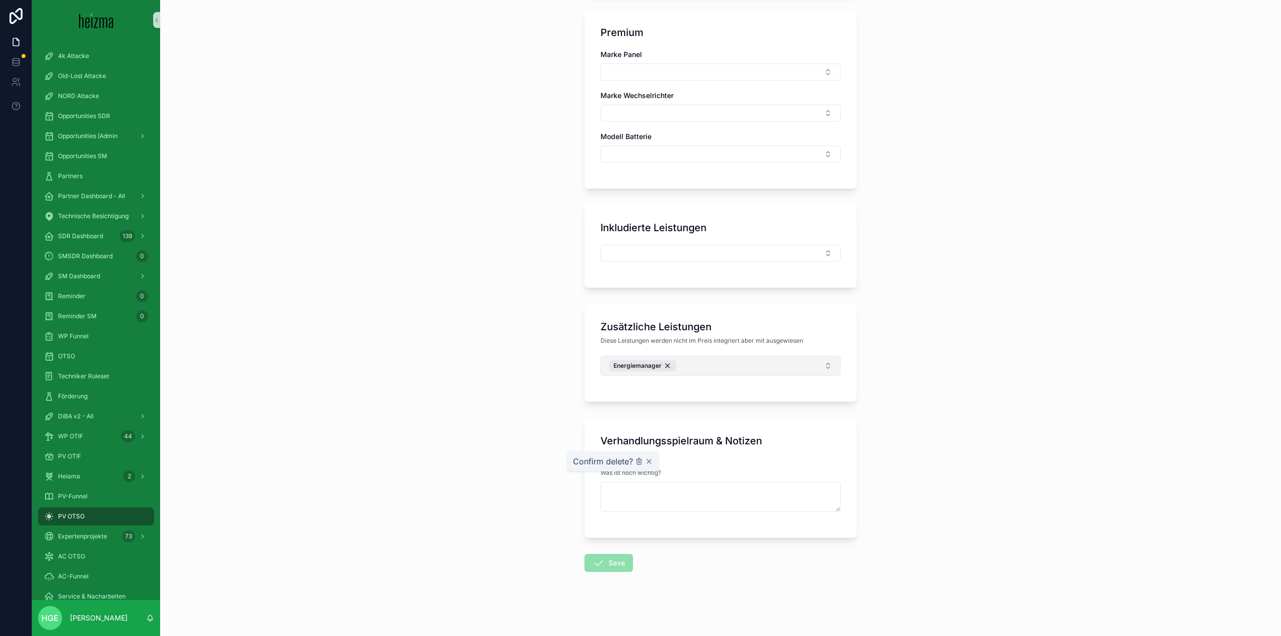
click at [744, 367] on button "Energiemanager" at bounding box center [720, 366] width 240 height 20
click at [772, 418] on div "Nachrüstung PV-Fähiger Heizstab" at bounding box center [716, 423] width 235 height 16
click at [1021, 424] on div "PV OTSO Create Offer Create Offer Für wen ist das Angebot? Kunde Adresse des Ku…" at bounding box center [720, 318] width 1121 height 636
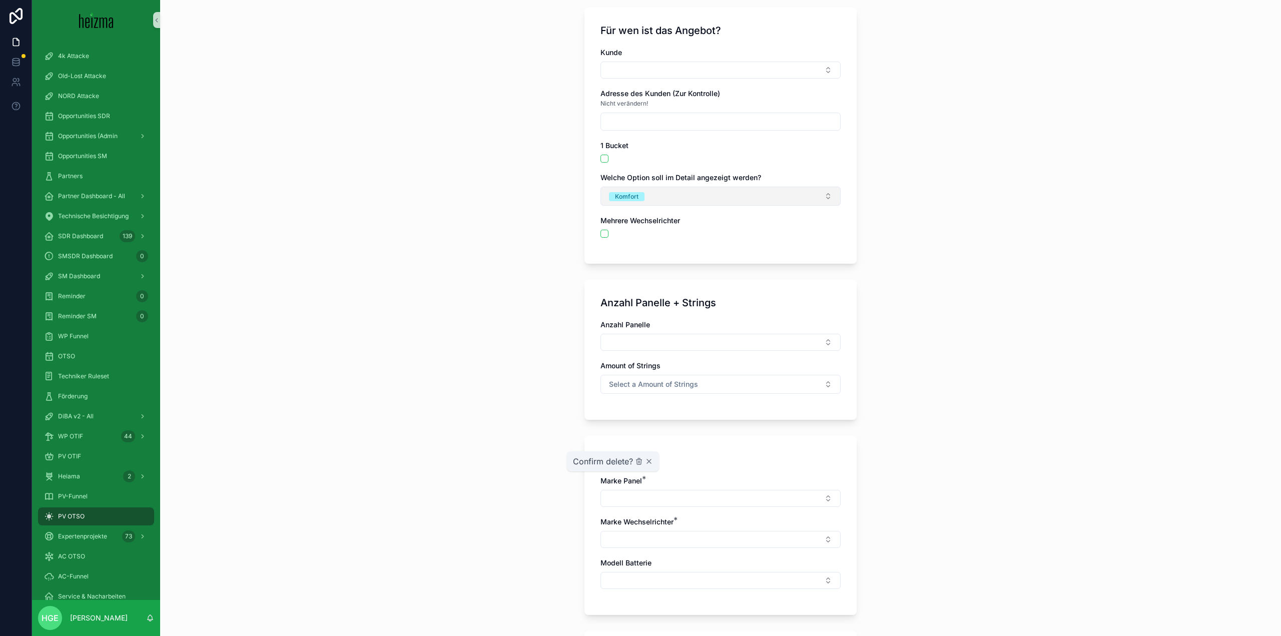
scroll to position [0, 0]
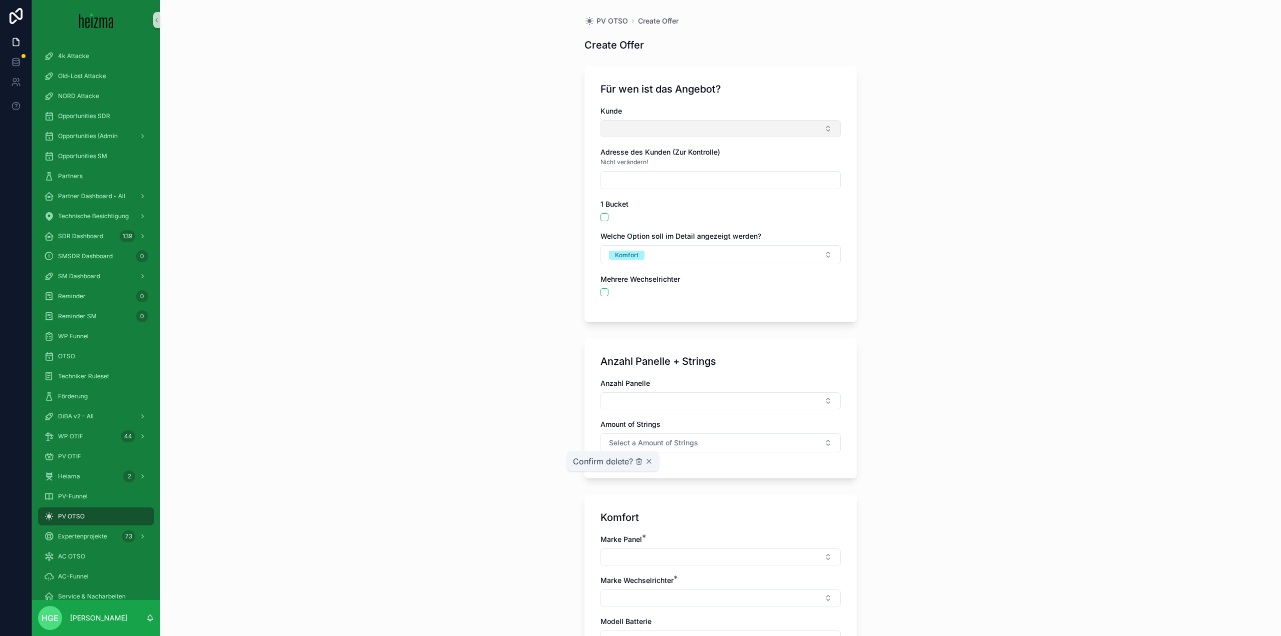
click at [702, 127] on button "Select Button" at bounding box center [720, 128] width 240 height 17
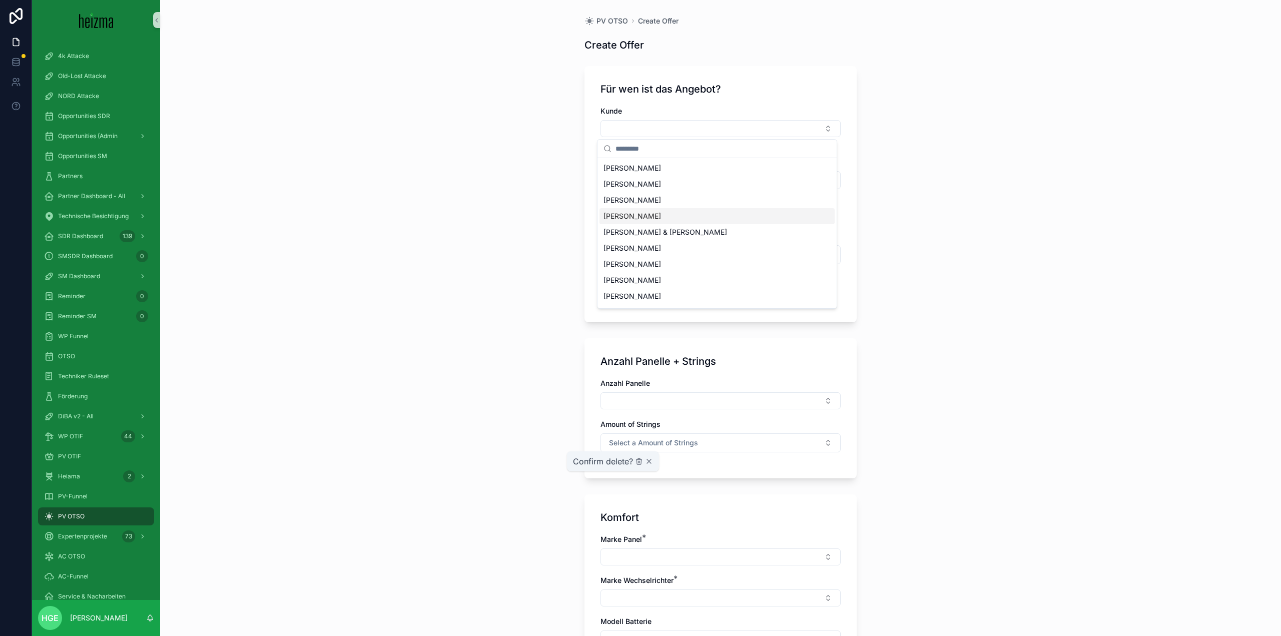
click at [1027, 374] on div "PV OTSO Create Offer Create Offer Für wen ist das Angebot? Kunde Adresse des Ku…" at bounding box center [720, 318] width 1121 height 636
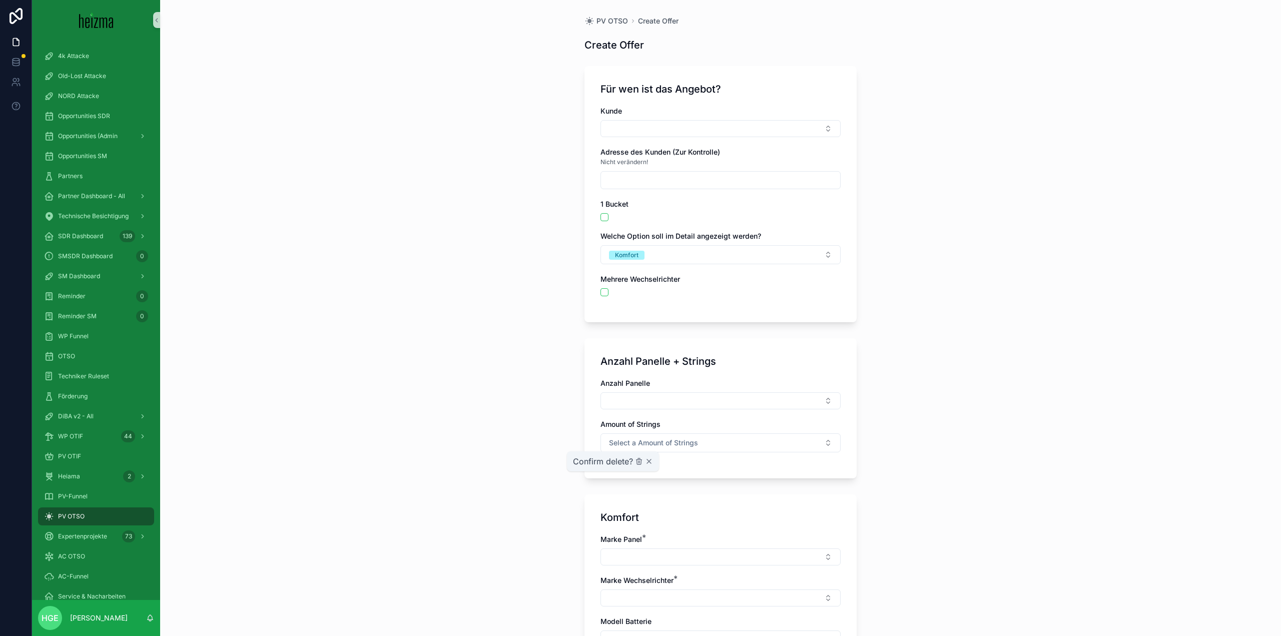
click at [752, 117] on div "Kunde" at bounding box center [720, 121] width 240 height 31
click at [750, 128] on button "Select Button" at bounding box center [720, 128] width 240 height 17
click at [715, 192] on div "Emine Muyan" at bounding box center [716, 200] width 235 height 16
type input "**********"
drag, startPoint x: 747, startPoint y: 128, endPoint x: 742, endPoint y: 130, distance: 5.6
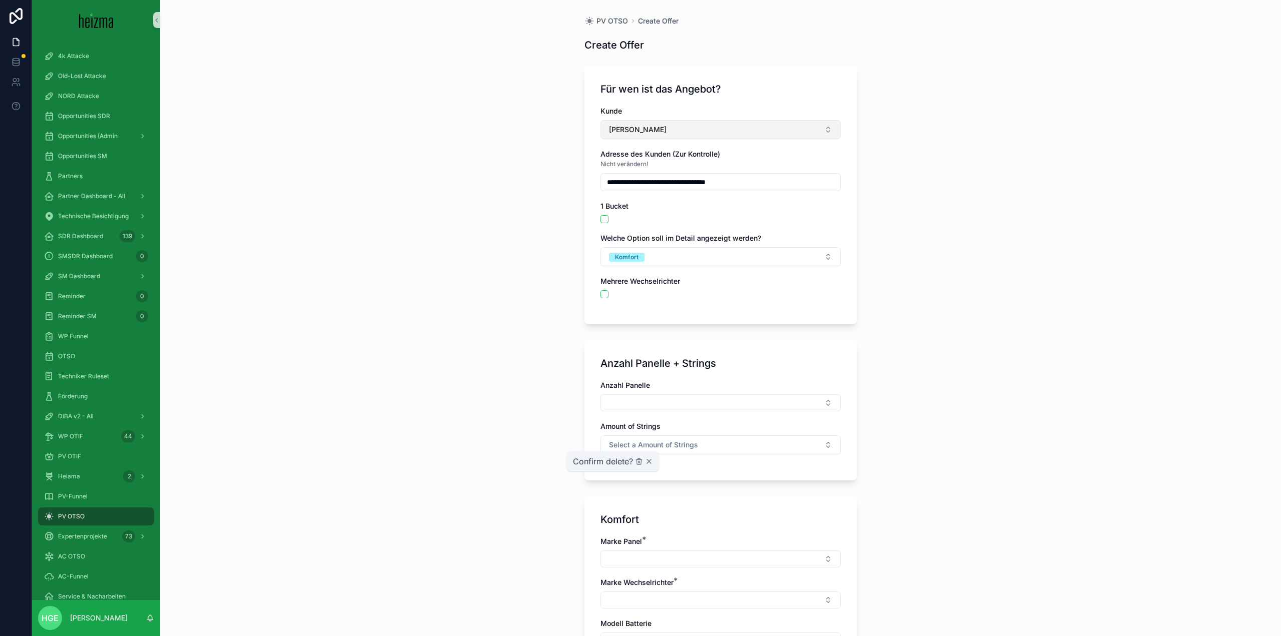
click at [742, 130] on button "Emine Muyan" at bounding box center [720, 129] width 240 height 19
click at [682, 168] on div "None" at bounding box center [716, 170] width 235 height 16
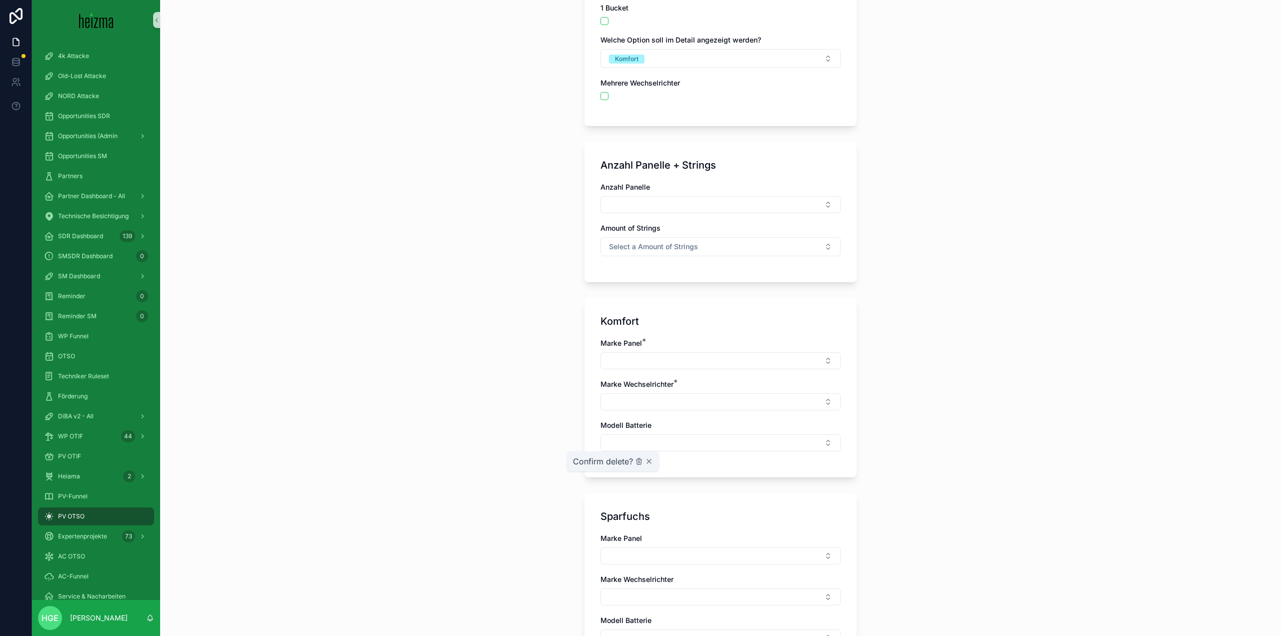
scroll to position [200, 0]
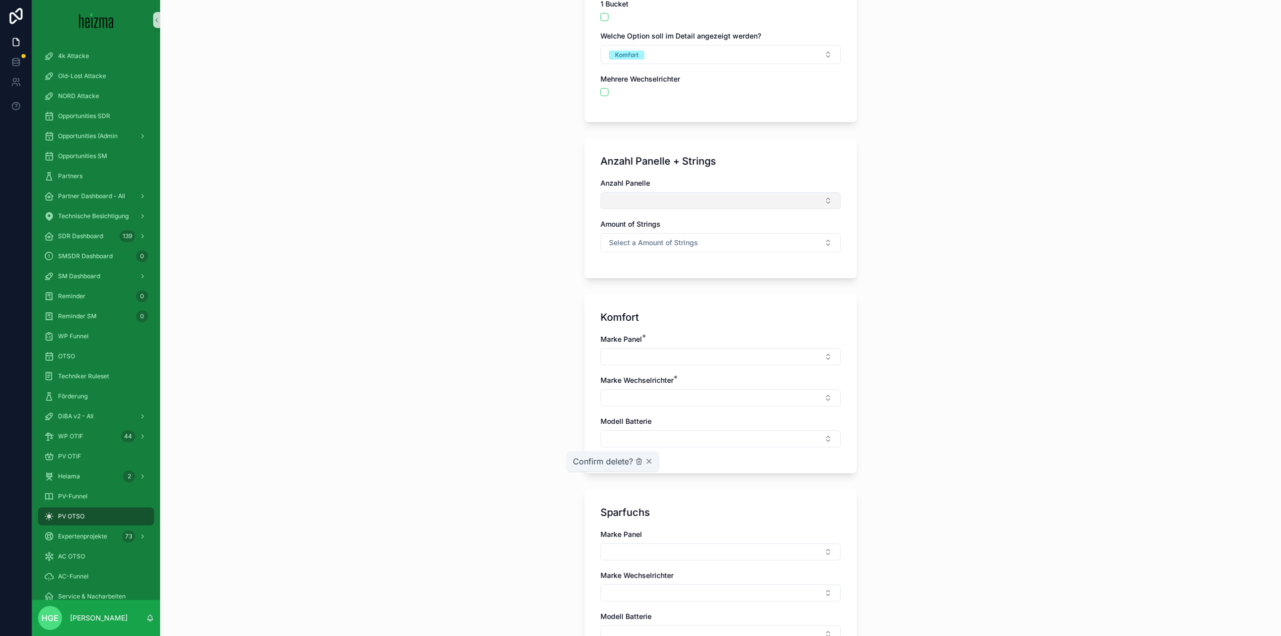
click at [707, 201] on button "Select Button" at bounding box center [720, 200] width 240 height 17
type input "**"
click at [443, 342] on div "**********" at bounding box center [720, 118] width 1121 height 636
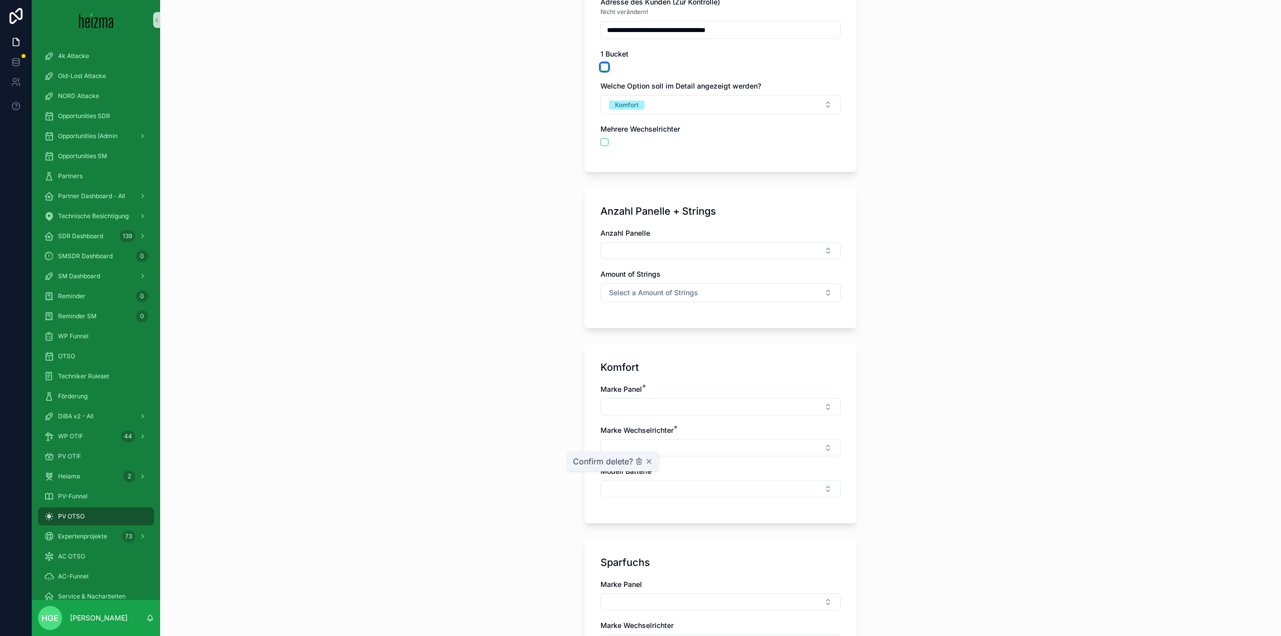
click at [602, 70] on button "scrollable content" at bounding box center [604, 67] width 8 height 8
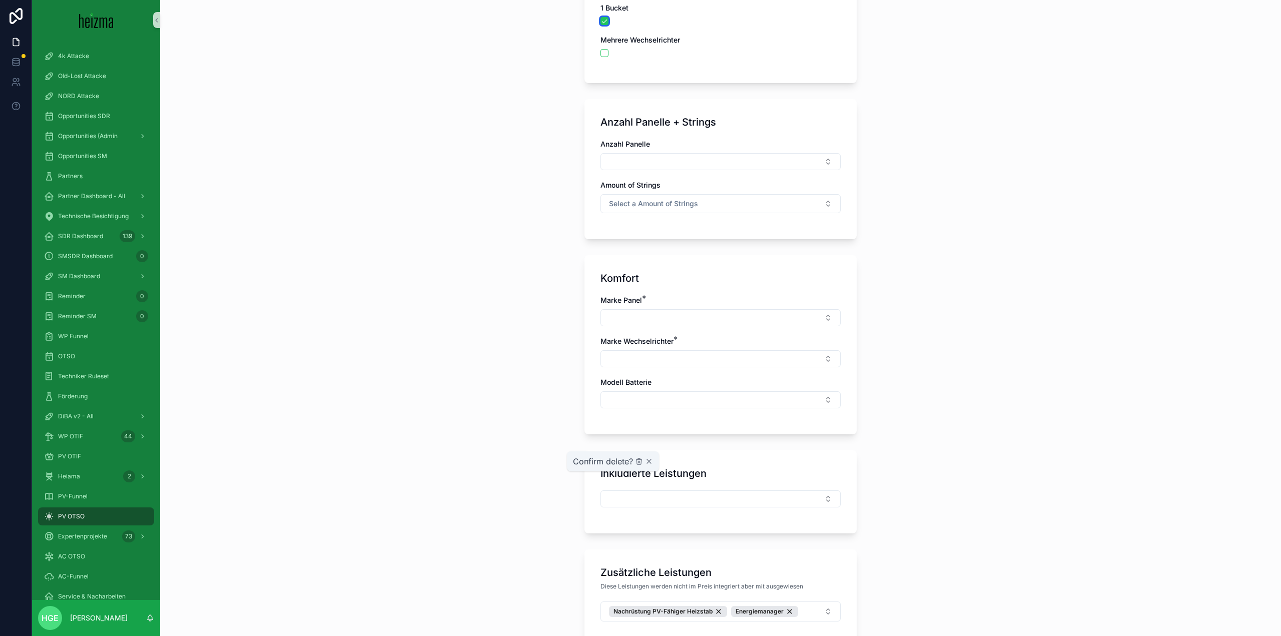
scroll to position [250, 0]
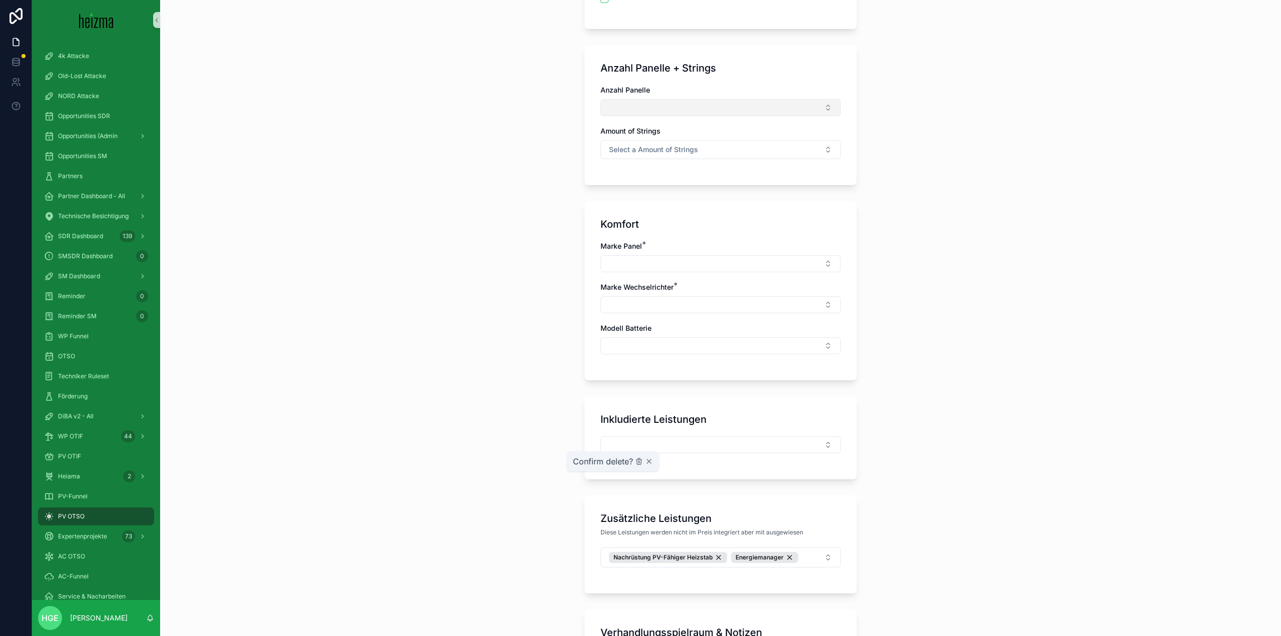
click at [668, 104] on button "Select Button" at bounding box center [720, 107] width 240 height 17
click at [655, 144] on div "25" at bounding box center [716, 147] width 235 height 16
click at [657, 150] on span "Select a Amount of Strings" at bounding box center [653, 152] width 89 height 10
click at [632, 224] on div "3" at bounding box center [716, 221] width 235 height 15
click at [631, 262] on button "Select Button" at bounding box center [720, 265] width 240 height 17
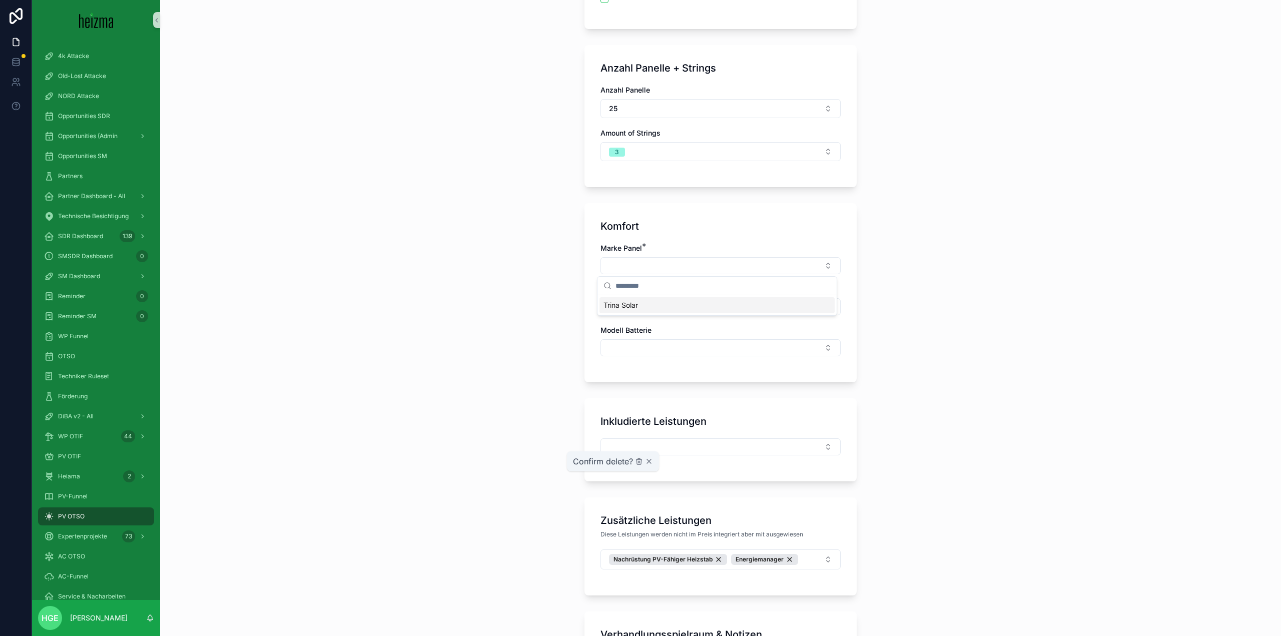
click at [657, 308] on div "Trina Solar" at bounding box center [716, 305] width 235 height 16
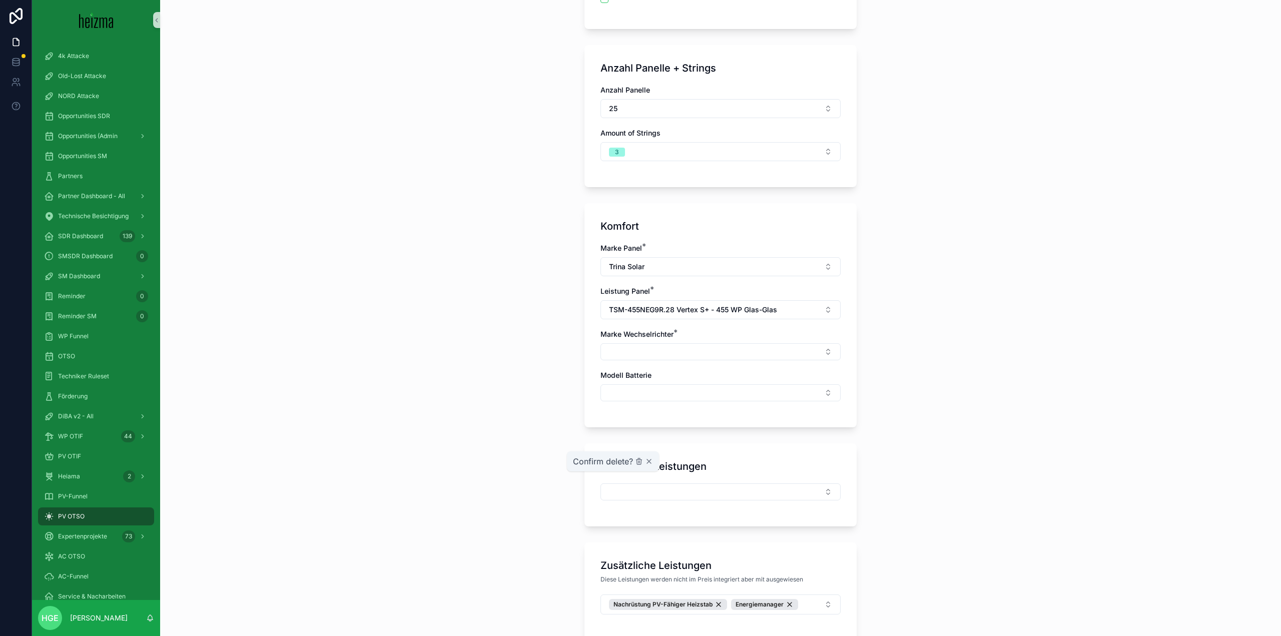
click at [654, 339] on label "Marke Wechselrichter *" at bounding box center [636, 334] width 73 height 10
click at [656, 346] on button "Select Button" at bounding box center [720, 351] width 240 height 17
click at [661, 441] on div "Fronius" at bounding box center [716, 439] width 235 height 16
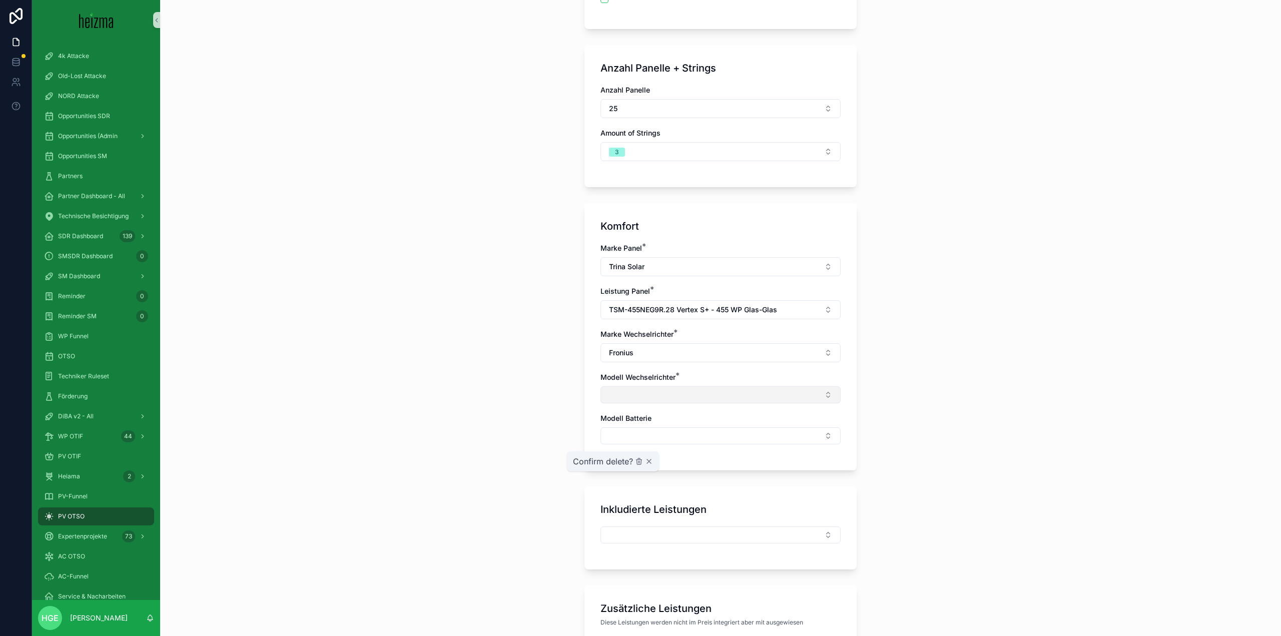
click at [657, 398] on button "Select Button" at bounding box center [720, 394] width 240 height 17
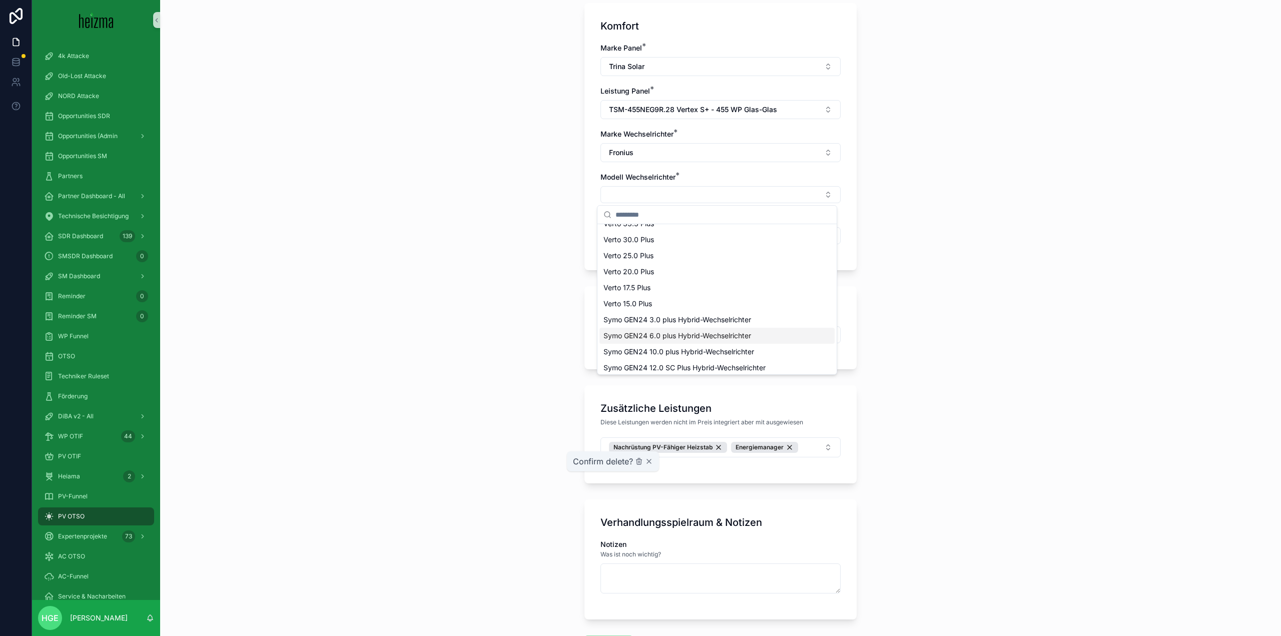
scroll to position [0, 0]
click at [720, 316] on div "Verto 15.0 Plus" at bounding box center [716, 314] width 235 height 16
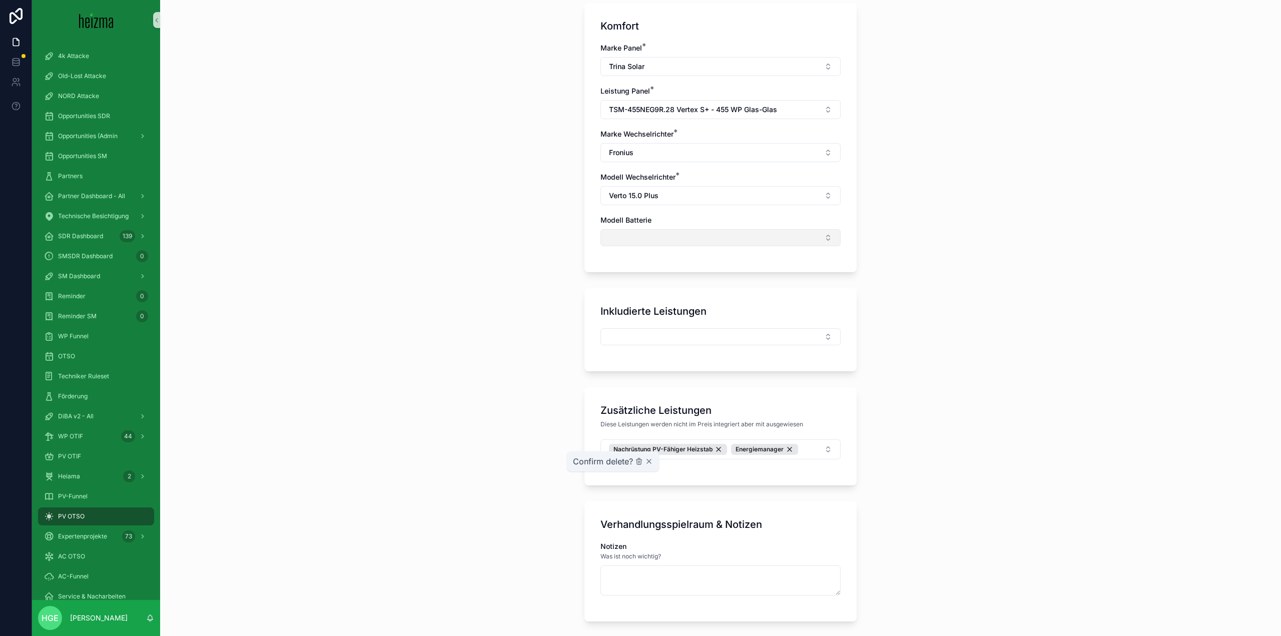
click at [716, 234] on button "Select Button" at bounding box center [720, 237] width 240 height 17
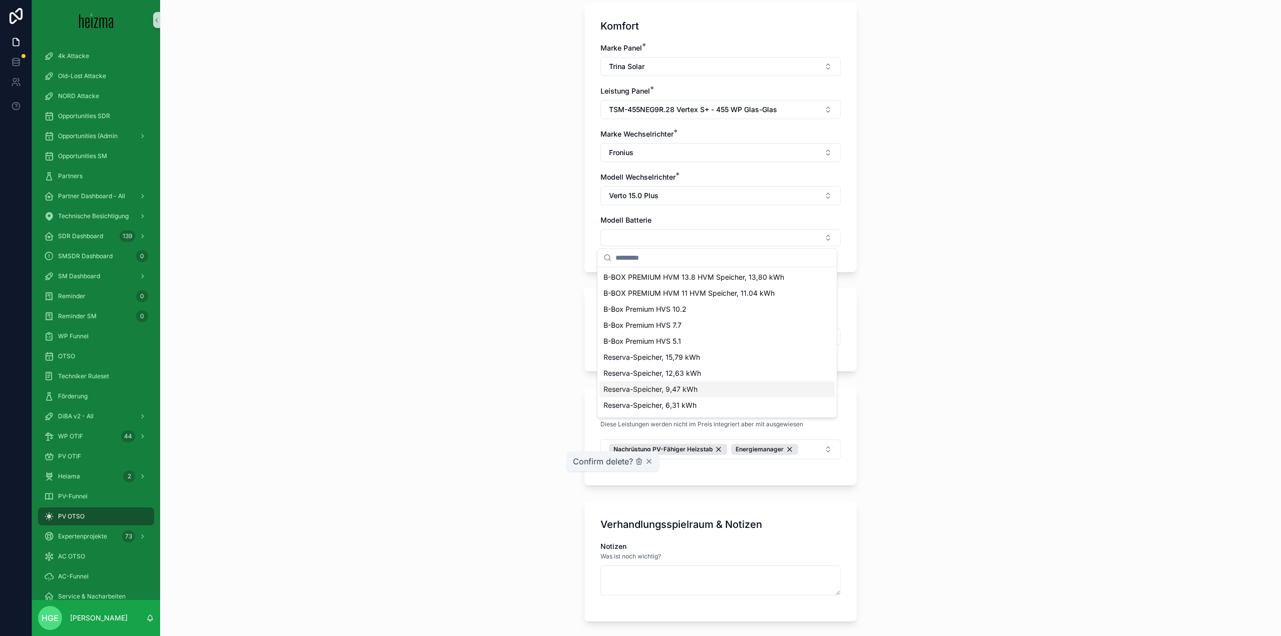
click at [745, 389] on div "Reserva-Speicher, 9,47 kWh" at bounding box center [716, 389] width 235 height 16
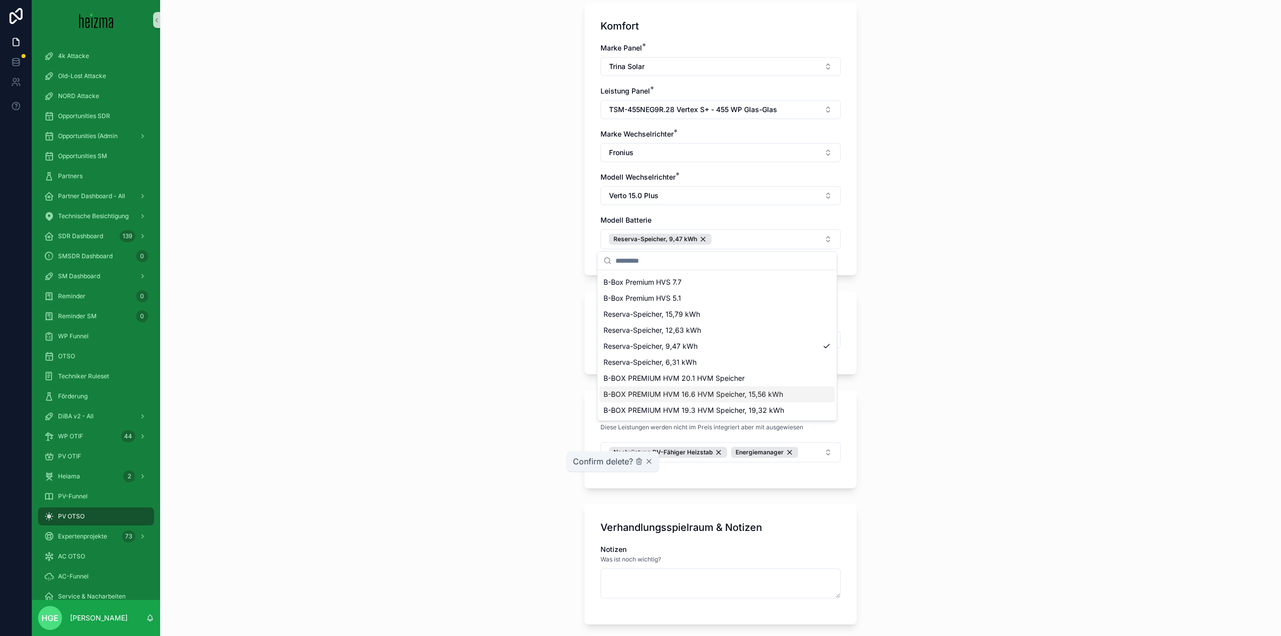
drag, startPoint x: 1038, startPoint y: 400, endPoint x: 990, endPoint y: 401, distance: 48.5
click at [1038, 400] on div "**********" at bounding box center [720, 318] width 1121 height 636
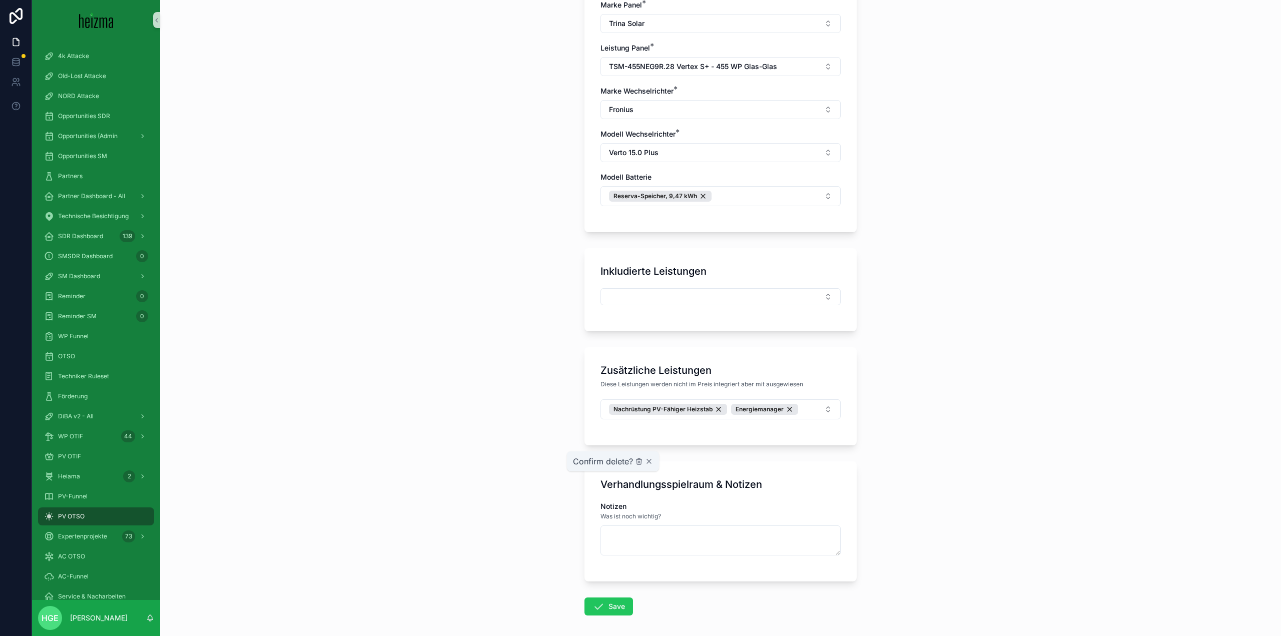
scroll to position [537, 0]
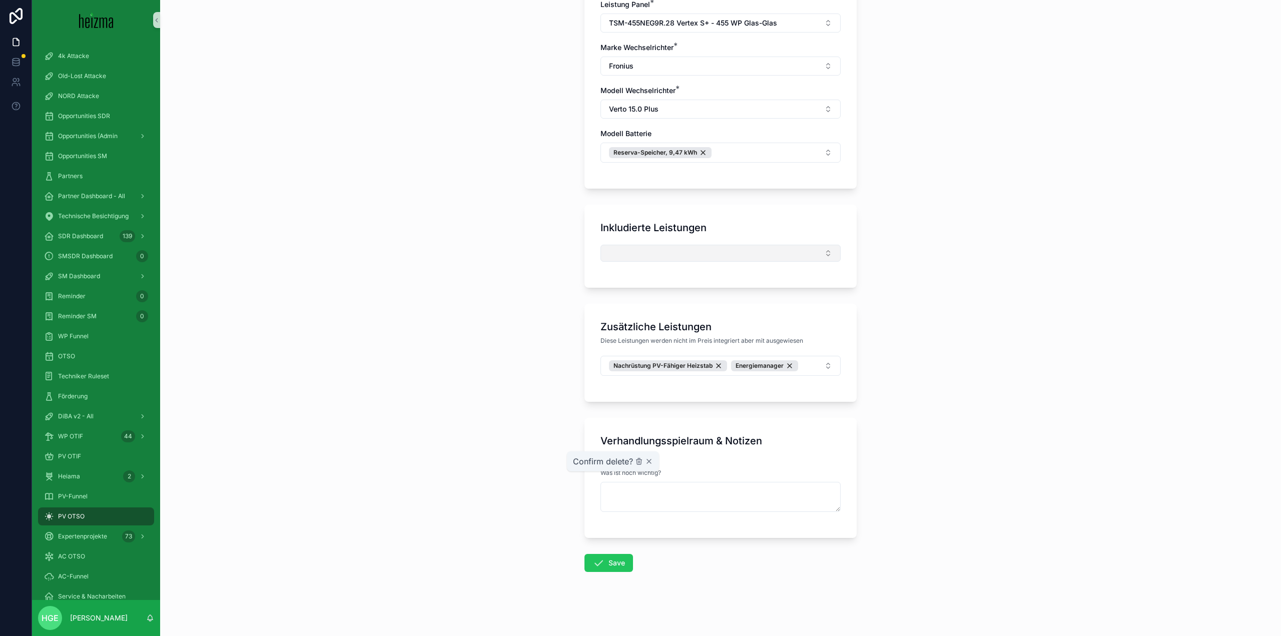
click at [728, 254] on button "Select Button" at bounding box center [720, 253] width 240 height 17
click at [945, 330] on div "**********" at bounding box center [720, 318] width 1121 height 636
click at [809, 367] on button "Nachrüstung PV-Fähiger Heizstab Energiemanager" at bounding box center [720, 366] width 240 height 20
click at [749, 492] on div "Erneuerung Verteilerkasten" at bounding box center [716, 487] width 235 height 16
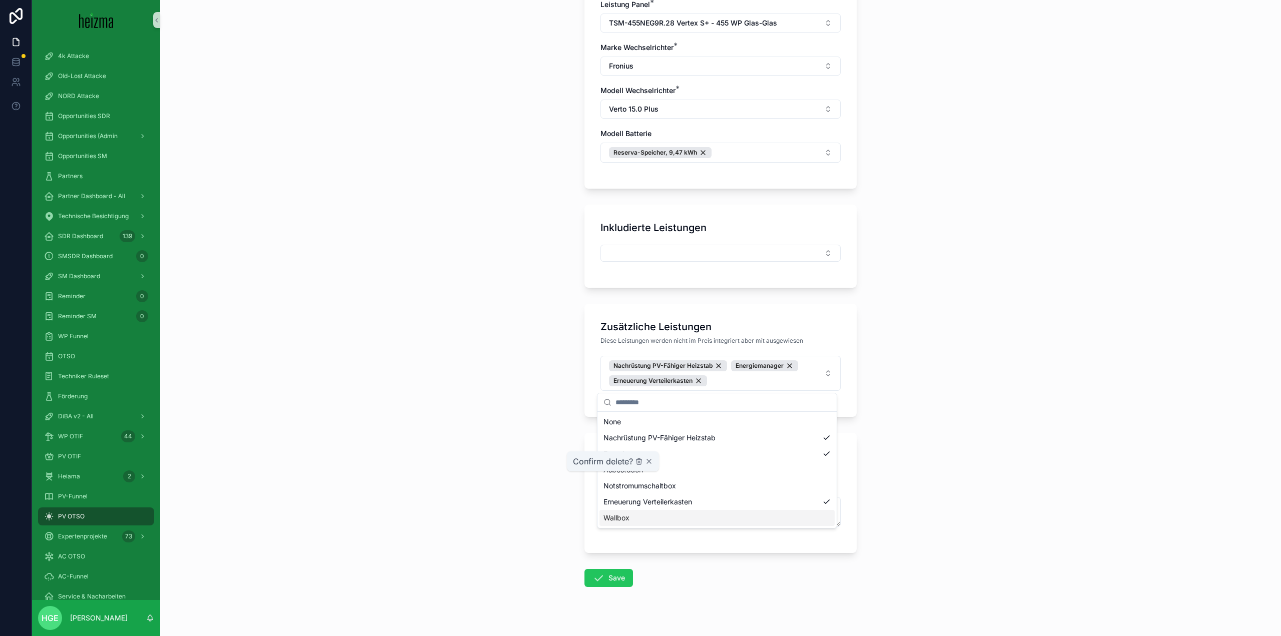
click at [727, 517] on div "Wallbox" at bounding box center [716, 518] width 235 height 16
click at [733, 484] on div "Notstromumschaltbox" at bounding box center [716, 486] width 235 height 16
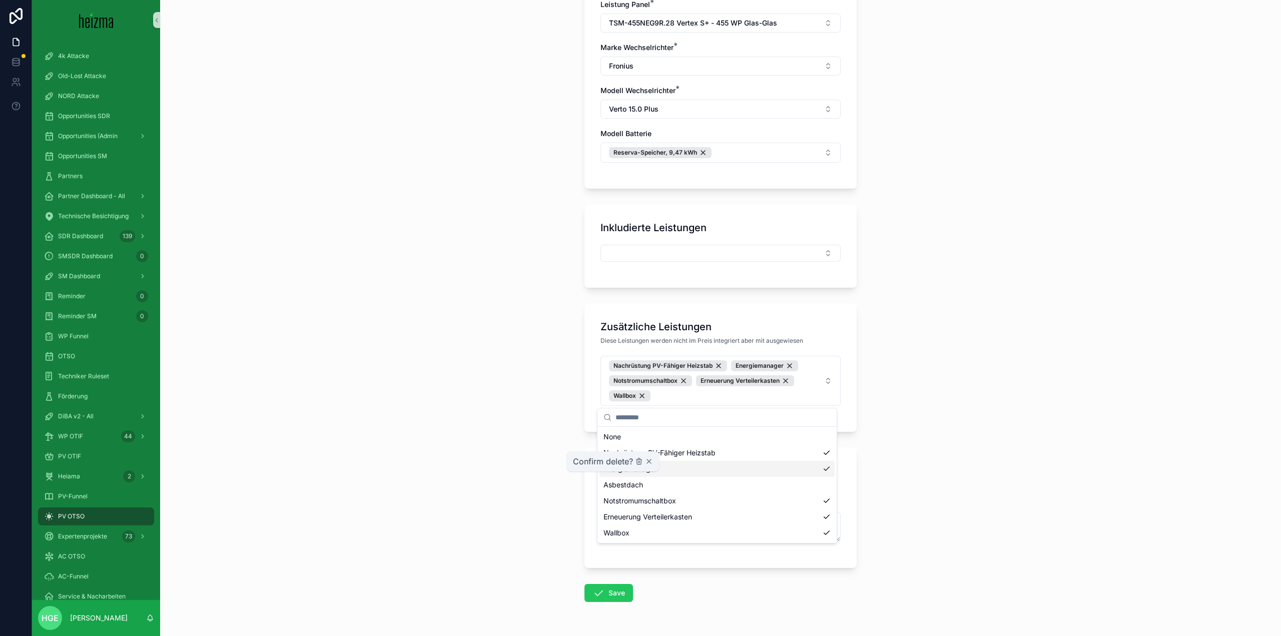
click at [731, 465] on div "Energiemanager" at bounding box center [716, 469] width 235 height 16
click at [761, 471] on div "Asbestdach" at bounding box center [716, 470] width 235 height 16
click at [762, 472] on div "Energiemanager" at bounding box center [716, 469] width 235 height 16
click at [1058, 508] on div "**********" at bounding box center [720, 318] width 1121 height 636
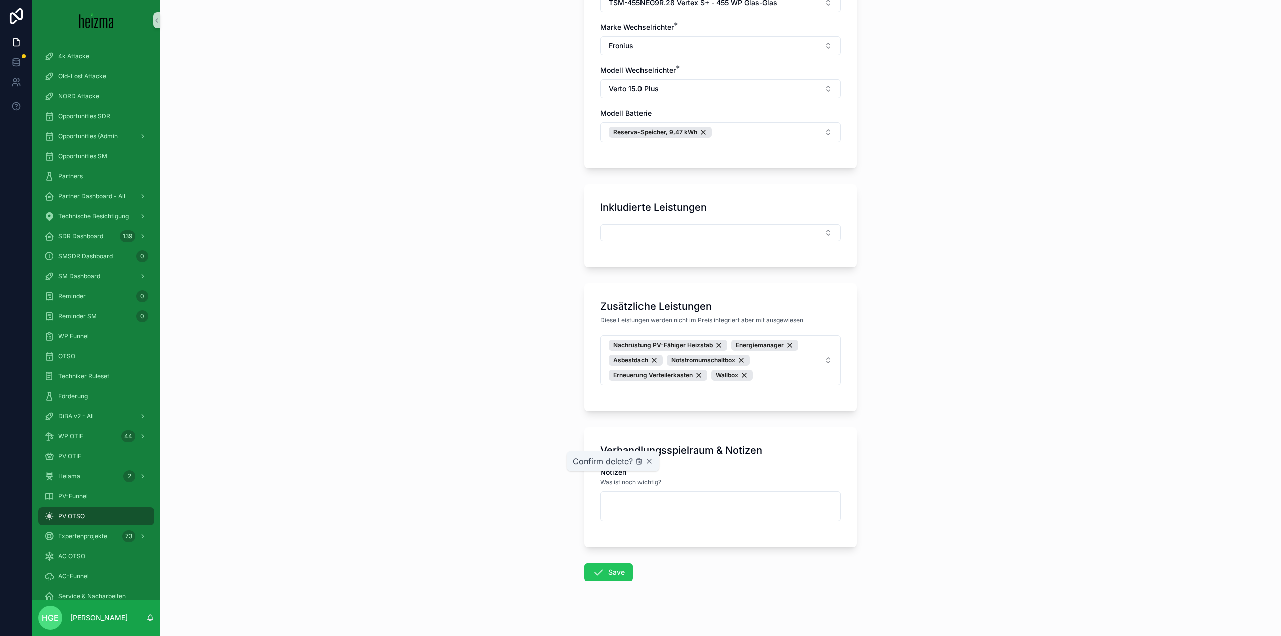
scroll to position [567, 0]
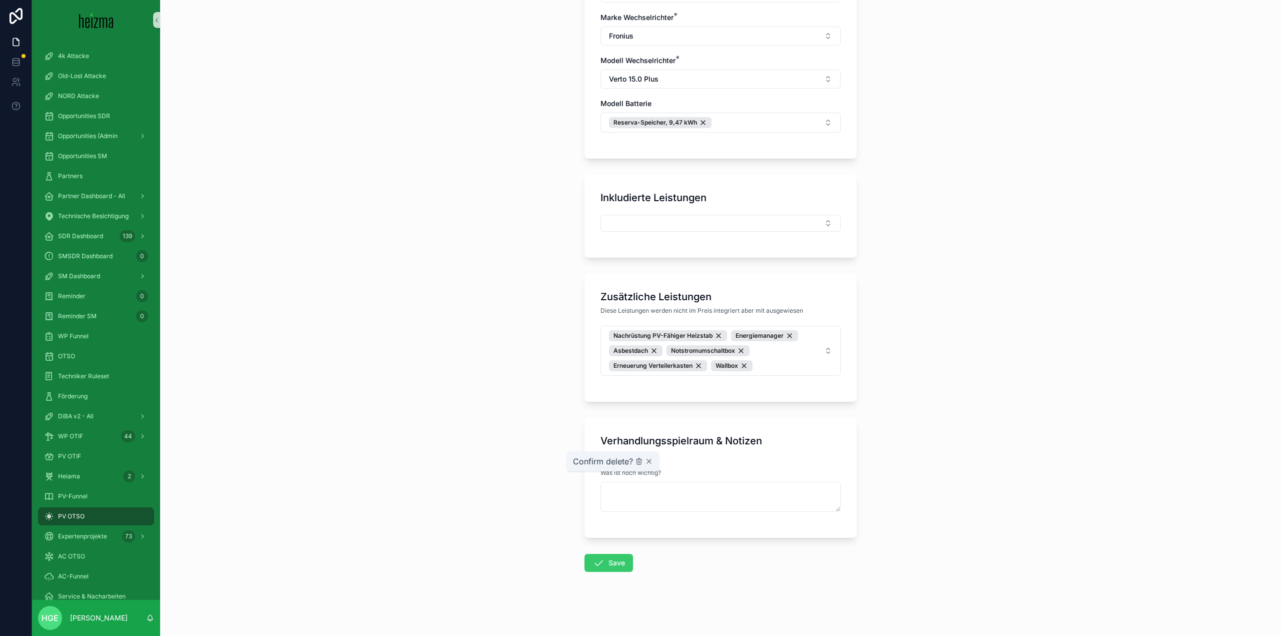
click at [608, 565] on button "Save" at bounding box center [608, 563] width 49 height 18
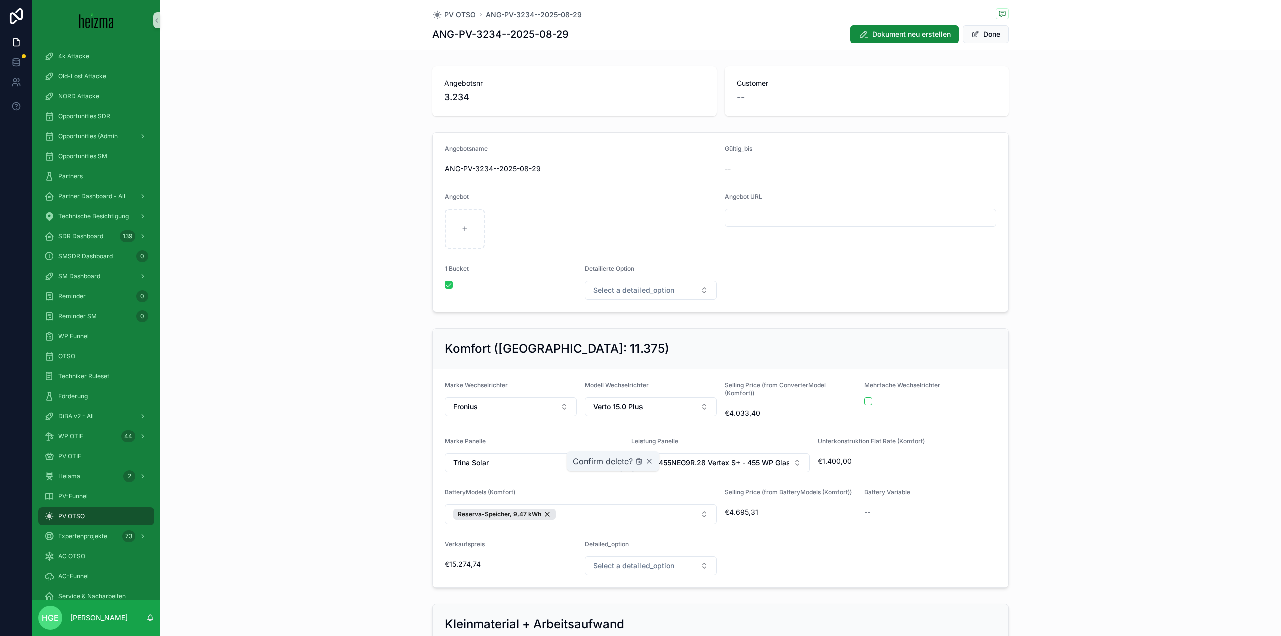
click at [1131, 503] on div "Komfort (Watt Peak: 11.375) Marke Wechselrichter Fronius Modell Wechselrichter …" at bounding box center [720, 458] width 1121 height 268
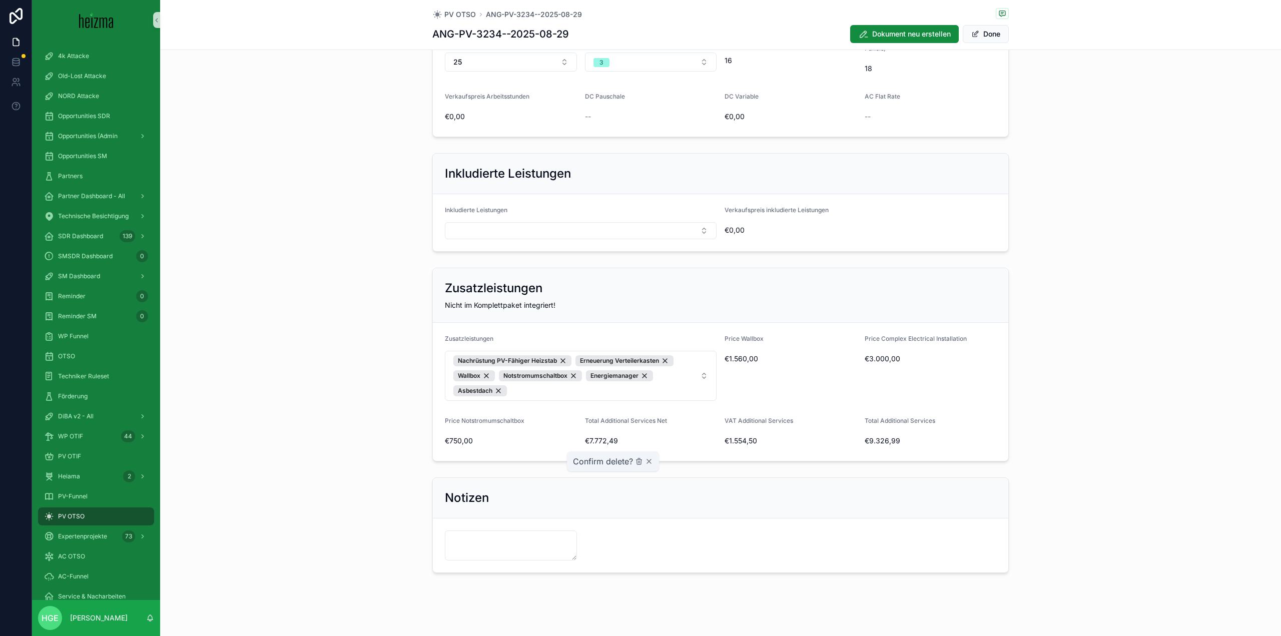
scroll to position [625, 0]
type input "**********"
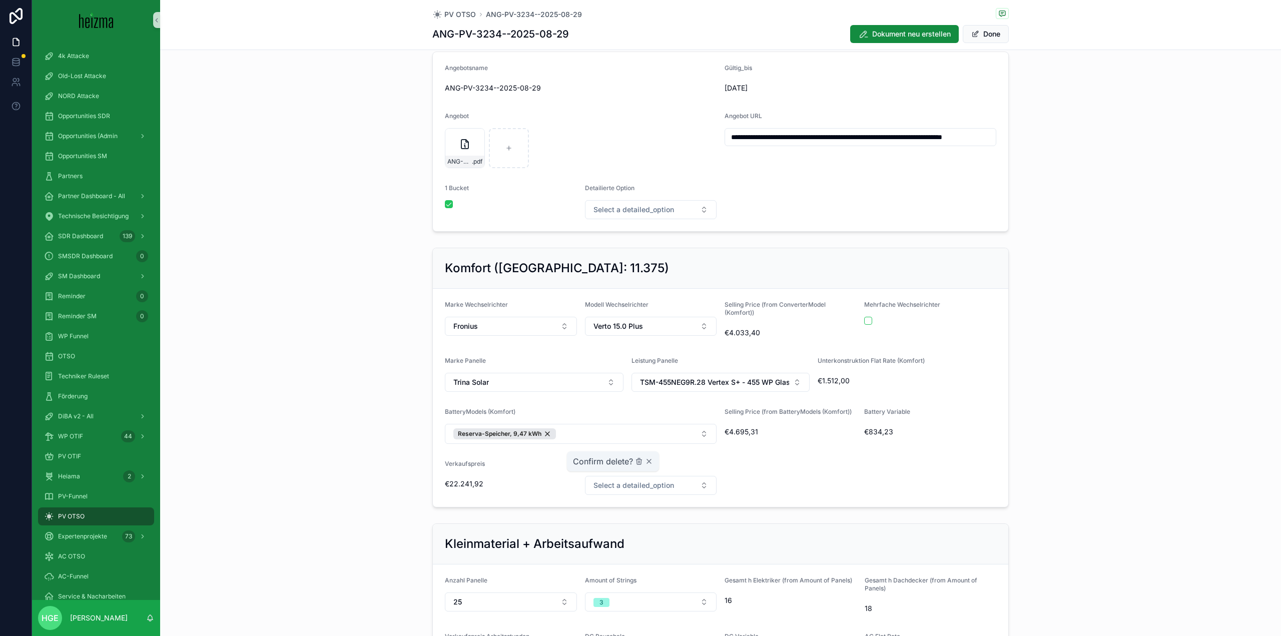
scroll to position [0, 0]
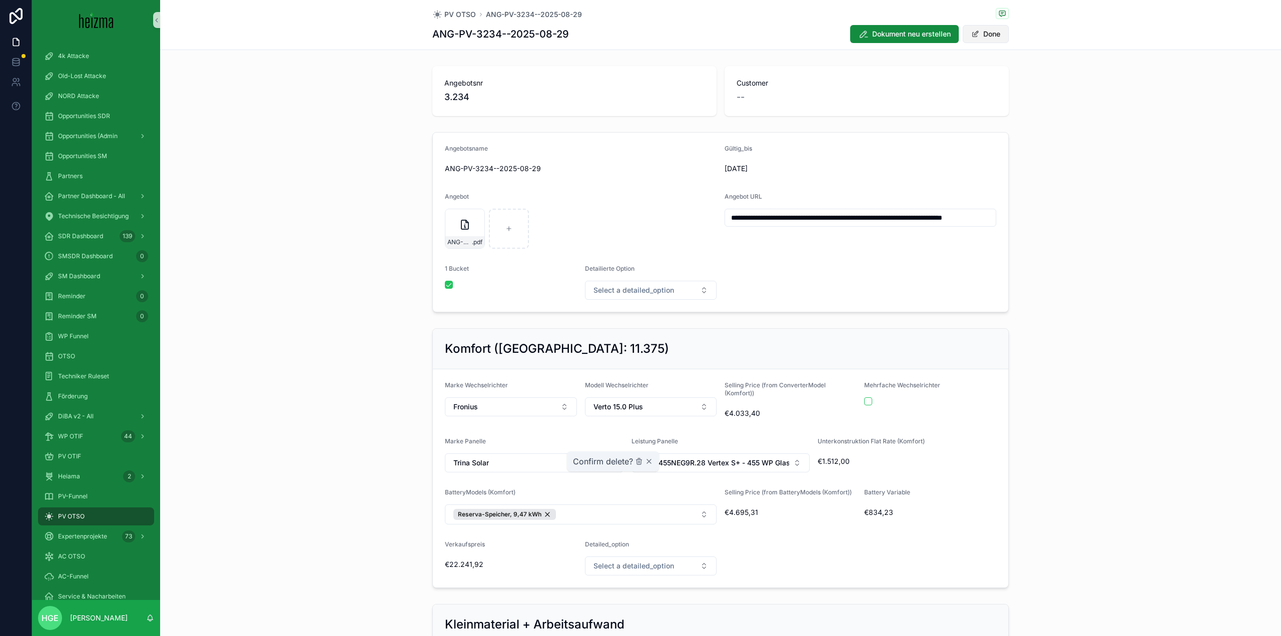
click at [994, 35] on button "Done" at bounding box center [985, 34] width 46 height 18
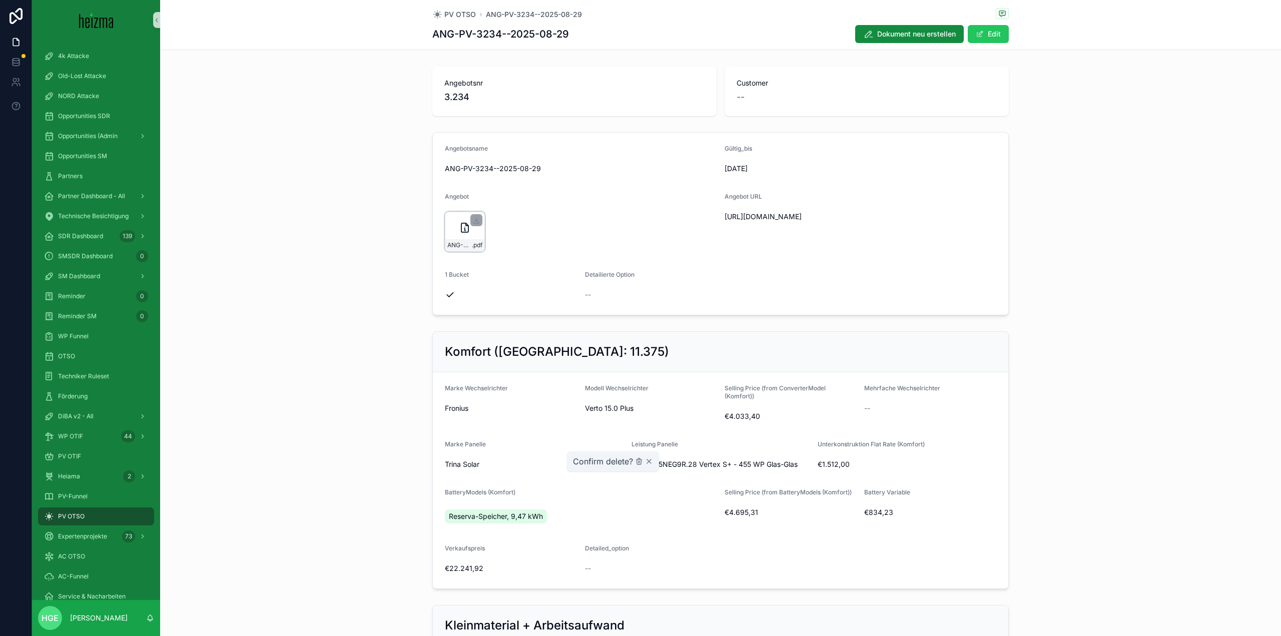
click at [468, 226] on div "ANG-PV-3234--2025-08-29 .pdf" at bounding box center [465, 232] width 40 height 40
